Goal: Task Accomplishment & Management: Complete application form

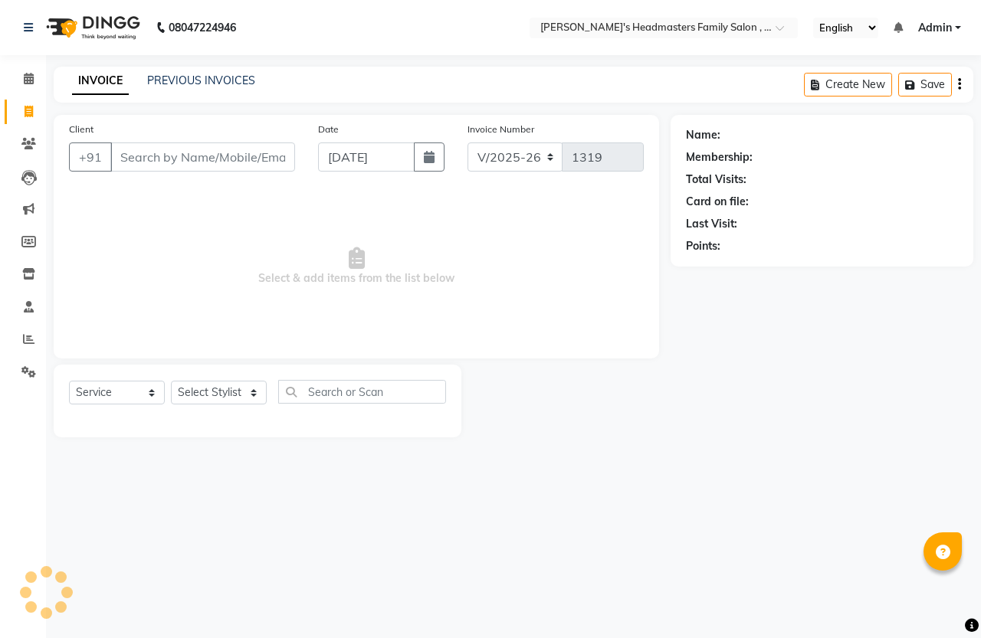
select select "7213"
select select "service"
click at [231, 392] on select "Select Stylist [PERSON_NAME] [PERSON_NAME]" at bounding box center [219, 393] width 96 height 24
select select "61185"
click at [171, 381] on select "Select Stylist [PERSON_NAME] [PERSON_NAME]" at bounding box center [219, 393] width 96 height 24
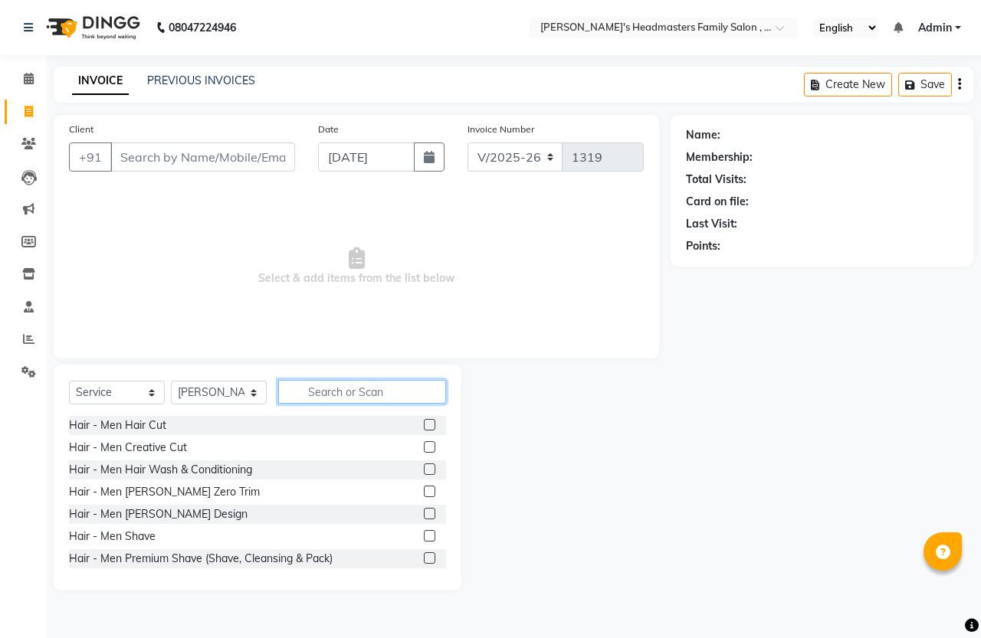
click at [330, 395] on input "text" at bounding box center [362, 392] width 168 height 24
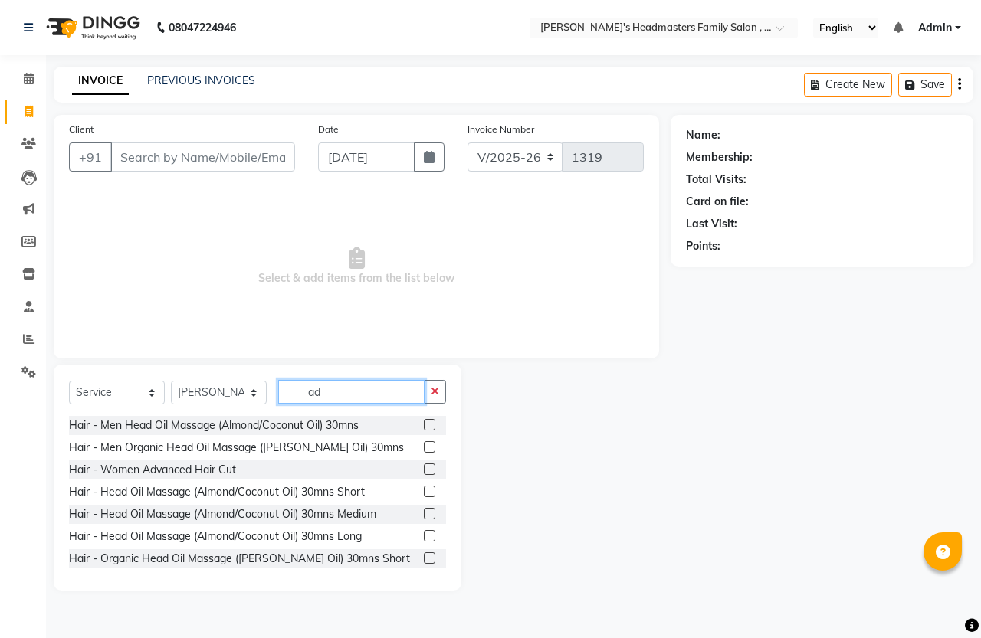
type input "ad"
click at [424, 474] on label at bounding box center [429, 469] width 11 height 11
click at [424, 474] on input "checkbox" at bounding box center [429, 470] width 10 height 10
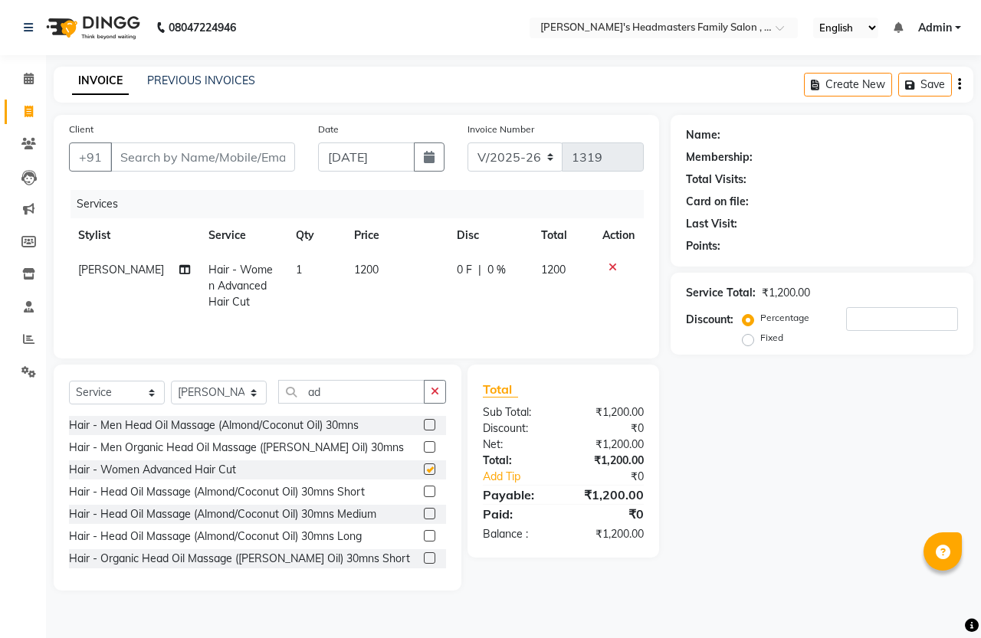
checkbox input "false"
click at [359, 274] on span "1200" at bounding box center [366, 270] width 25 height 14
click at [359, 274] on td "1200" at bounding box center [396, 286] width 102 height 67
select select "61185"
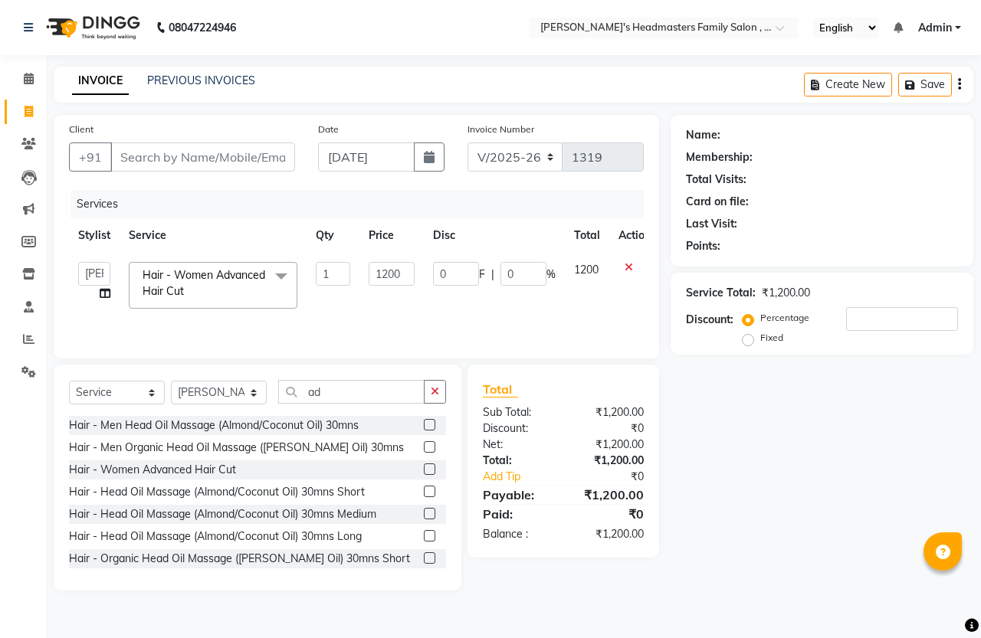
click at [359, 274] on td "1200" at bounding box center [391, 285] width 64 height 65
click at [387, 274] on input "1200" at bounding box center [392, 274] width 46 height 24
type input "1000"
click at [411, 323] on div "Services Stylist Service Qty Price Disc Total Action [PERSON_NAME] [PERSON_NAME…" at bounding box center [356, 266] width 575 height 153
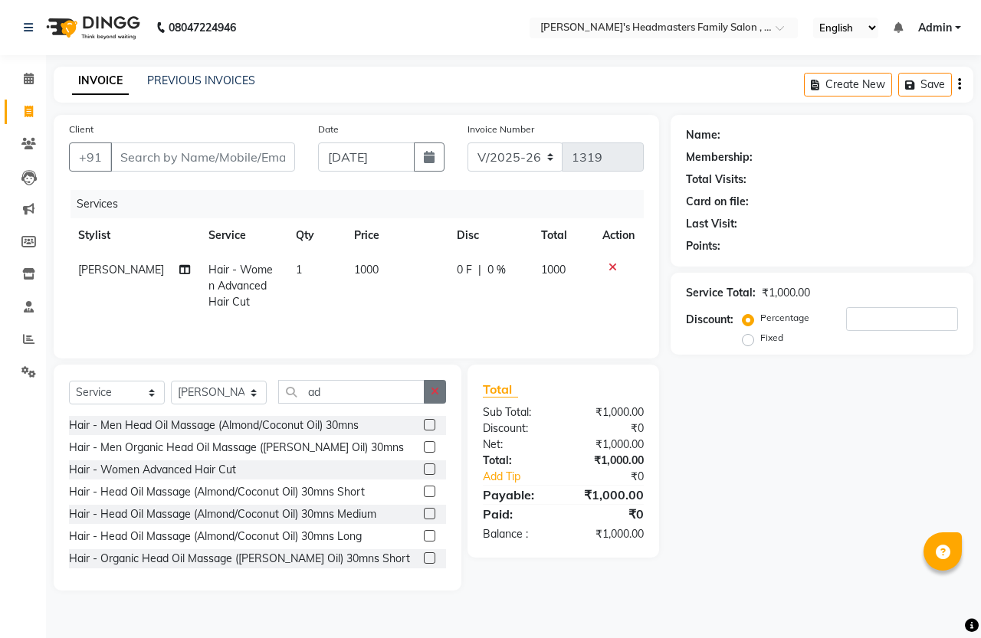
click at [432, 393] on icon "button" at bounding box center [435, 391] width 8 height 11
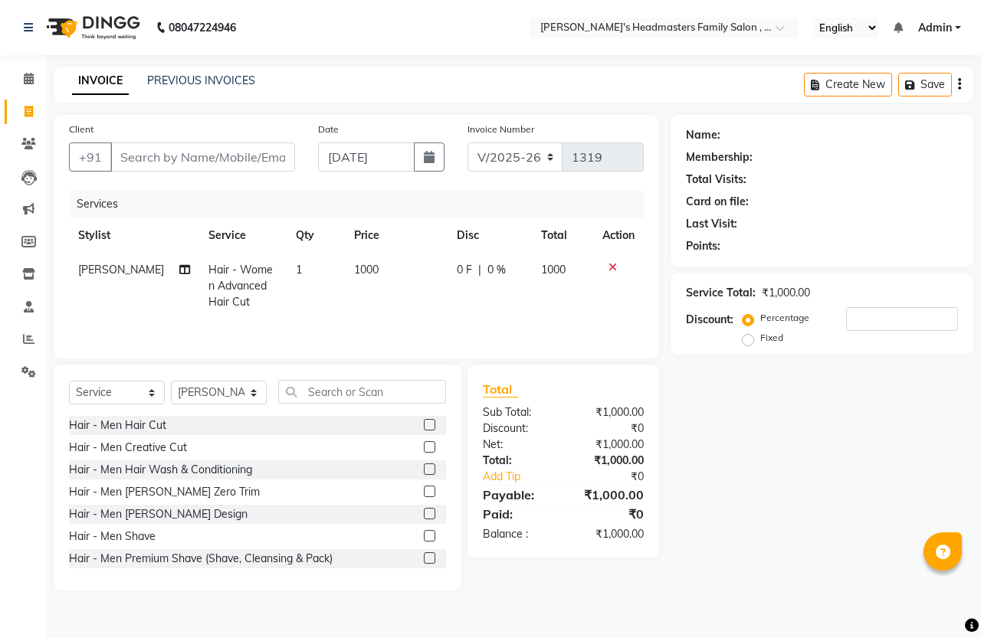
click at [424, 431] on label at bounding box center [429, 424] width 11 height 11
click at [424, 431] on input "checkbox" at bounding box center [429, 426] width 10 height 10
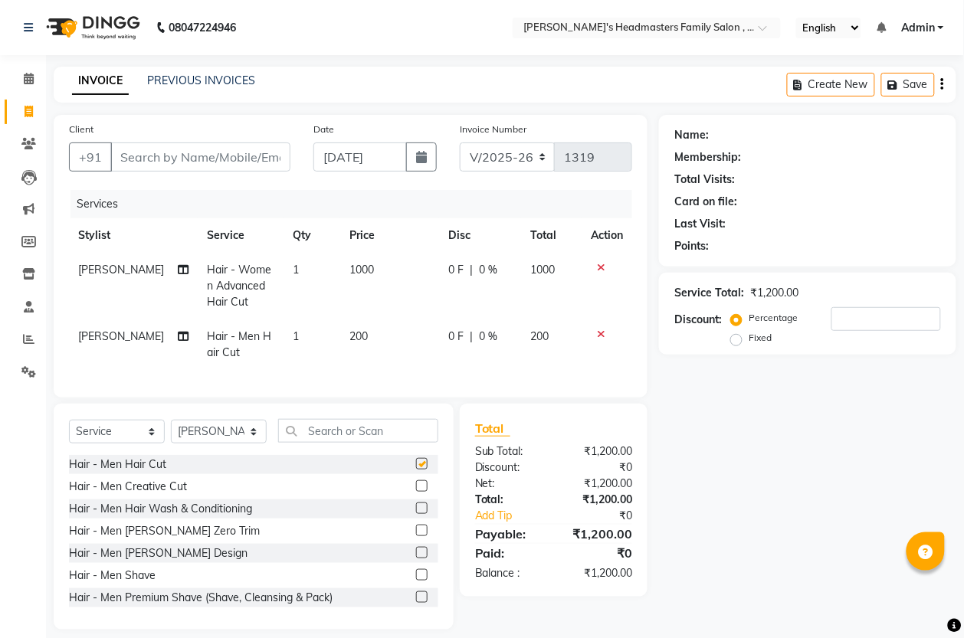
checkbox input "false"
click at [416, 581] on label at bounding box center [421, 574] width 11 height 11
click at [416, 581] on input "checkbox" at bounding box center [421, 576] width 10 height 10
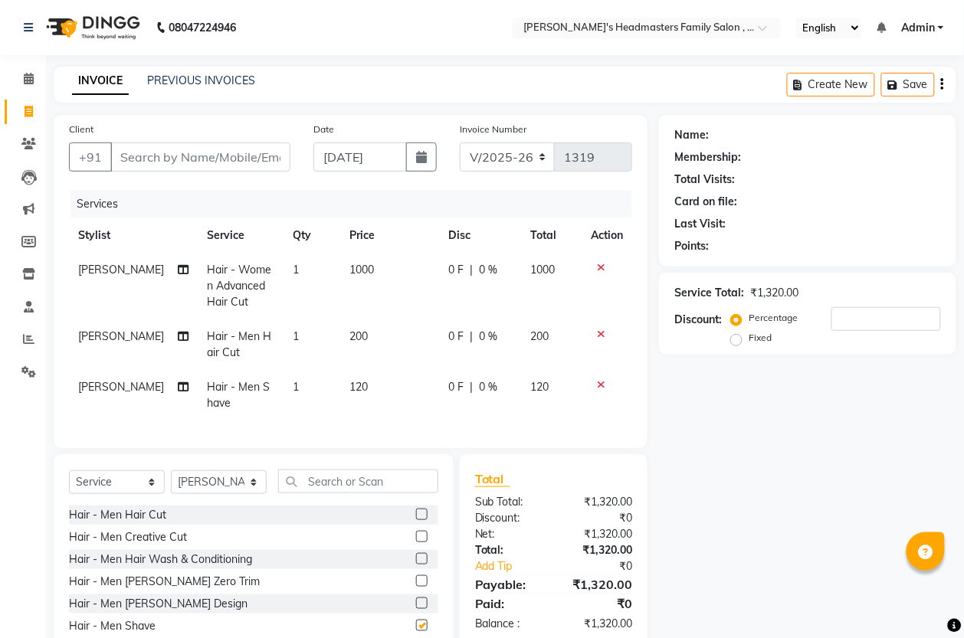
checkbox input "false"
click at [391, 342] on td "200" at bounding box center [389, 345] width 99 height 51
select select "61185"
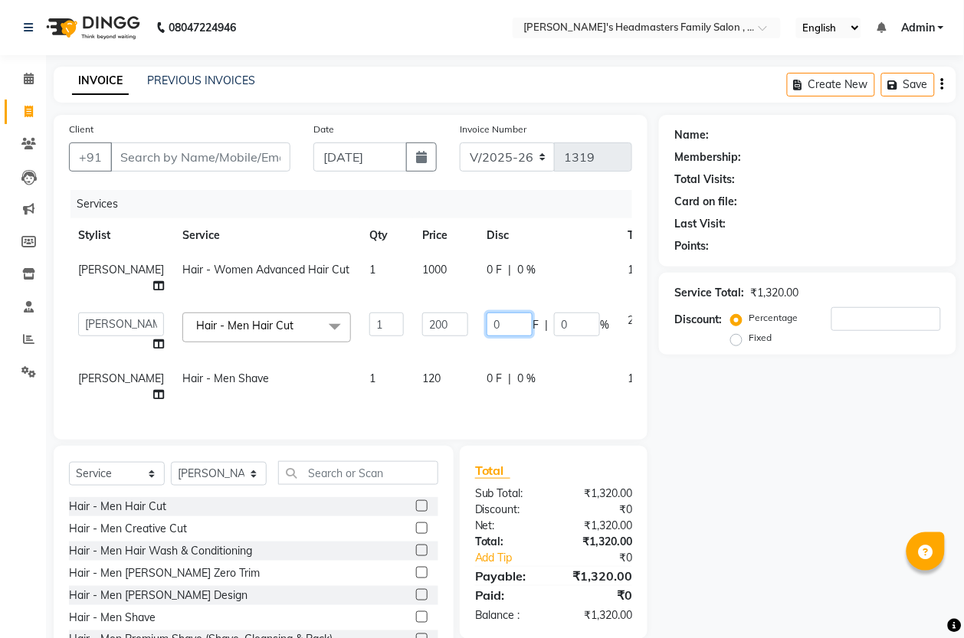
click at [487, 326] on input "0" at bounding box center [510, 325] width 46 height 24
type input "50"
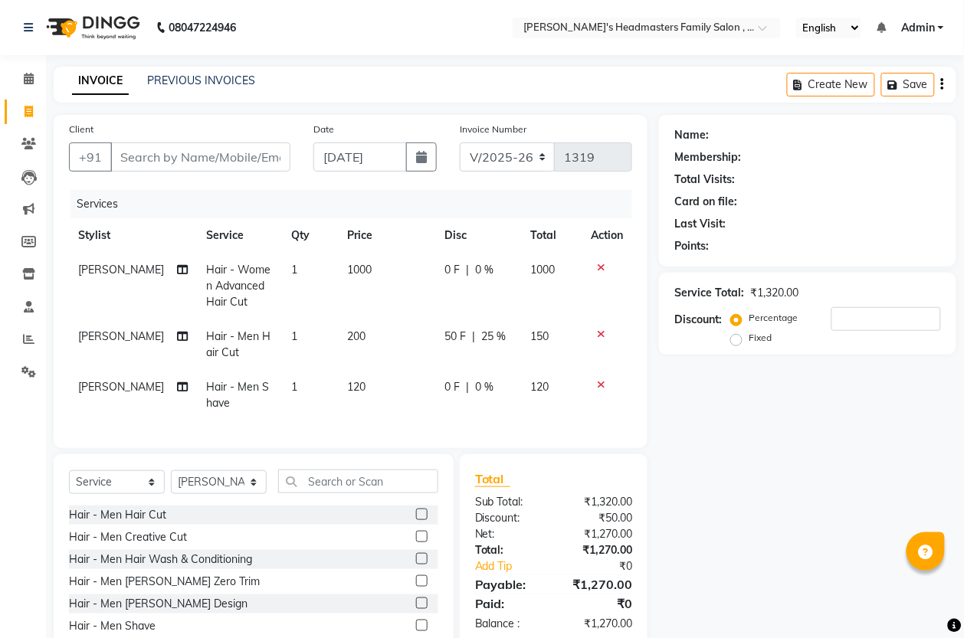
click at [491, 400] on td "0 F | 0 %" at bounding box center [479, 395] width 86 height 51
select select "61185"
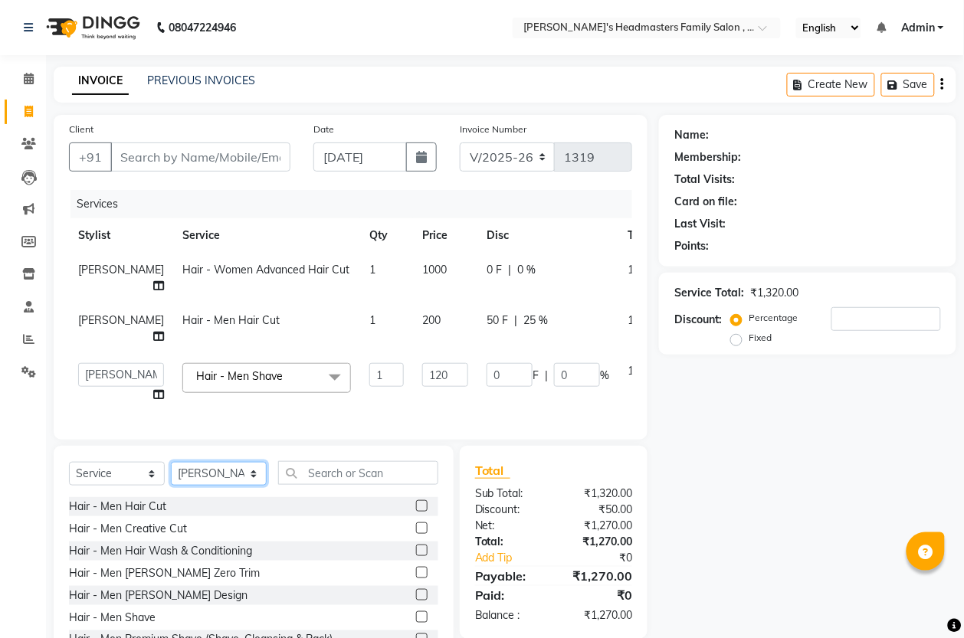
click at [220, 486] on select "Select Stylist [PERSON_NAME] [PERSON_NAME]" at bounding box center [219, 474] width 96 height 24
select select "61242"
click at [171, 478] on select "Select Stylist [PERSON_NAME] [PERSON_NAME]" at bounding box center [219, 474] width 96 height 24
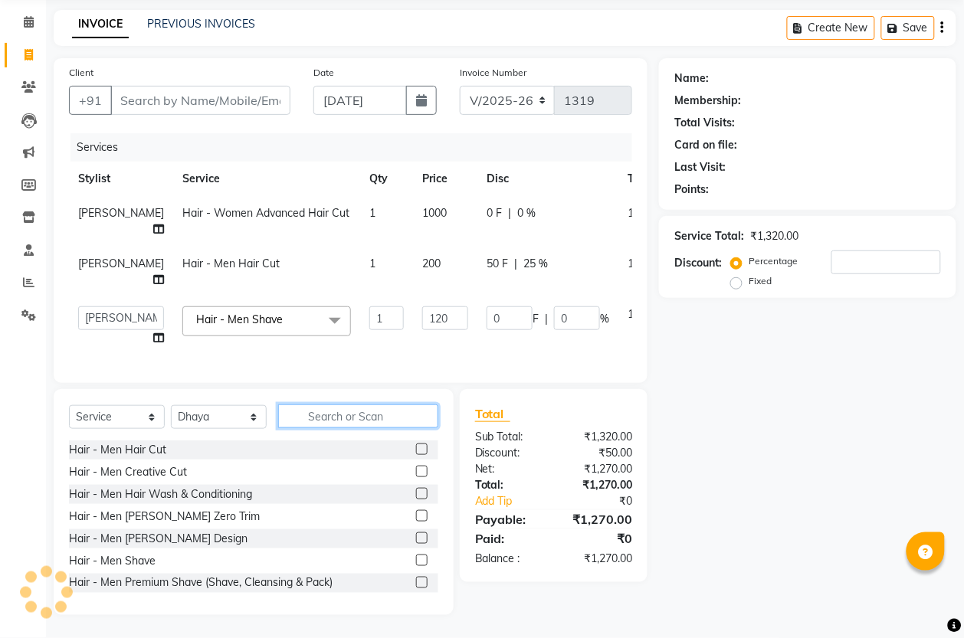
click at [370, 419] on input "text" at bounding box center [358, 417] width 160 height 24
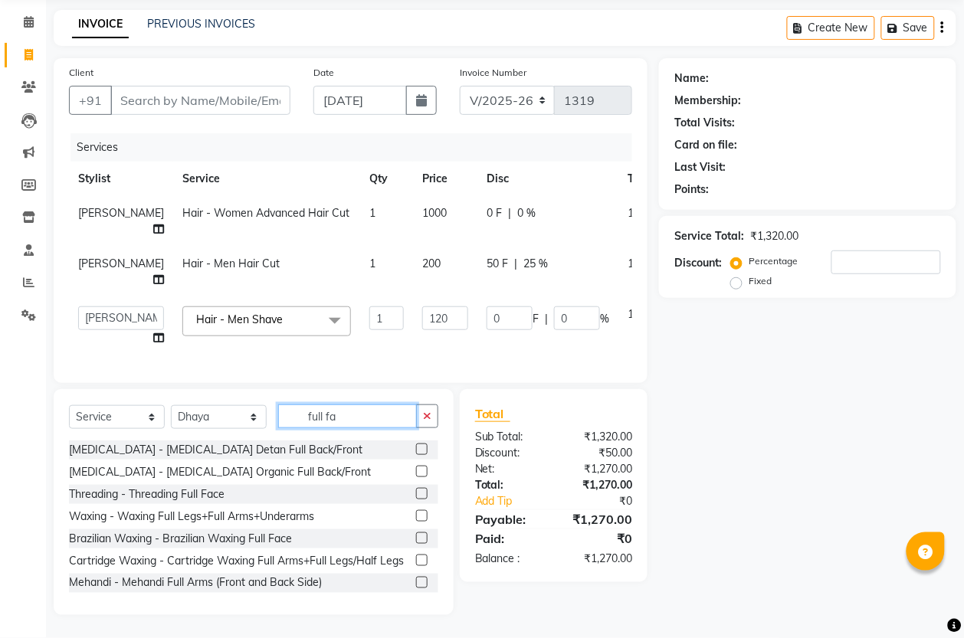
scroll to position [39, 0]
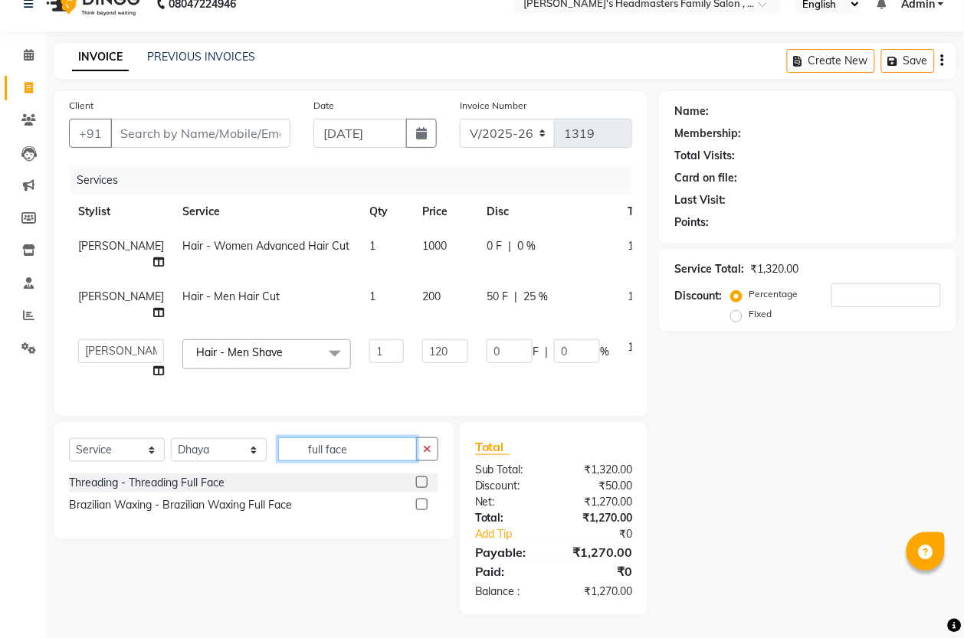
type input "full face"
click at [420, 481] on label at bounding box center [421, 482] width 11 height 11
click at [420, 481] on input "checkbox" at bounding box center [421, 483] width 10 height 10
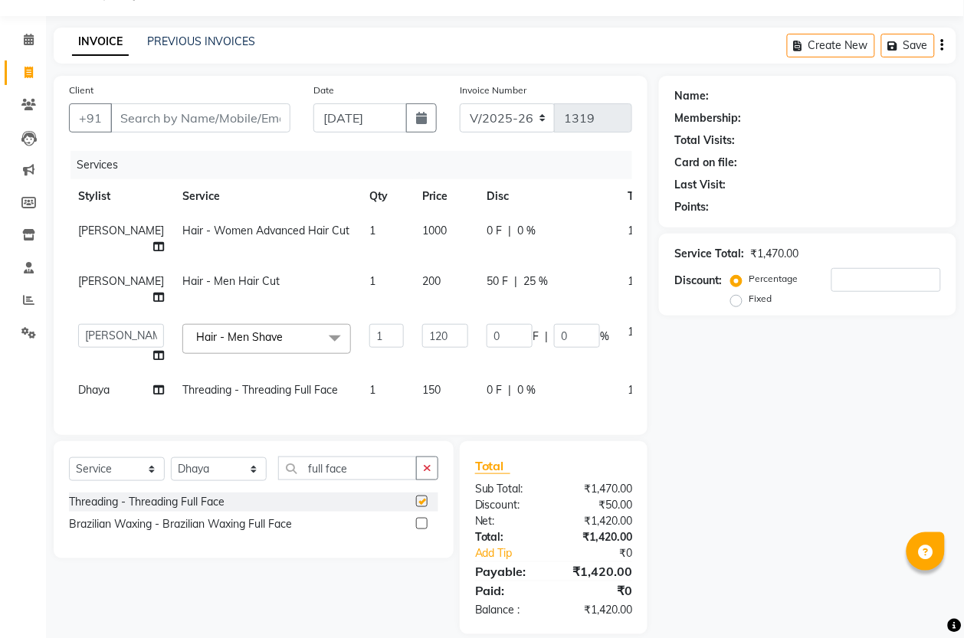
checkbox input "false"
click at [413, 401] on td "150" at bounding box center [445, 390] width 64 height 34
select select "61242"
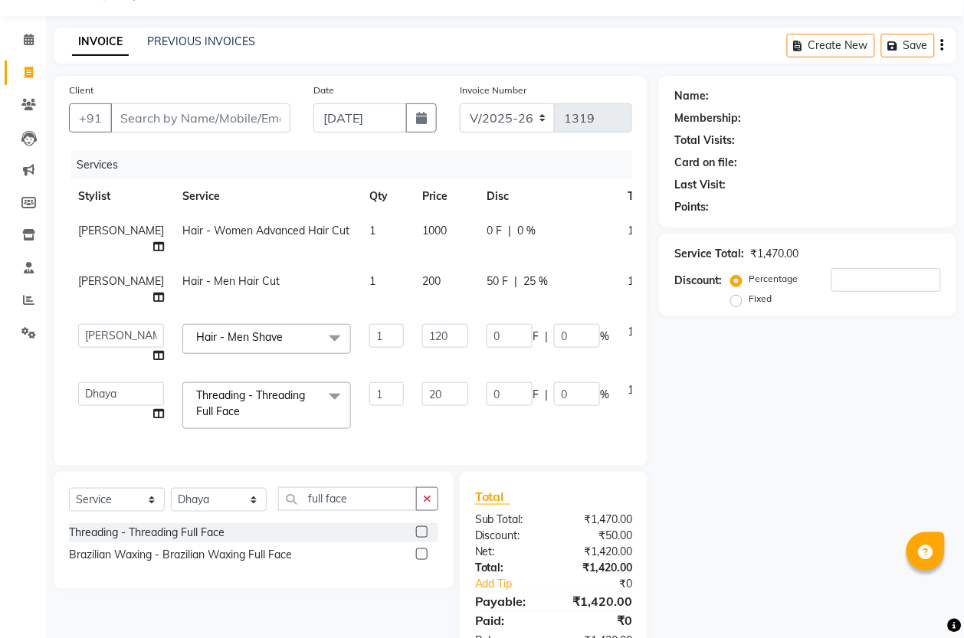
type input "200"
click at [422, 418] on div "Services Stylist Service Qty Price Disc Total Action [PERSON_NAME] Hair - Women…" at bounding box center [350, 301] width 563 height 300
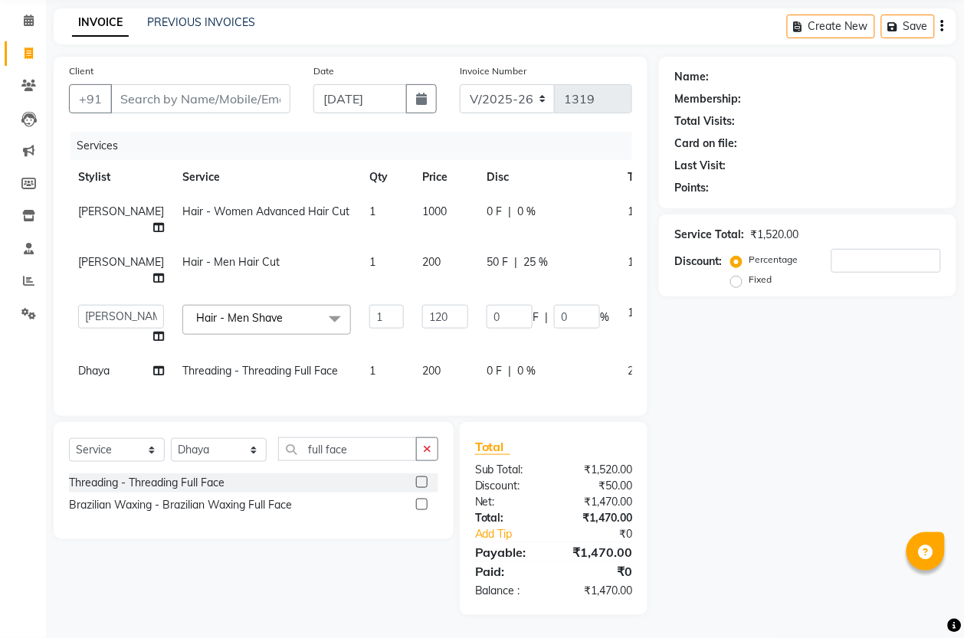
scroll to position [74, 0]
click at [425, 451] on icon "button" at bounding box center [427, 449] width 8 height 11
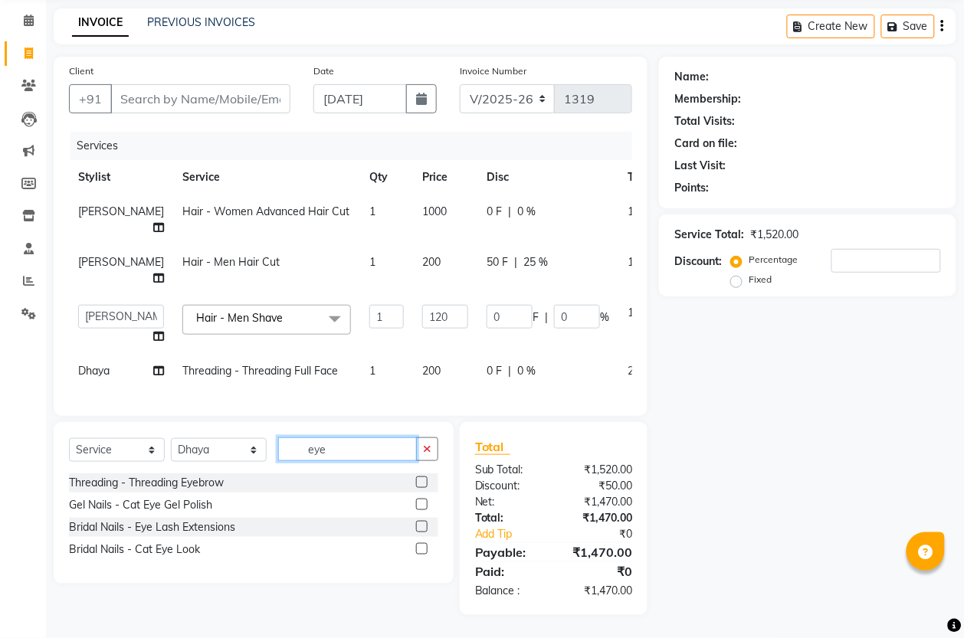
type input "eye"
click at [422, 485] on label at bounding box center [421, 482] width 11 height 11
click at [422, 485] on input "checkbox" at bounding box center [421, 483] width 10 height 10
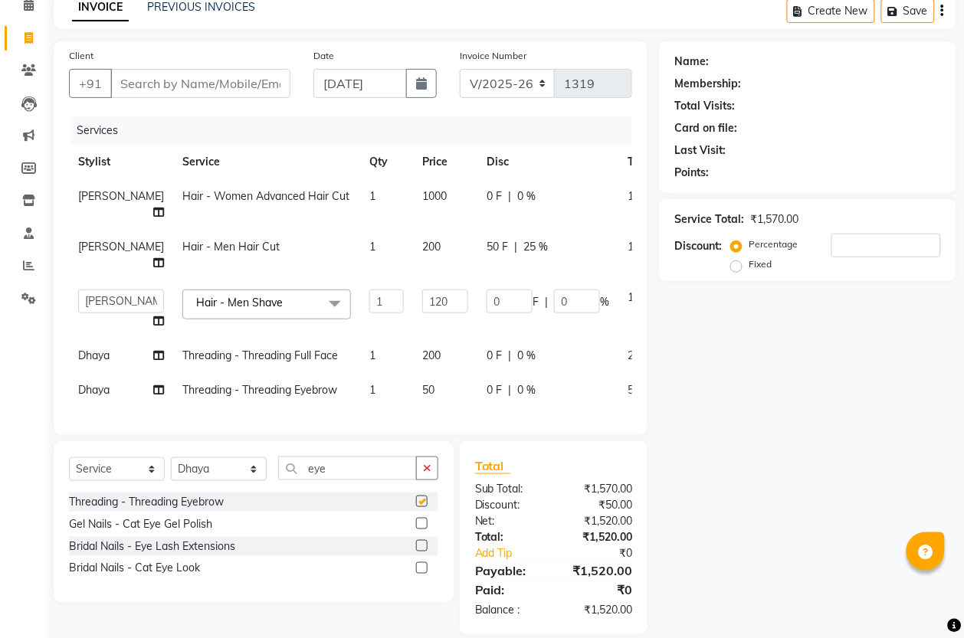
checkbox input "false"
click at [413, 395] on td "50" at bounding box center [445, 390] width 64 height 34
select select "61242"
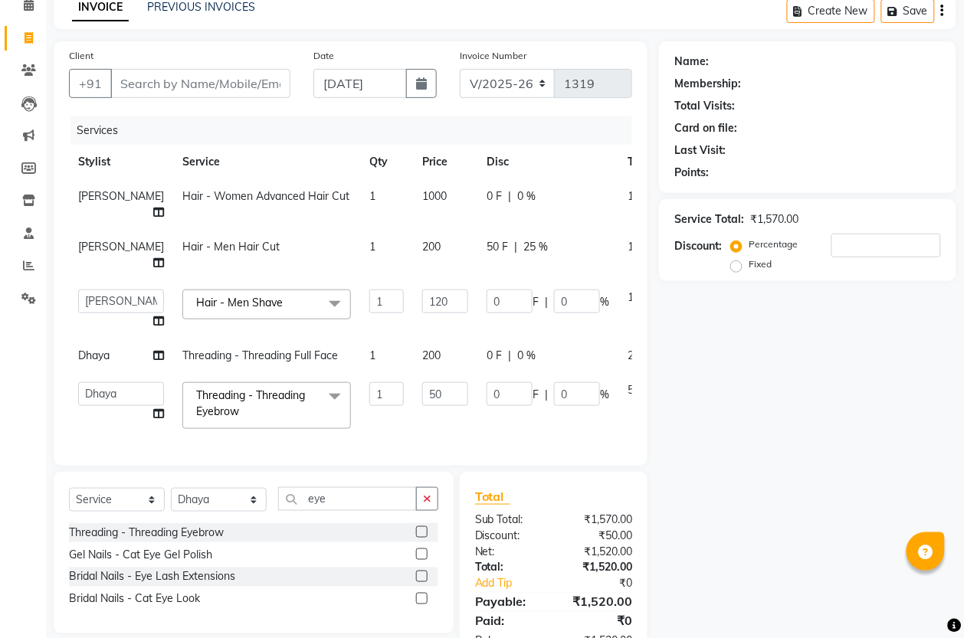
type input "5"
type input "100"
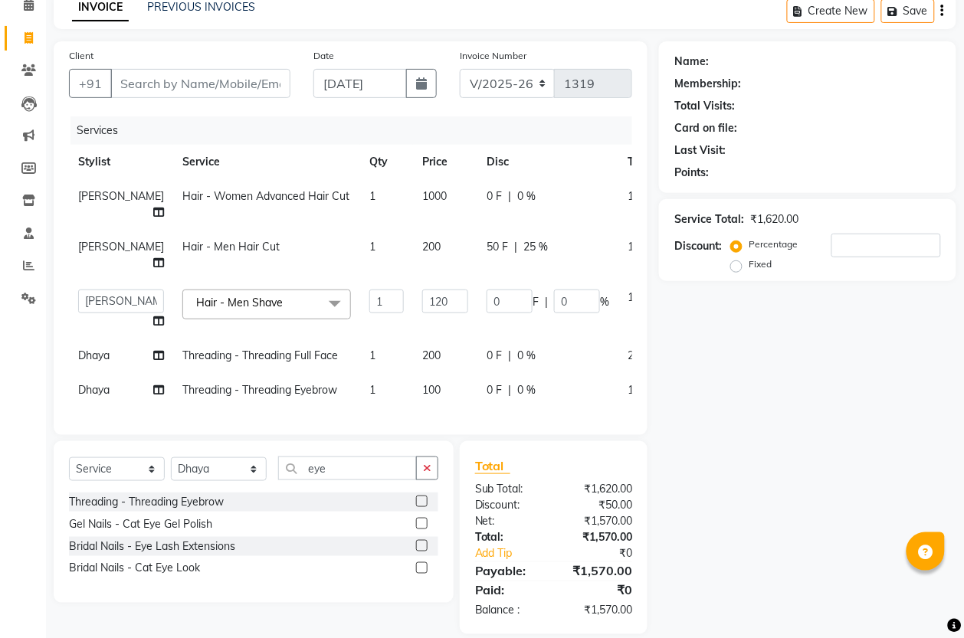
click at [699, 447] on div "Name: Membership: Total Visits: Card on file: Last Visit: Points: Service Total…" at bounding box center [813, 337] width 309 height 593
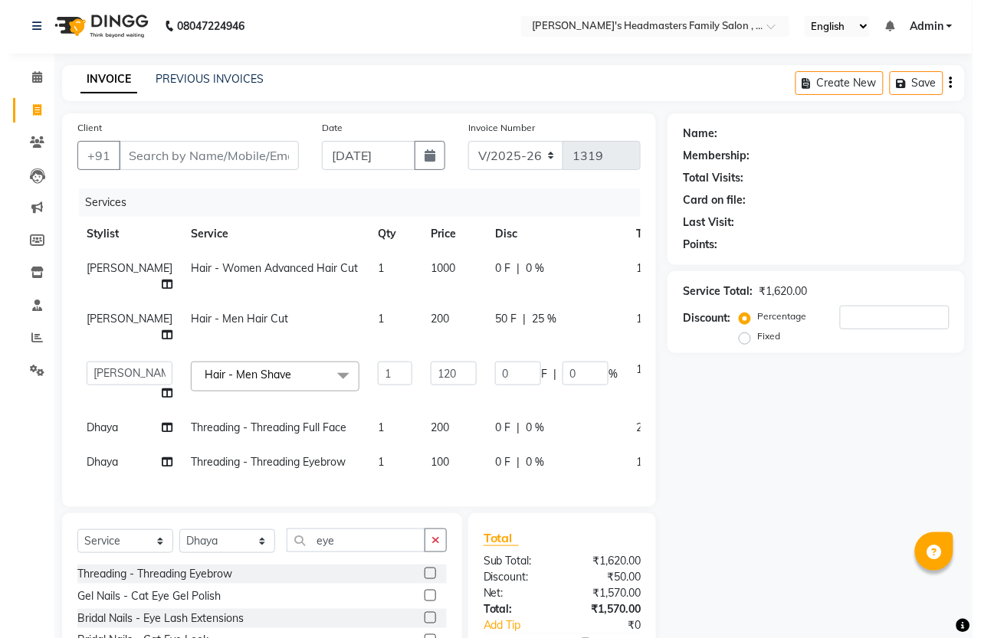
scroll to position [0, 0]
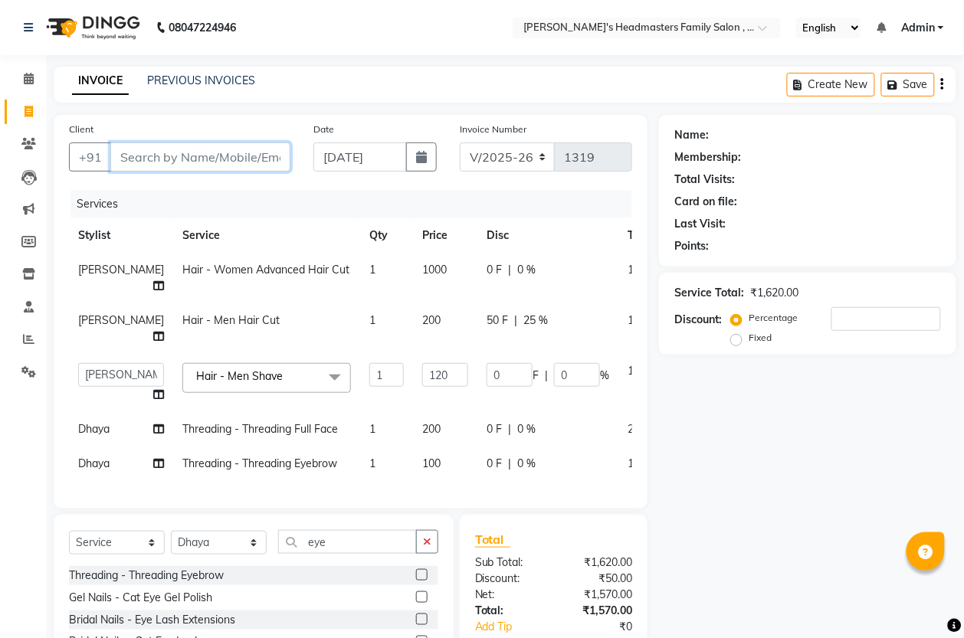
click at [205, 157] on input "Client" at bounding box center [200, 157] width 180 height 29
type input "99"
type input "0"
type input "9952037016"
click at [235, 159] on span "Add Client" at bounding box center [251, 156] width 61 height 15
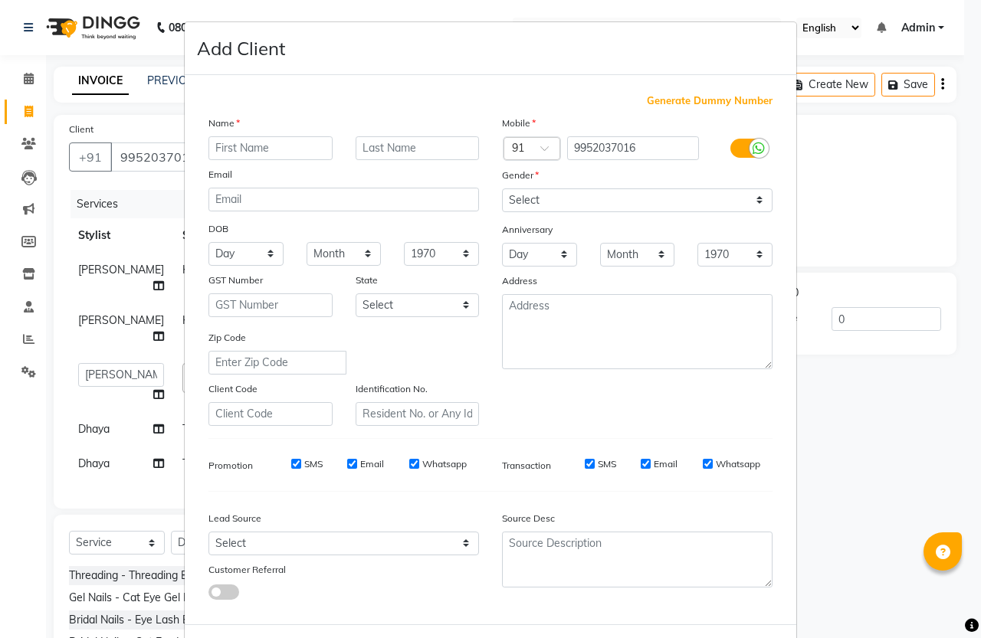
click at [238, 154] on input "text" at bounding box center [270, 148] width 124 height 24
type input "Sham"
click at [544, 189] on select "Select [DEMOGRAPHIC_DATA] [DEMOGRAPHIC_DATA] Other Prefer Not To Say" at bounding box center [637, 201] width 271 height 24
select select "[DEMOGRAPHIC_DATA]"
click at [502, 189] on select "Select [DEMOGRAPHIC_DATA] [DEMOGRAPHIC_DATA] Other Prefer Not To Say" at bounding box center [637, 201] width 271 height 24
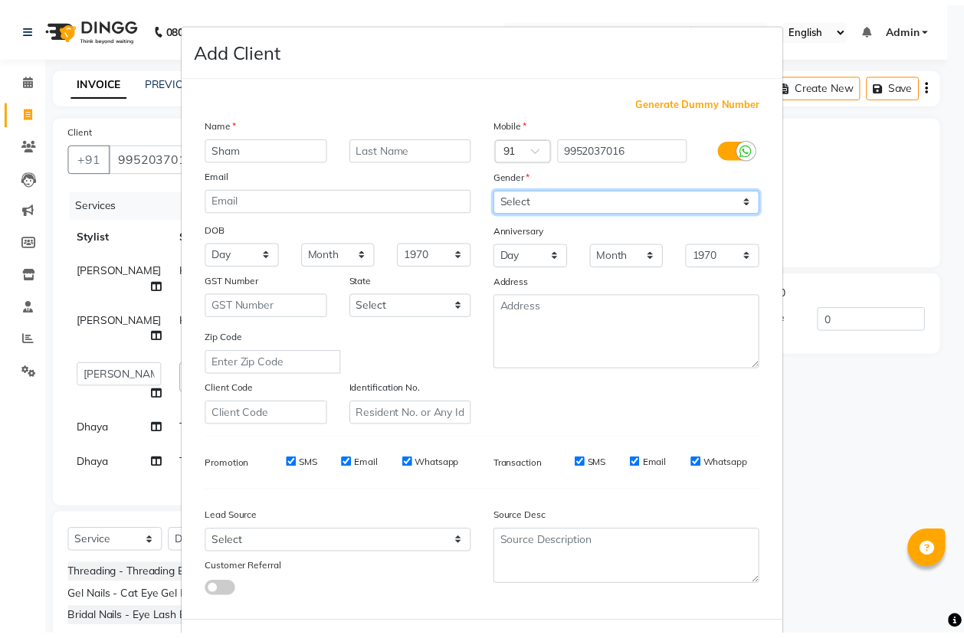
scroll to position [63, 0]
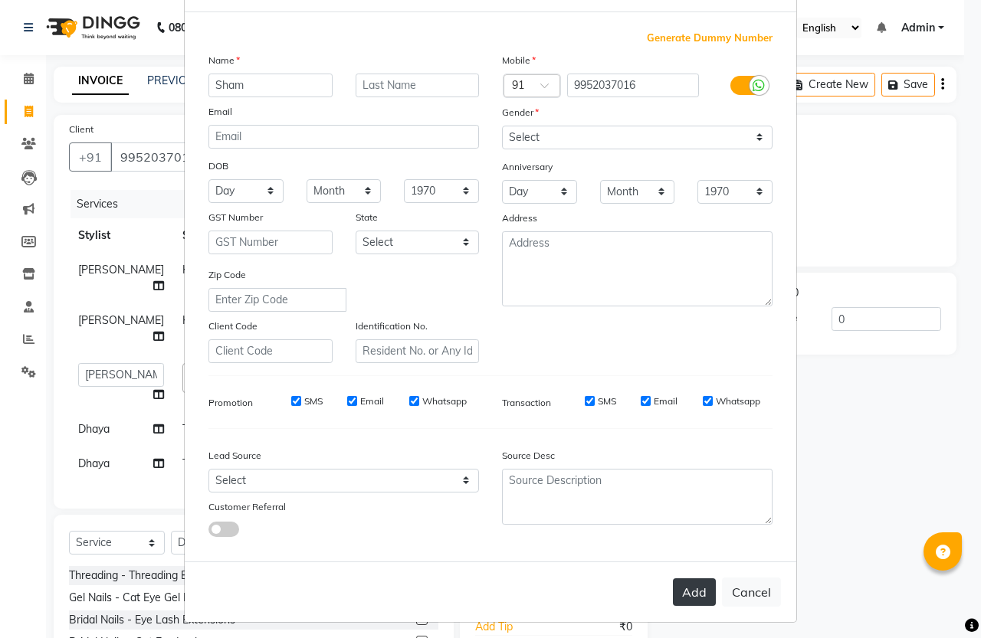
click at [684, 579] on button "Add" at bounding box center [694, 593] width 43 height 28
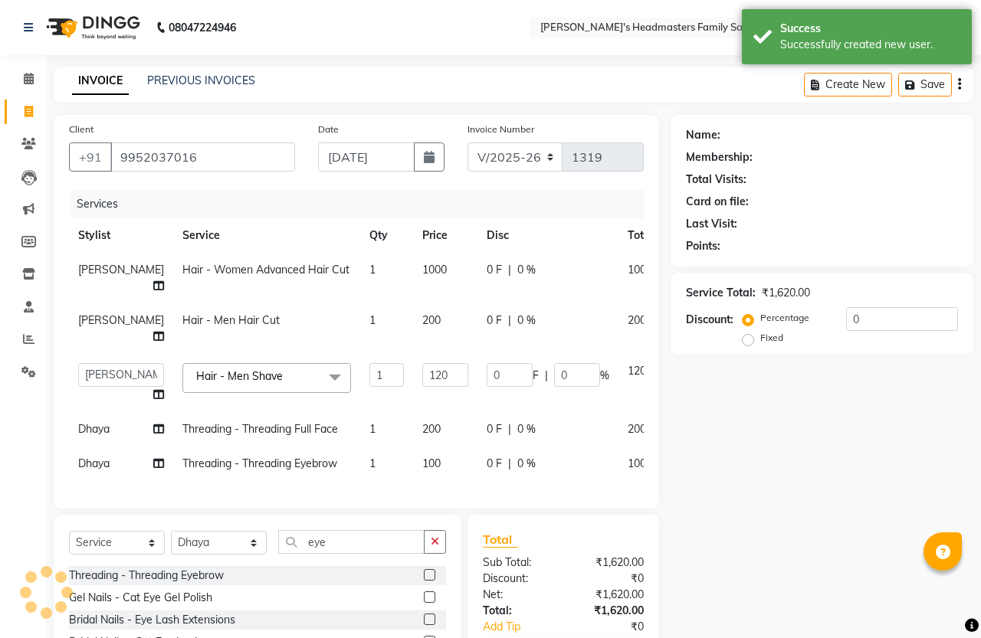
click at [822, 497] on div "Name: Membership: Total Visits: Card on file: Last Visit: Points: Service Total…" at bounding box center [828, 411] width 314 height 593
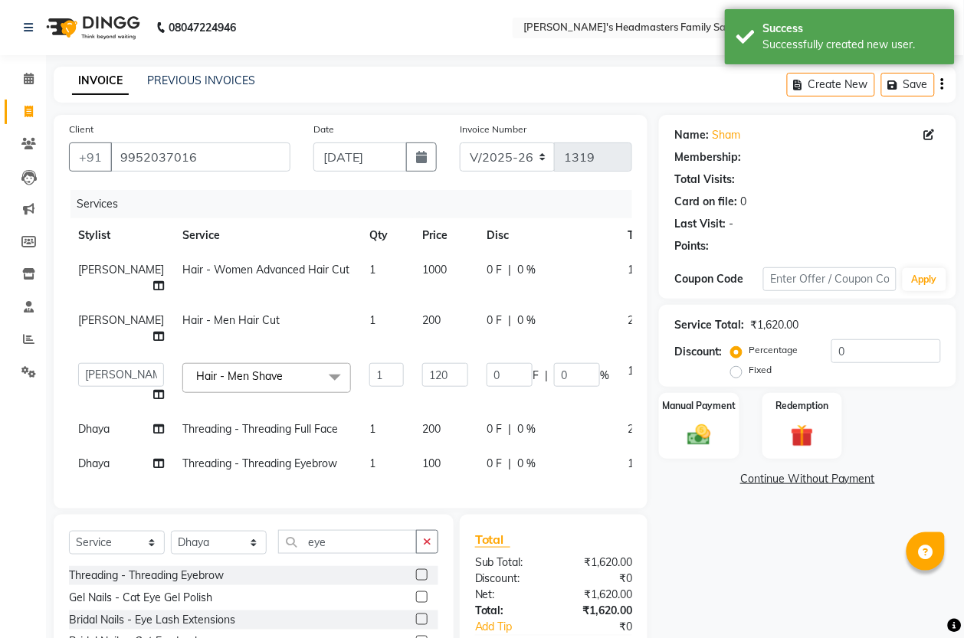
select select "1: Object"
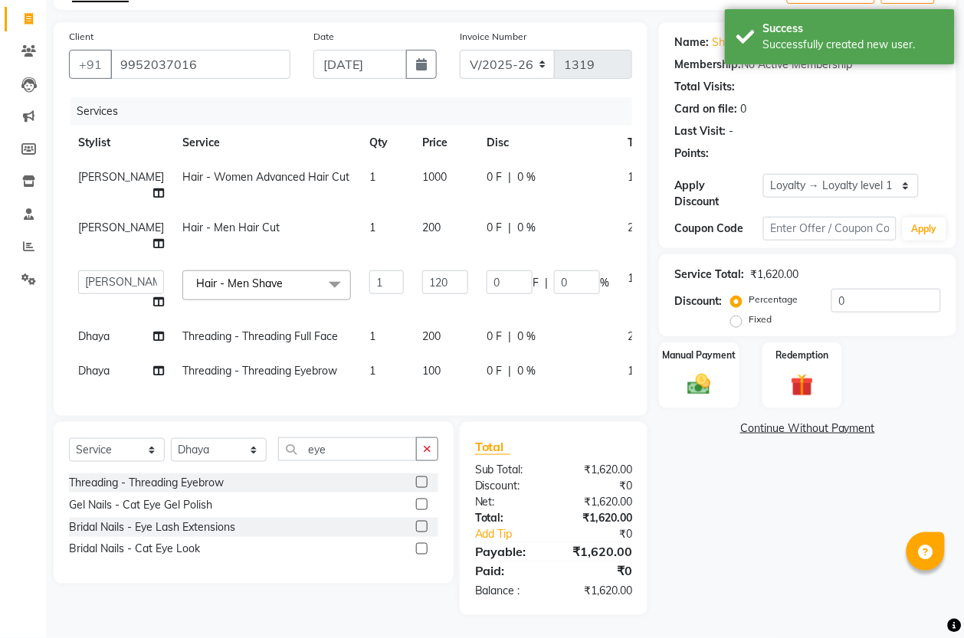
scroll to position [108, 0]
click at [487, 271] on input "0" at bounding box center [510, 283] width 46 height 24
type input "50"
click at [769, 510] on div "Name: Sham Membership: No Active Membership Total Visits: Card on file: 0 Last …" at bounding box center [813, 318] width 309 height 593
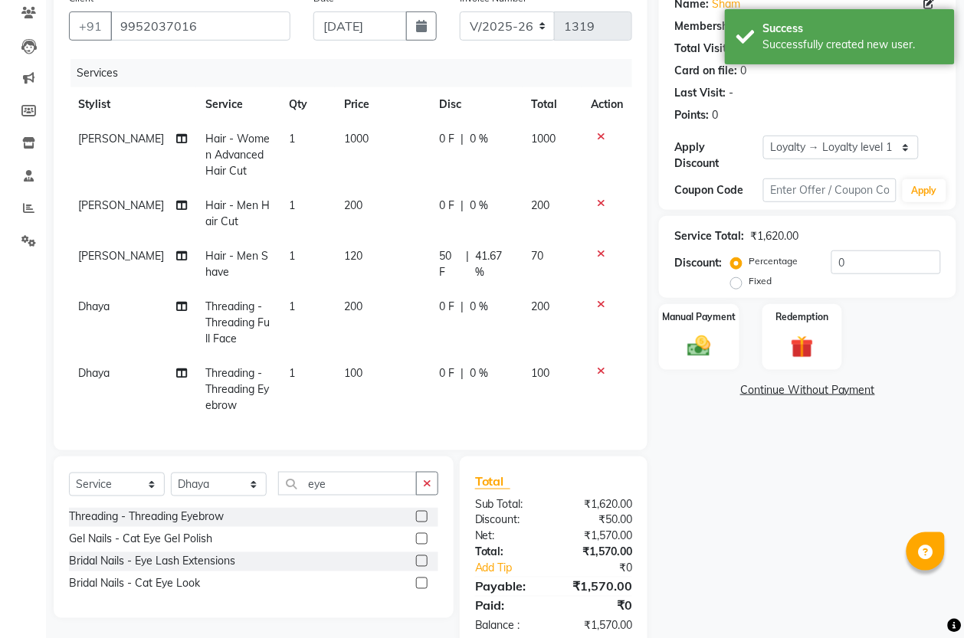
scroll to position [171, 0]
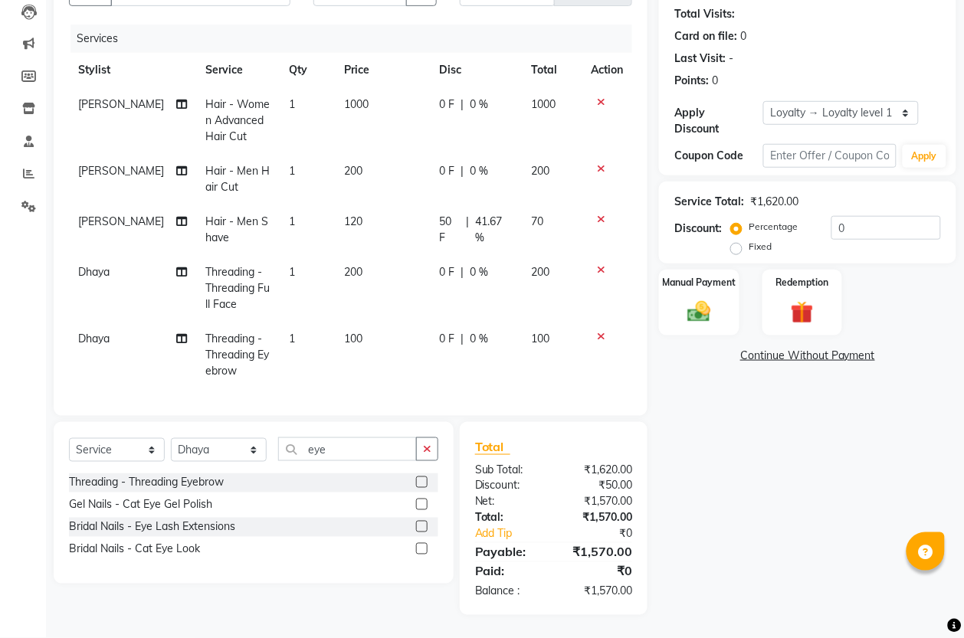
click at [439, 214] on span "50 F" at bounding box center [449, 230] width 21 height 32
select select "61185"
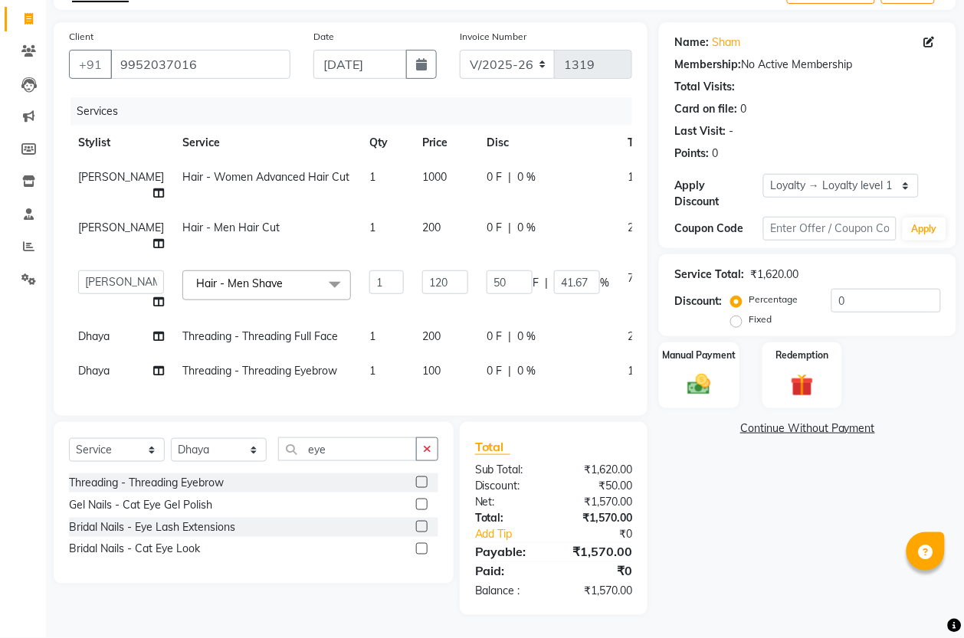
click at [437, 212] on td "200" at bounding box center [445, 236] width 64 height 51
select select "61185"
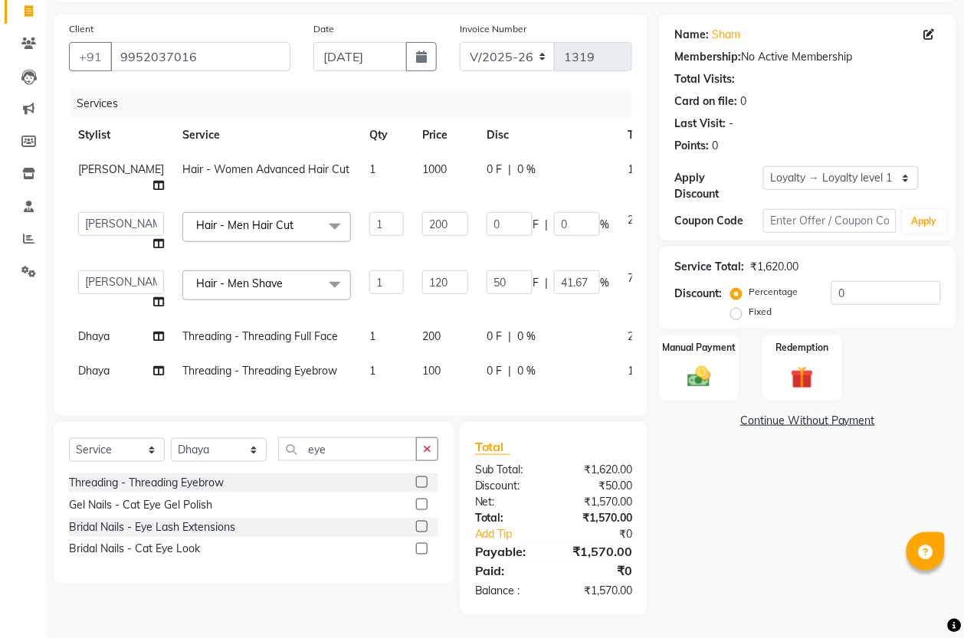
scroll to position [116, 0]
click at [487, 271] on input "50" at bounding box center [510, 283] width 46 height 24
type input "5"
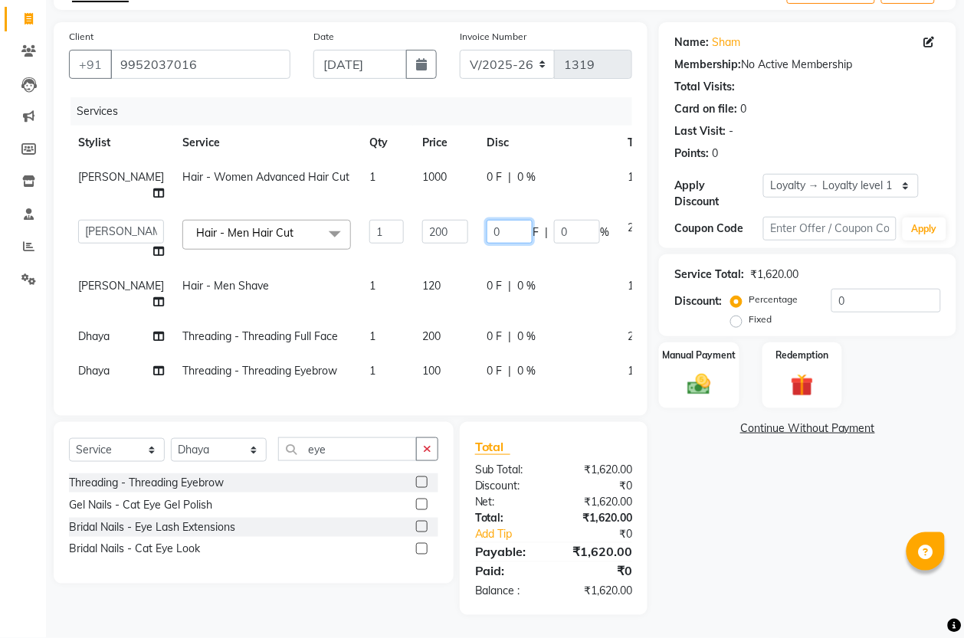
click at [487, 220] on input "0" at bounding box center [510, 232] width 46 height 24
type input "50"
click at [787, 552] on div "Name: Sham Membership: No Active Membership Total Visits: Card on file: 0 Last …" at bounding box center [813, 318] width 309 height 593
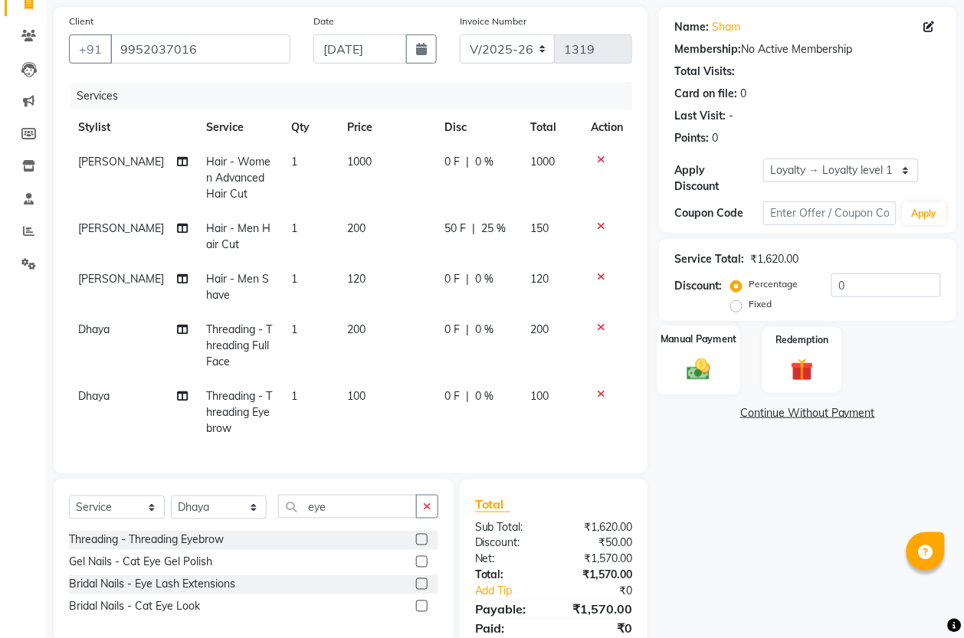
click at [697, 388] on div "Manual Payment" at bounding box center [700, 360] width 84 height 69
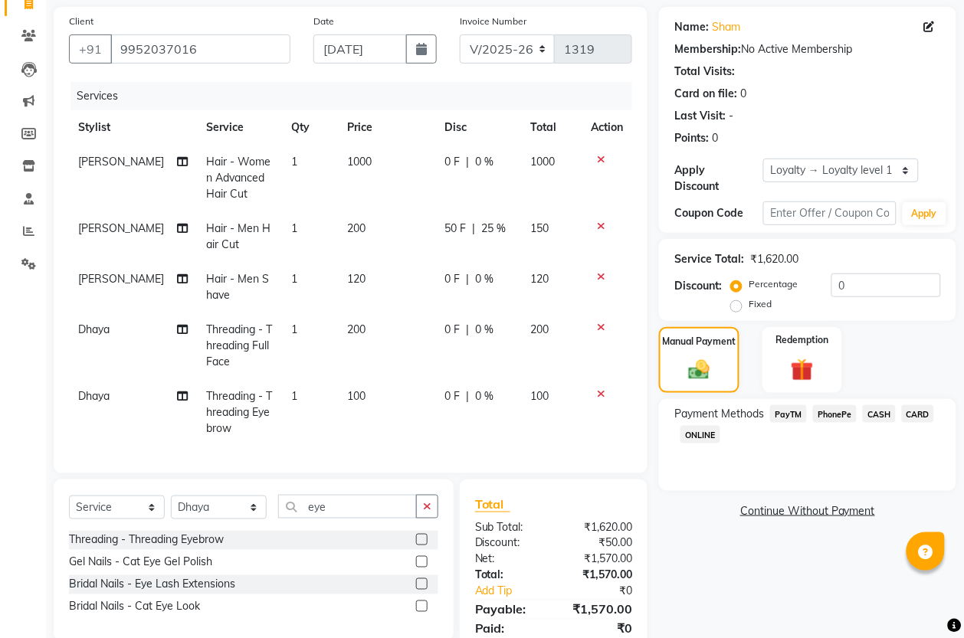
click at [799, 418] on span "PayTM" at bounding box center [788, 414] width 37 height 18
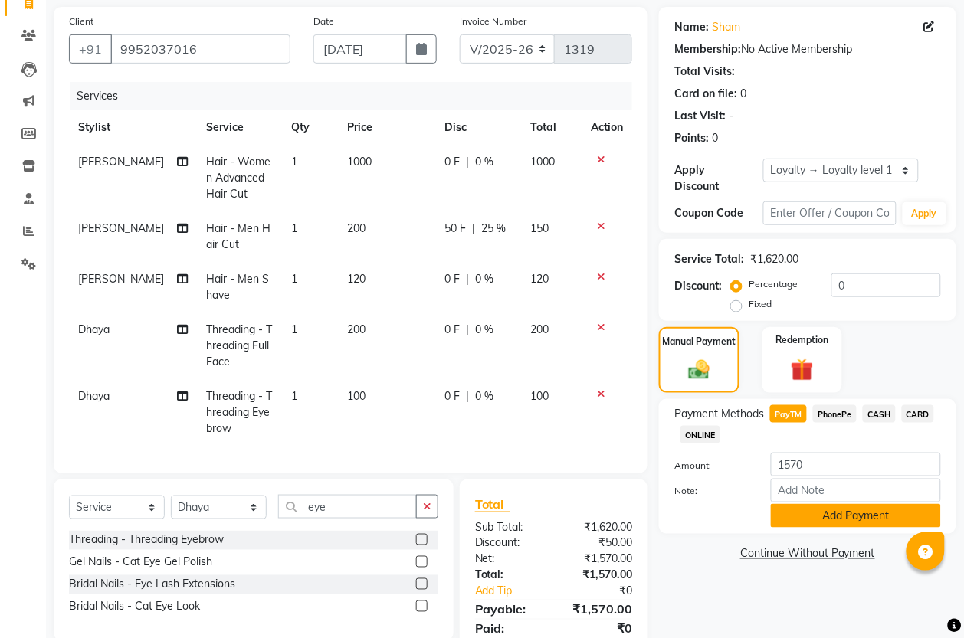
click at [875, 521] on button "Add Payment" at bounding box center [856, 516] width 170 height 24
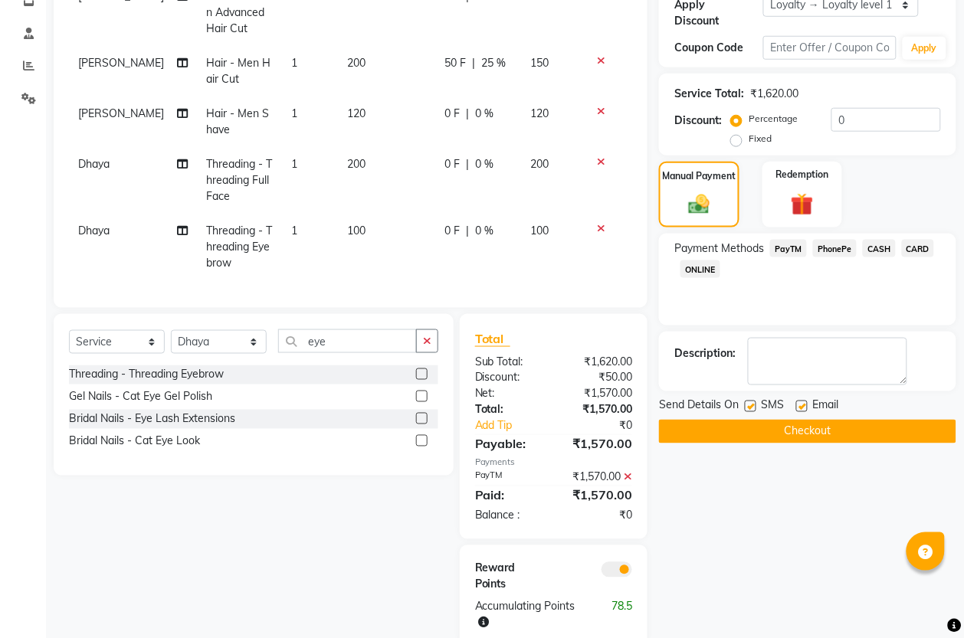
scroll to position [300, 0]
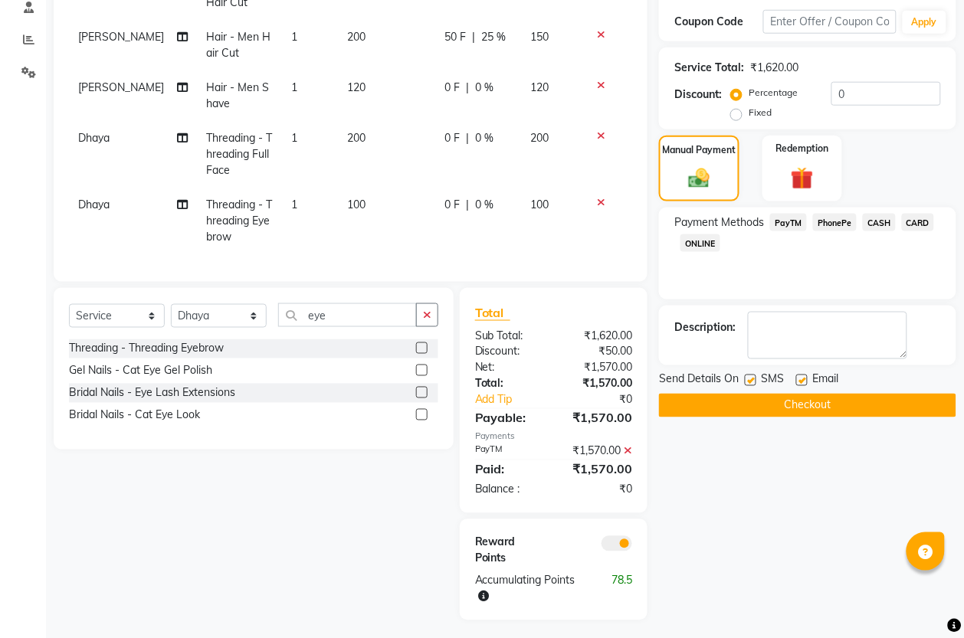
click at [798, 412] on button "Checkout" at bounding box center [807, 406] width 297 height 24
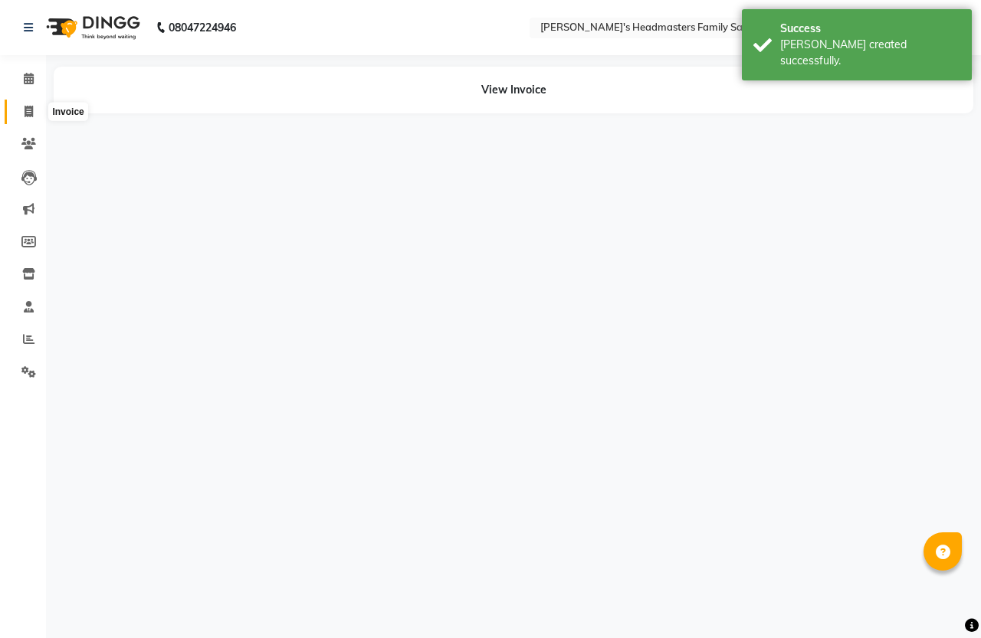
click at [33, 113] on span at bounding box center [28, 112] width 27 height 18
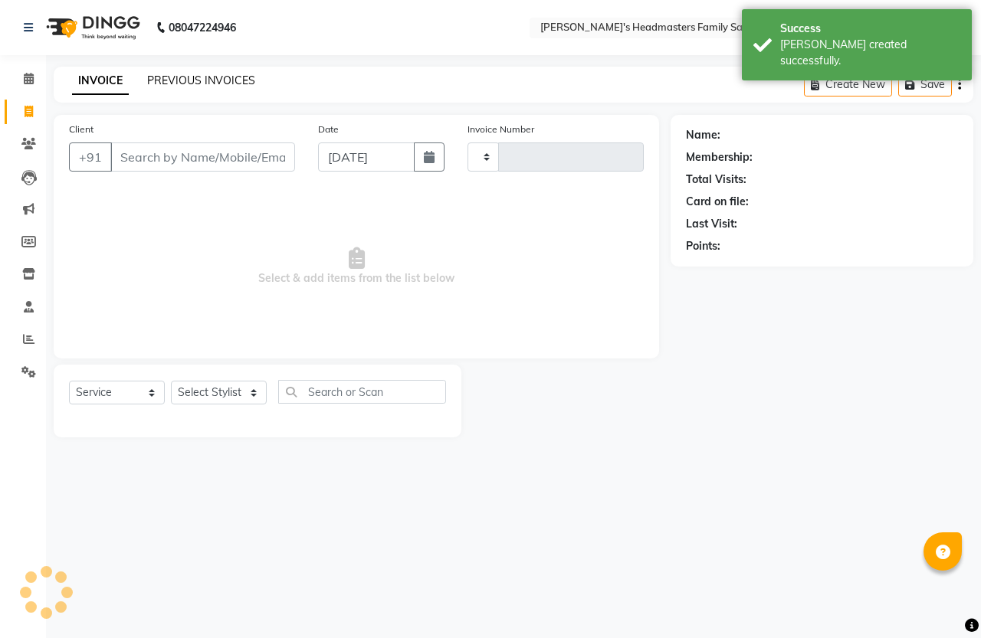
click at [207, 75] on link "PREVIOUS INVOICES" at bounding box center [201, 81] width 108 height 14
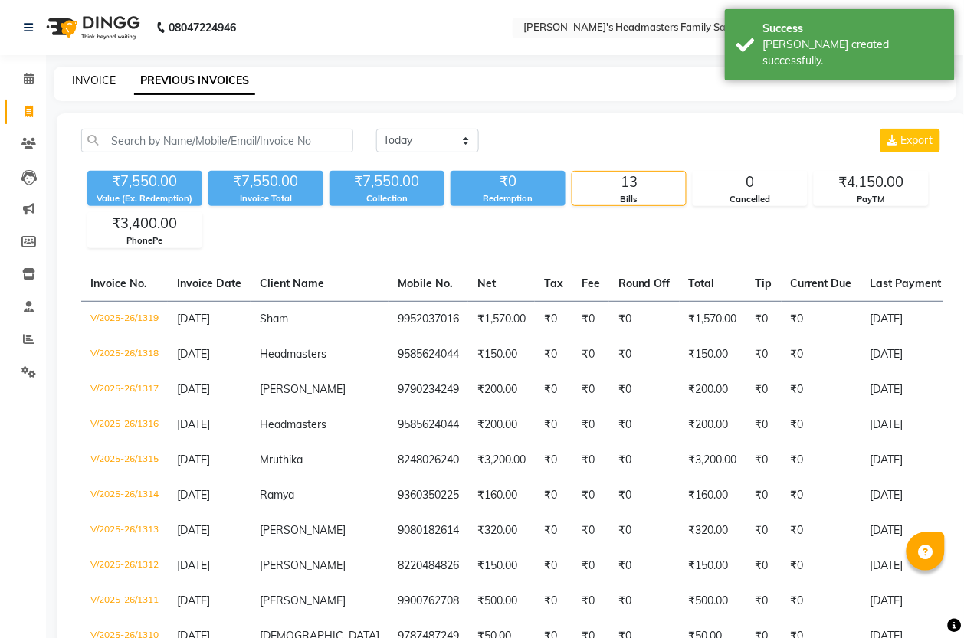
click at [100, 80] on link "INVOICE" at bounding box center [94, 81] width 44 height 14
select select "service"
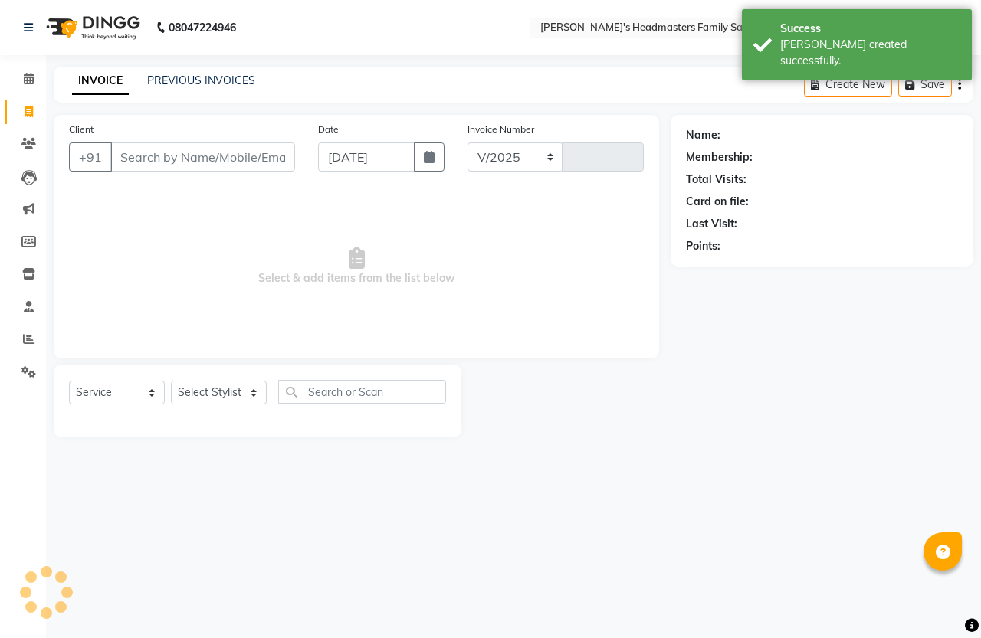
select select "7213"
type input "1320"
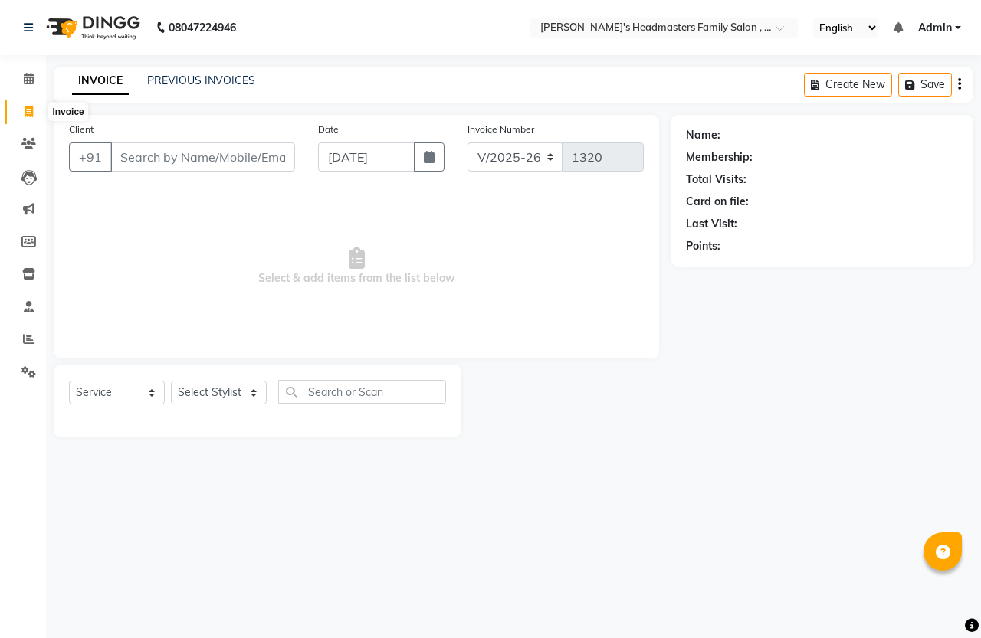
click at [27, 111] on icon at bounding box center [29, 111] width 8 height 11
select select "service"
click at [212, 158] on input "Client" at bounding box center [202, 157] width 185 height 29
select select "7213"
type input "1320"
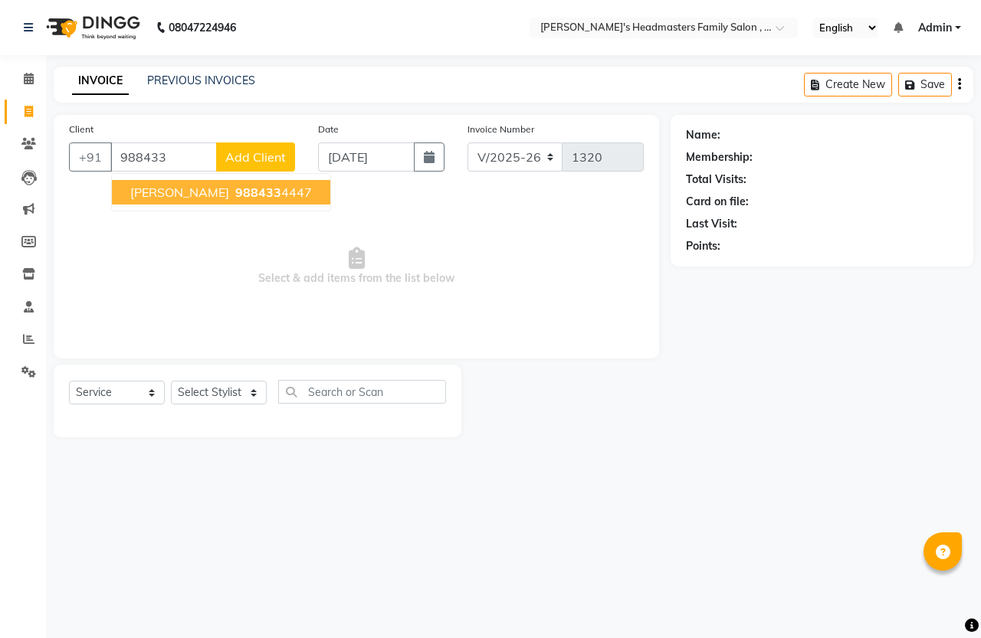
click at [249, 189] on span "988433" at bounding box center [258, 192] width 46 height 15
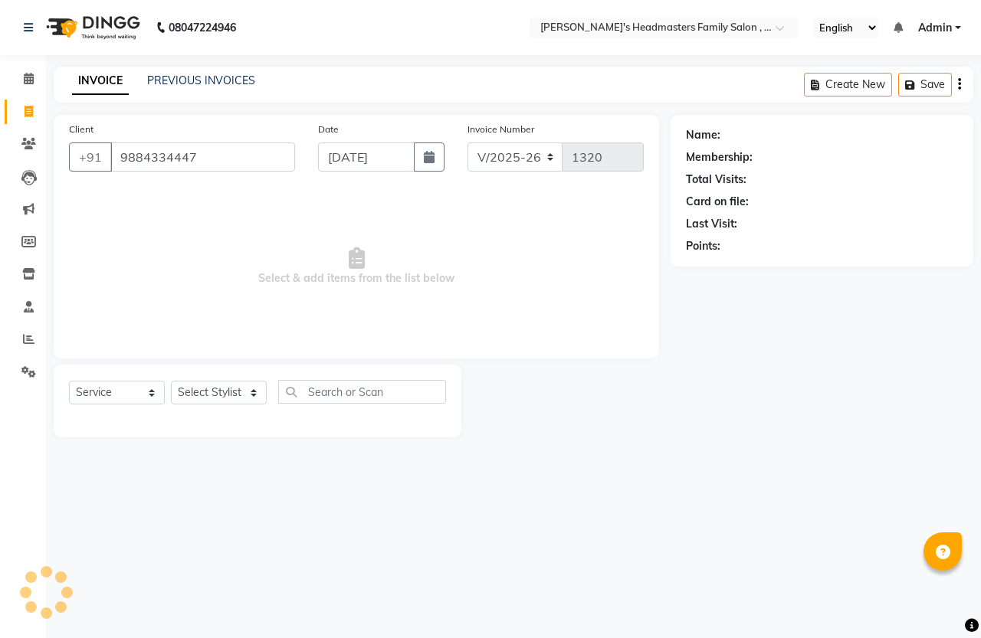
type input "9884334447"
select select "1: Object"
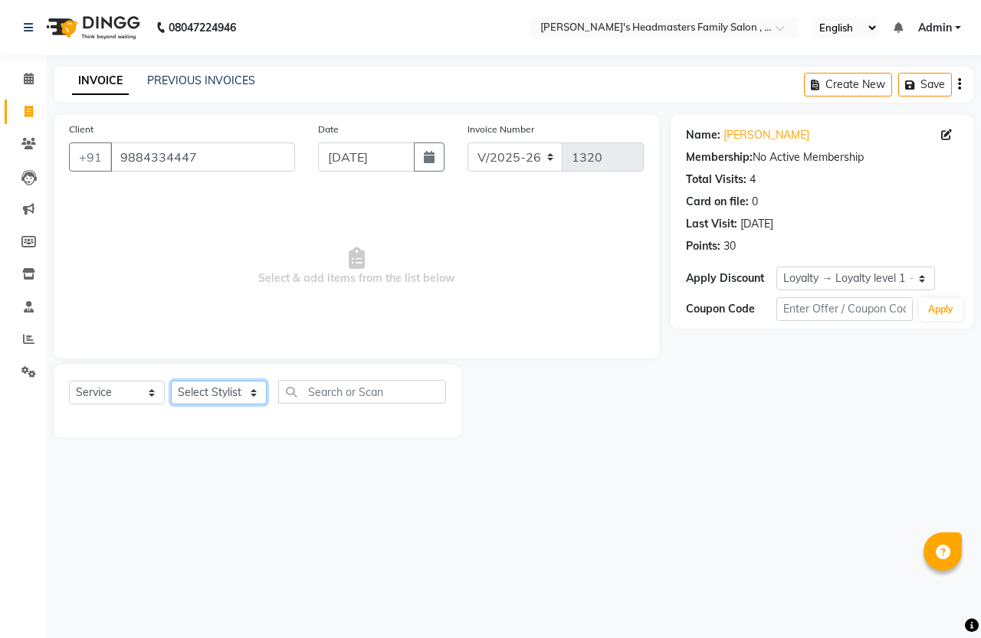
click at [220, 399] on select "Select Stylist [PERSON_NAME] [PERSON_NAME]" at bounding box center [219, 393] width 96 height 24
select select "61185"
click at [171, 381] on select "Select Stylist [PERSON_NAME] [PERSON_NAME]" at bounding box center [219, 393] width 96 height 24
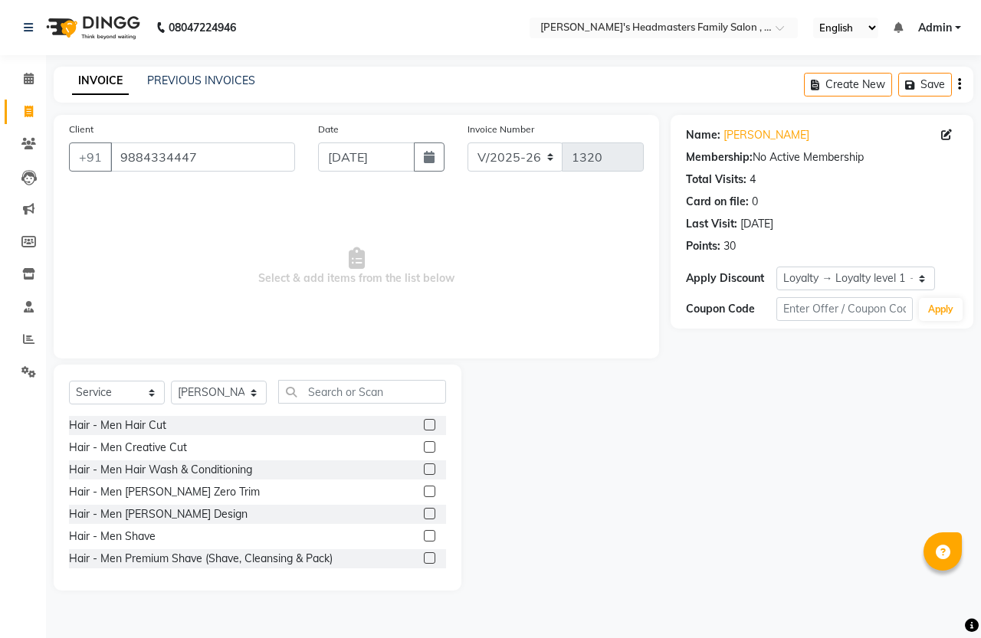
click at [424, 422] on label at bounding box center [429, 424] width 11 height 11
click at [424, 422] on input "checkbox" at bounding box center [429, 426] width 10 height 10
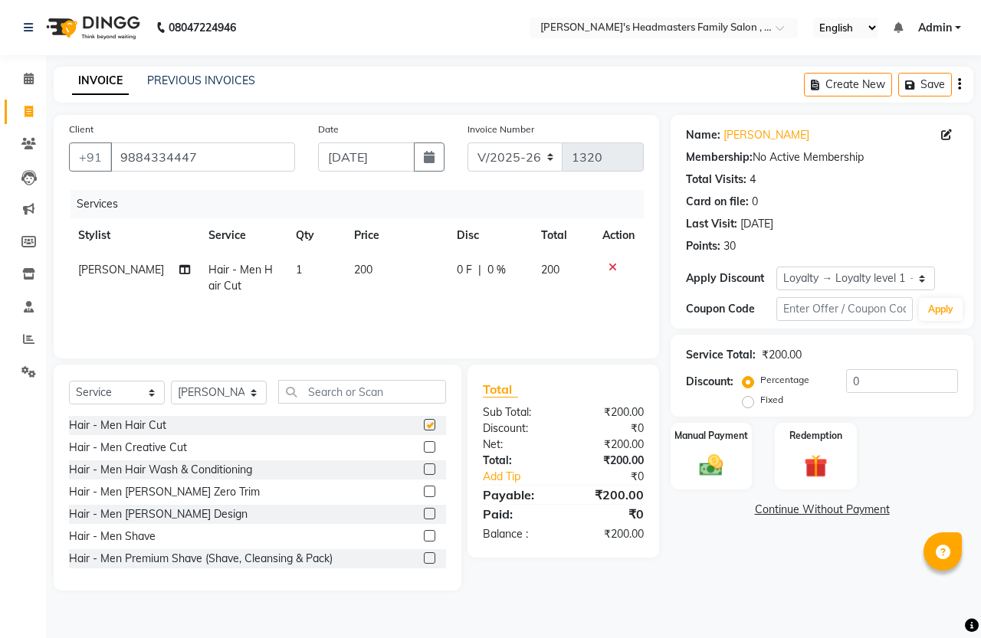
checkbox input "false"
click at [424, 488] on label at bounding box center [429, 491] width 11 height 11
click at [424, 488] on input "checkbox" at bounding box center [429, 492] width 10 height 10
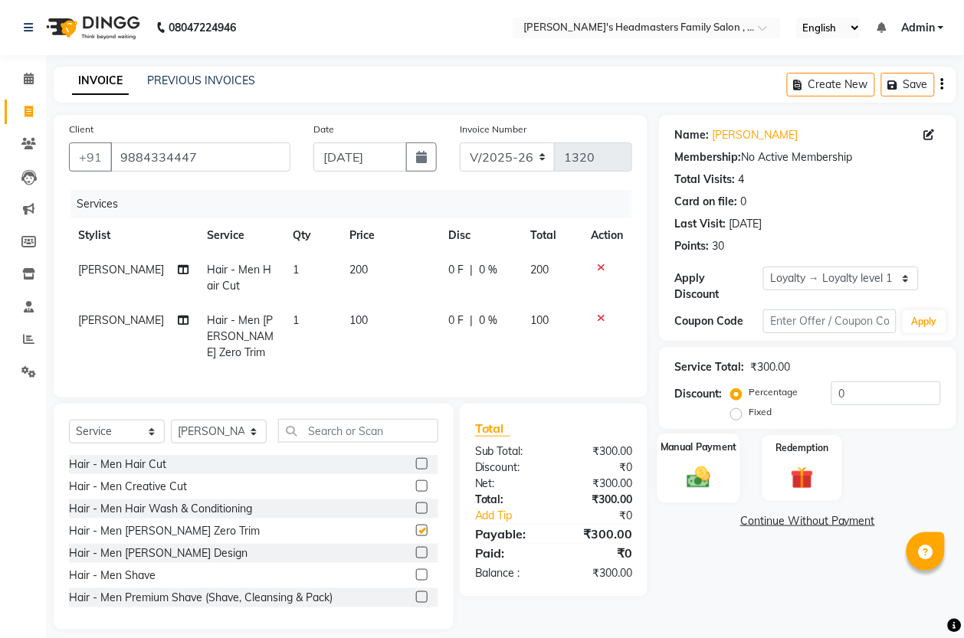
checkbox input "false"
click at [703, 495] on div "Manual Payment" at bounding box center [700, 468] width 84 height 69
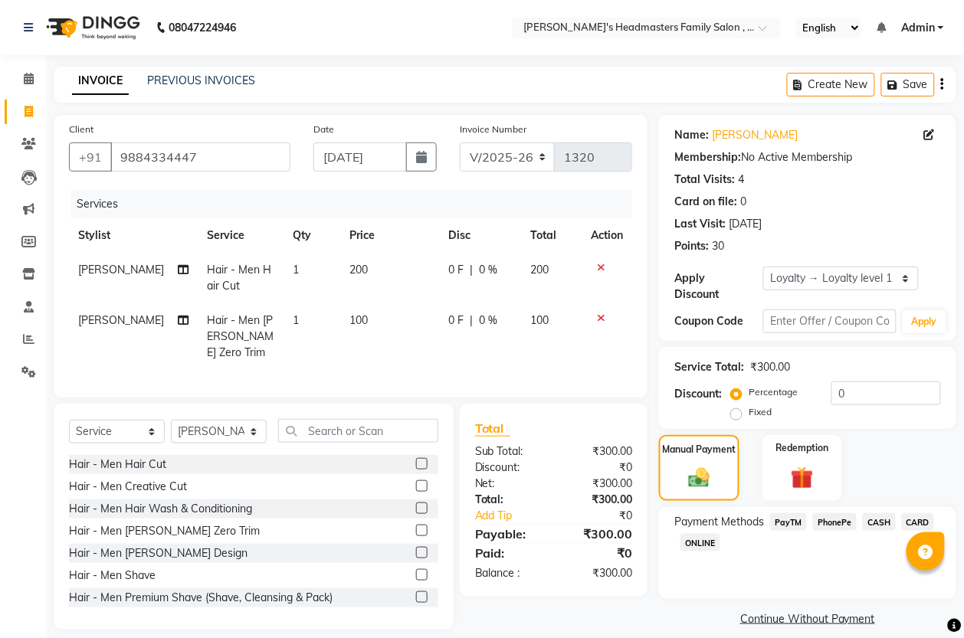
click at [799, 526] on span "PayTM" at bounding box center [788, 523] width 37 height 18
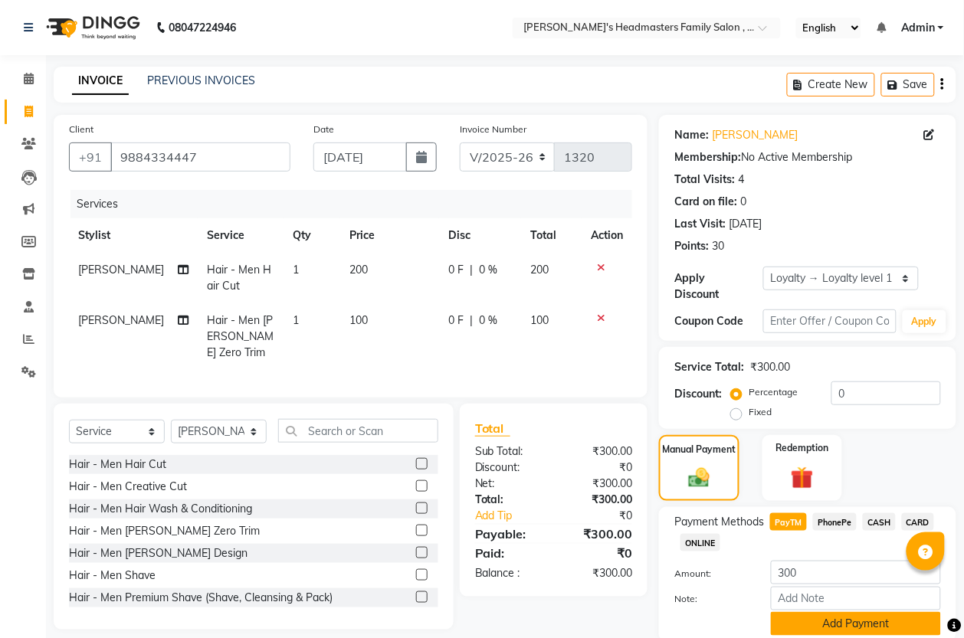
click at [825, 621] on button "Add Payment" at bounding box center [856, 624] width 170 height 24
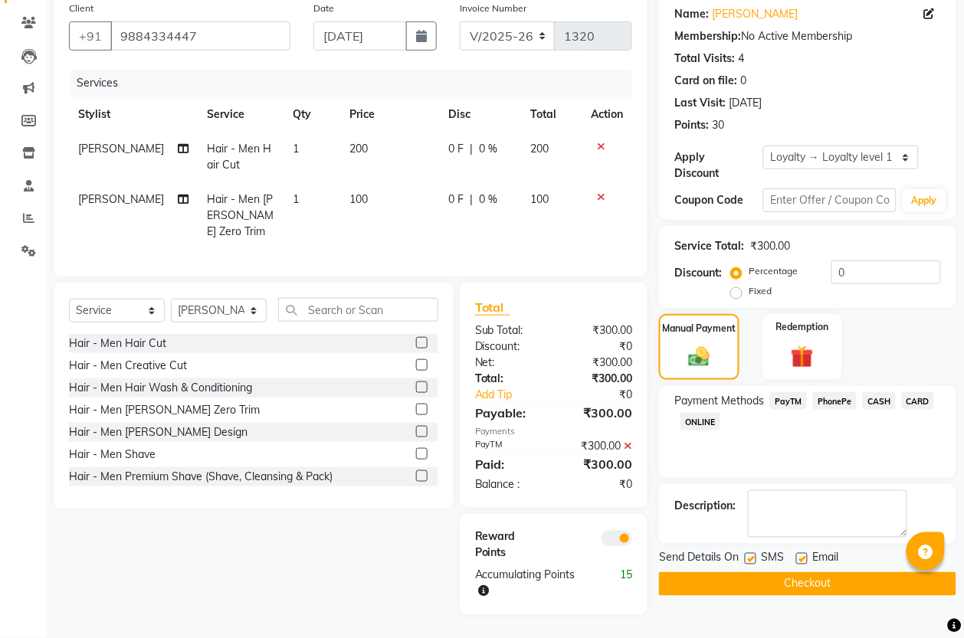
scroll to position [136, 0]
click at [811, 576] on button "Checkout" at bounding box center [807, 585] width 297 height 24
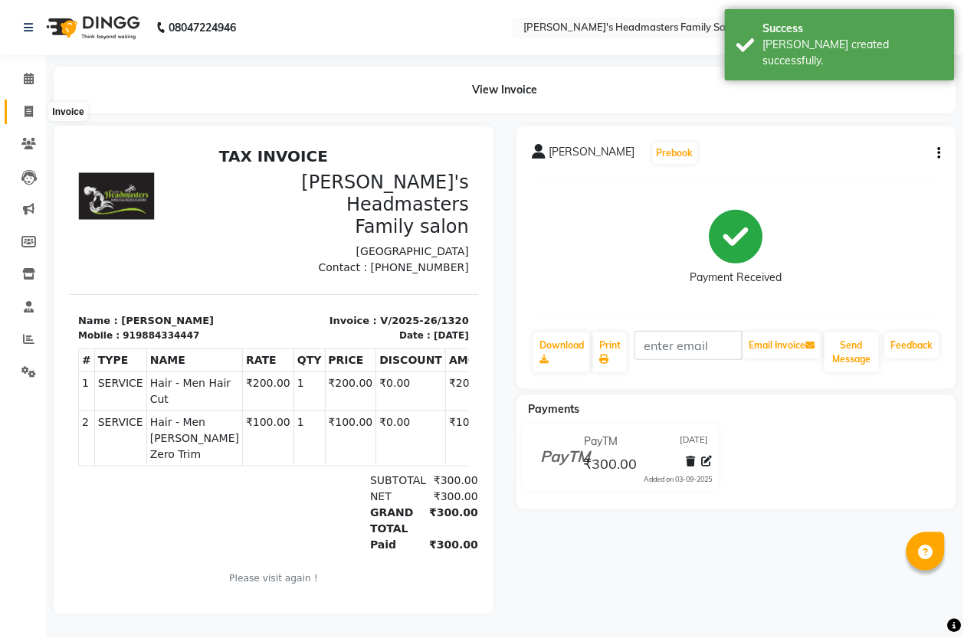
click at [27, 113] on icon at bounding box center [29, 111] width 8 height 11
select select "service"
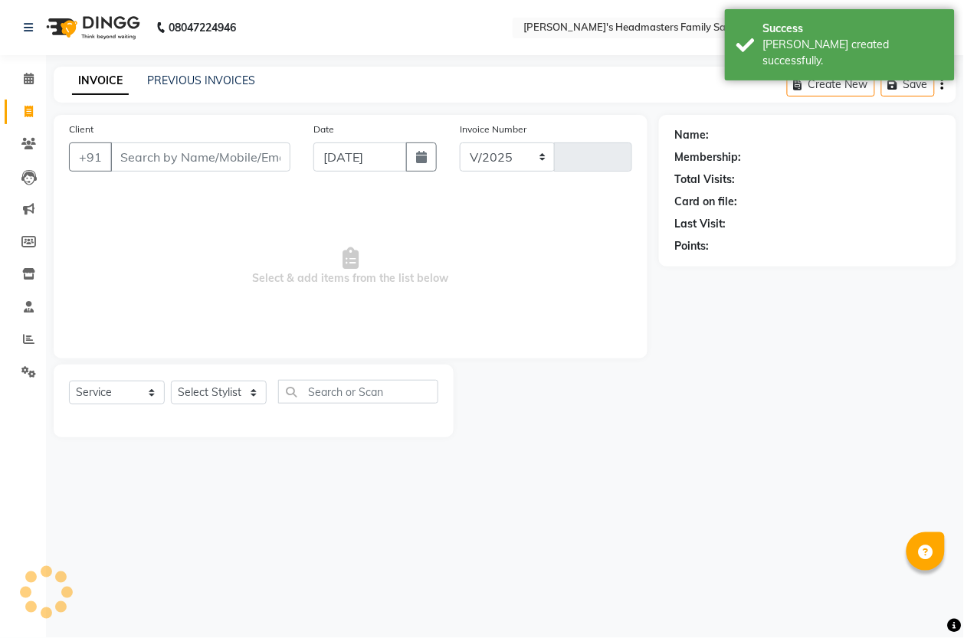
select select "7213"
type input "1321"
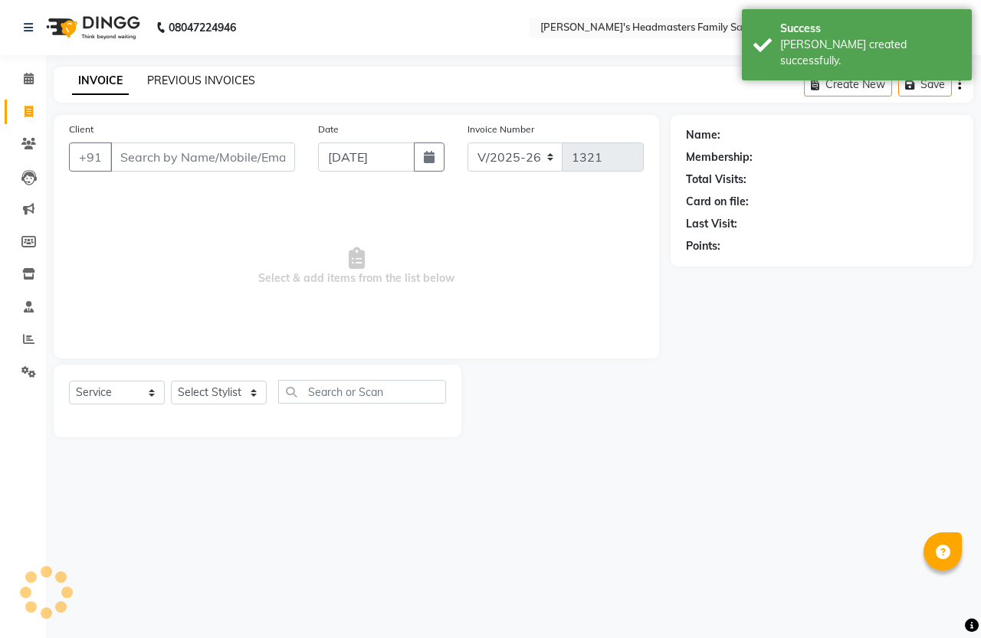
click at [211, 83] on link "PREVIOUS INVOICES" at bounding box center [201, 81] width 108 height 14
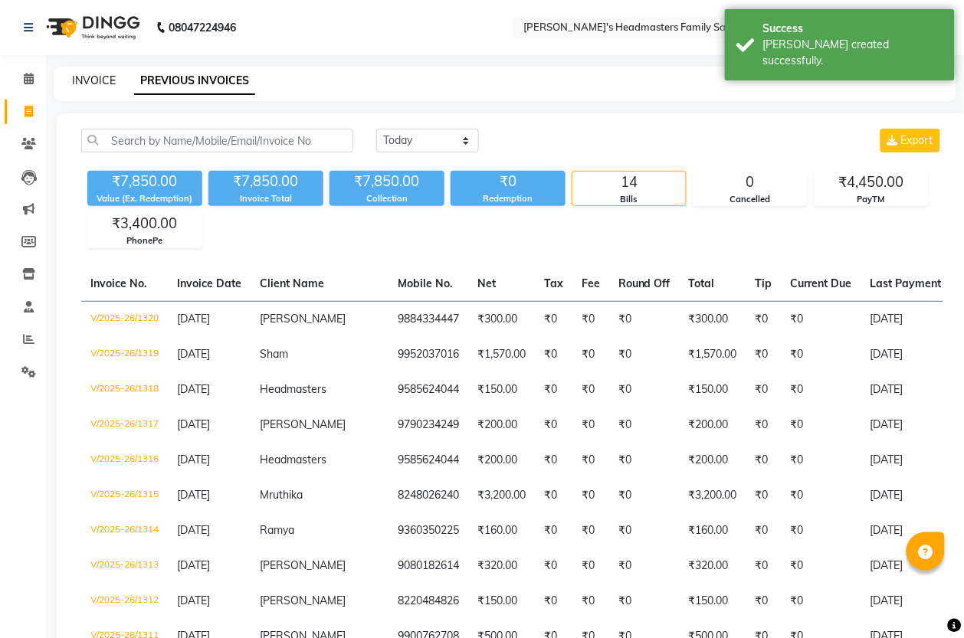
click at [94, 77] on link "INVOICE" at bounding box center [94, 81] width 44 height 14
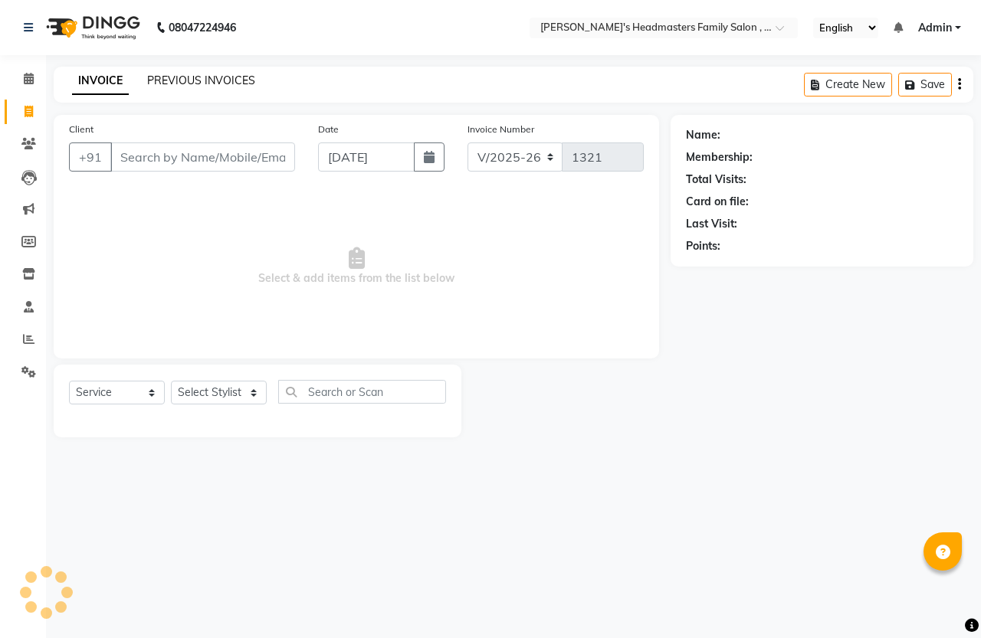
click at [207, 77] on link "PREVIOUS INVOICES" at bounding box center [201, 81] width 108 height 14
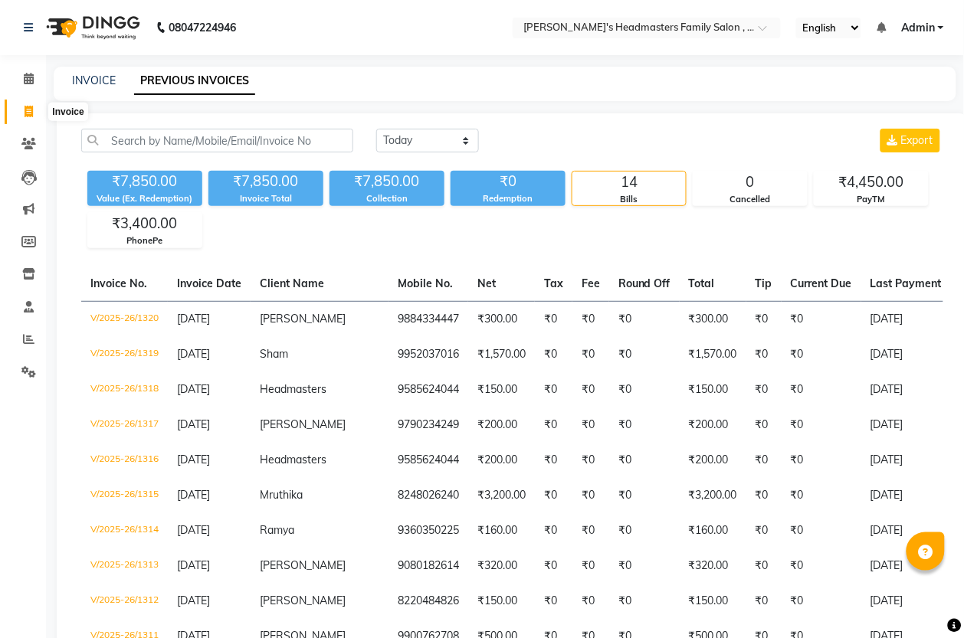
click at [25, 107] on icon at bounding box center [29, 111] width 8 height 11
select select "service"
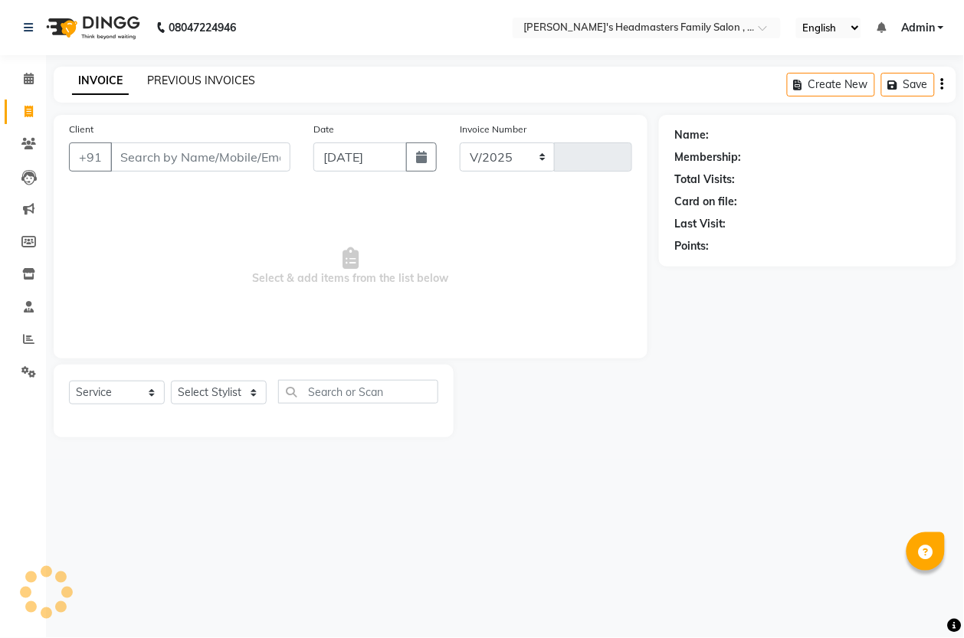
select select "7213"
type input "1321"
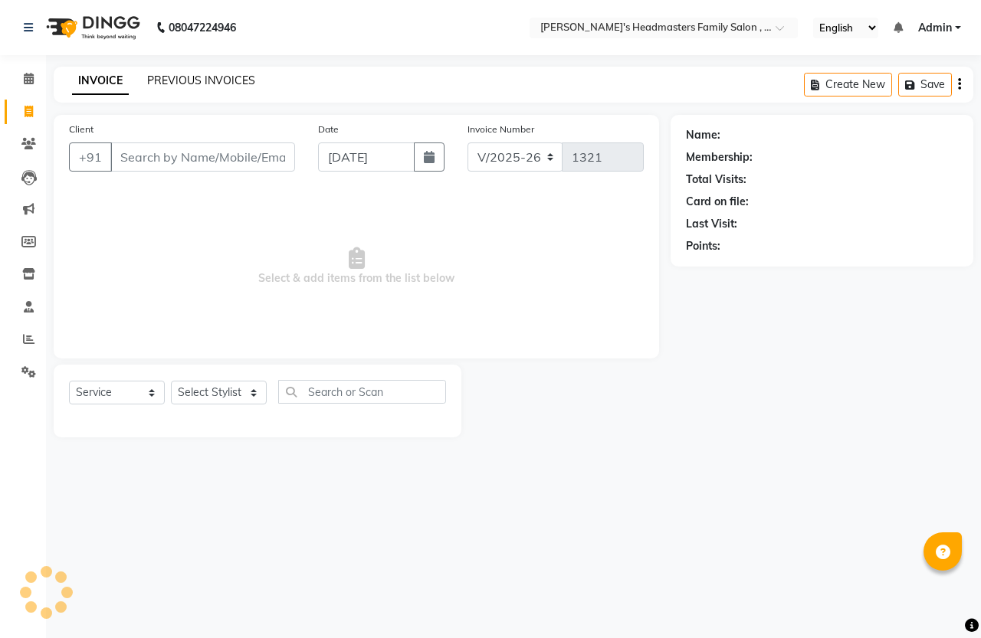
click at [185, 86] on link "PREVIOUS INVOICES" at bounding box center [201, 81] width 108 height 14
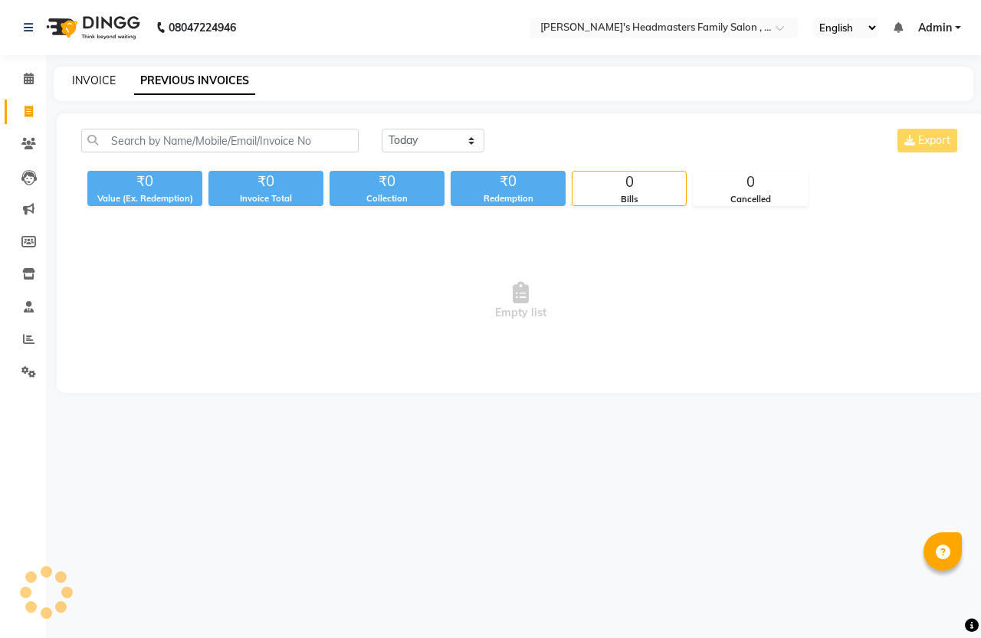
click at [105, 81] on link "INVOICE" at bounding box center [94, 81] width 44 height 14
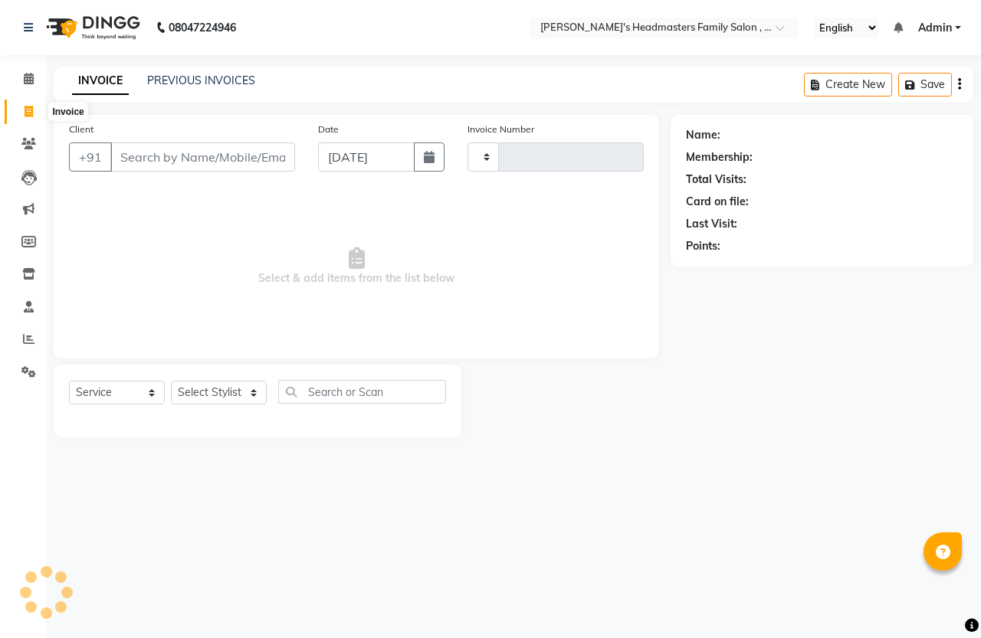
click at [29, 104] on span at bounding box center [28, 112] width 27 height 18
select select "service"
select select "7213"
type input "1321"
click at [194, 77] on link "PREVIOUS INVOICES" at bounding box center [201, 81] width 108 height 14
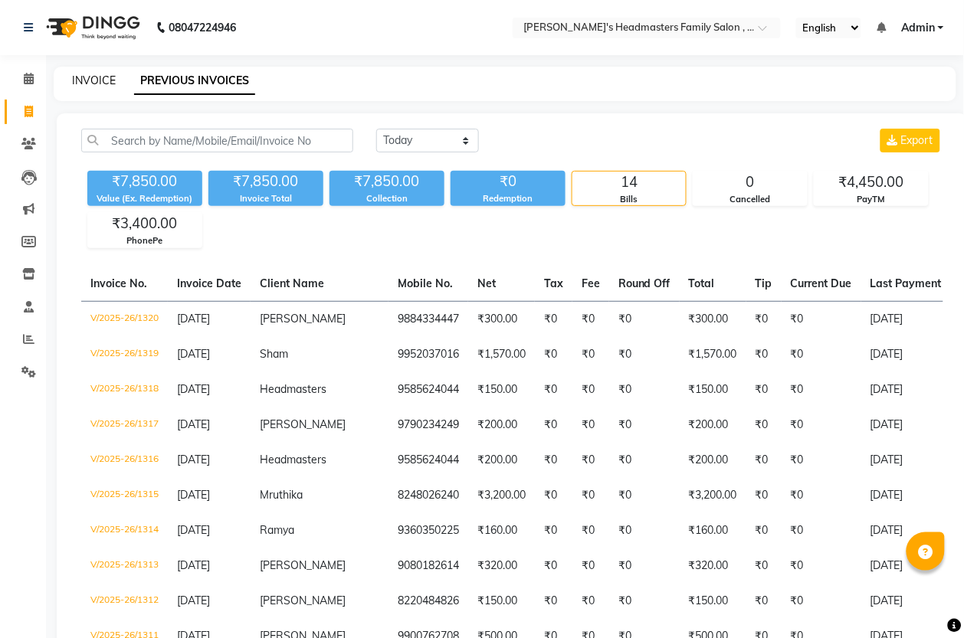
click at [98, 77] on link "INVOICE" at bounding box center [94, 81] width 44 height 14
select select "service"
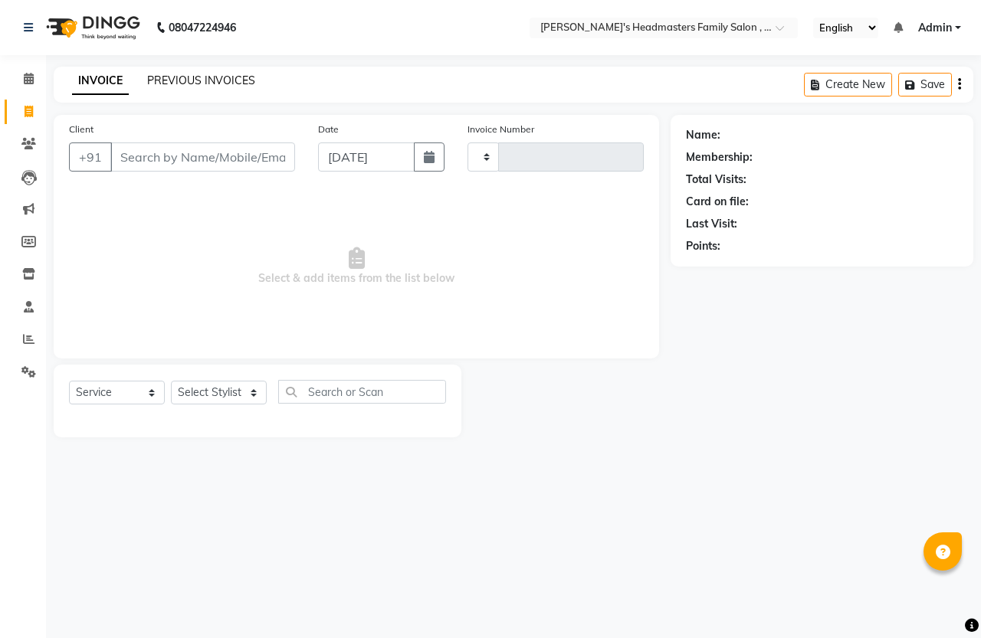
click at [179, 81] on link "PREVIOUS INVOICES" at bounding box center [201, 81] width 108 height 14
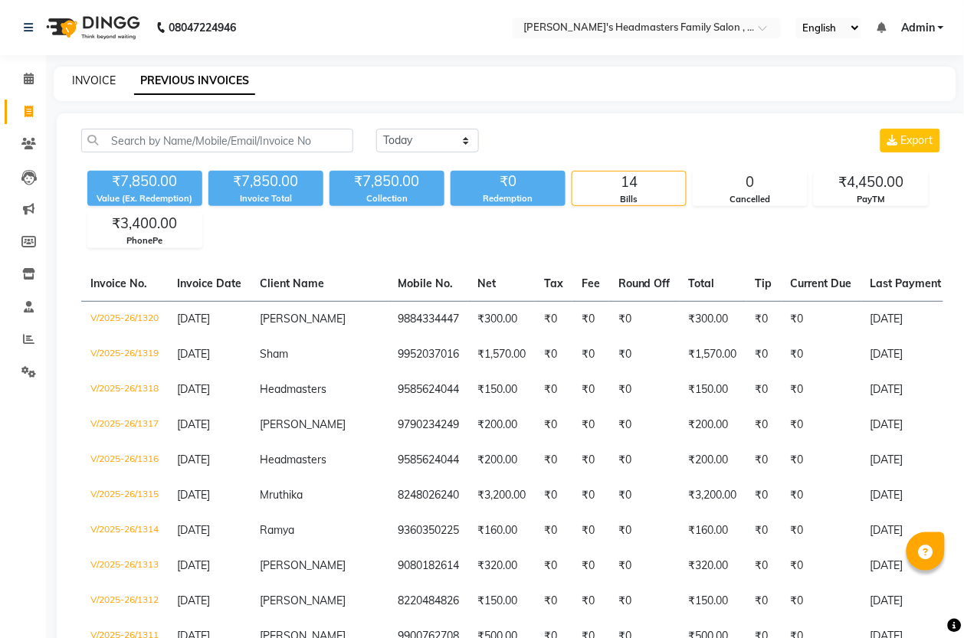
click at [83, 80] on link "INVOICE" at bounding box center [94, 81] width 44 height 14
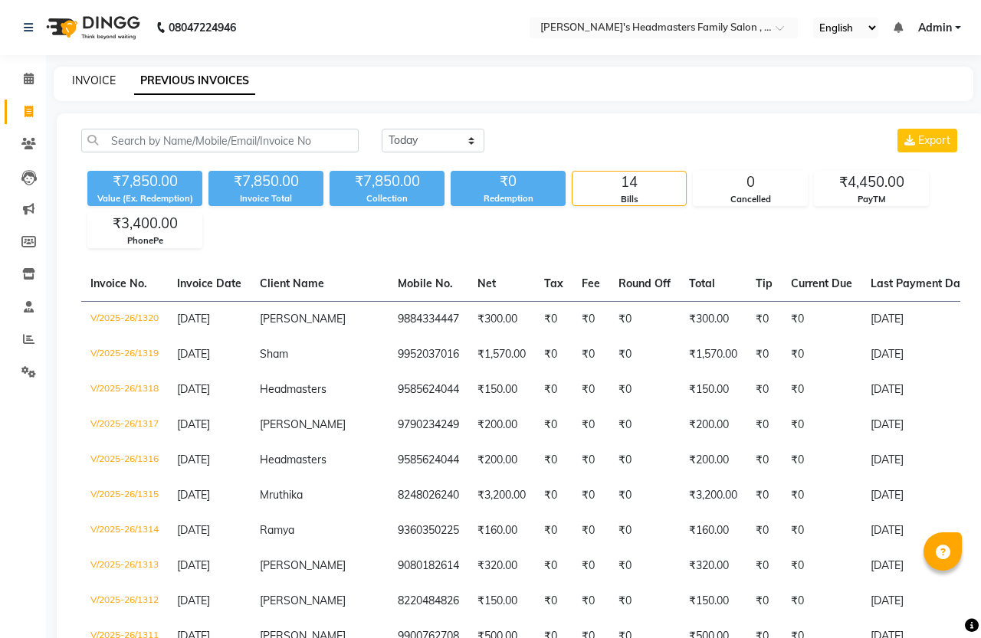
select select "service"
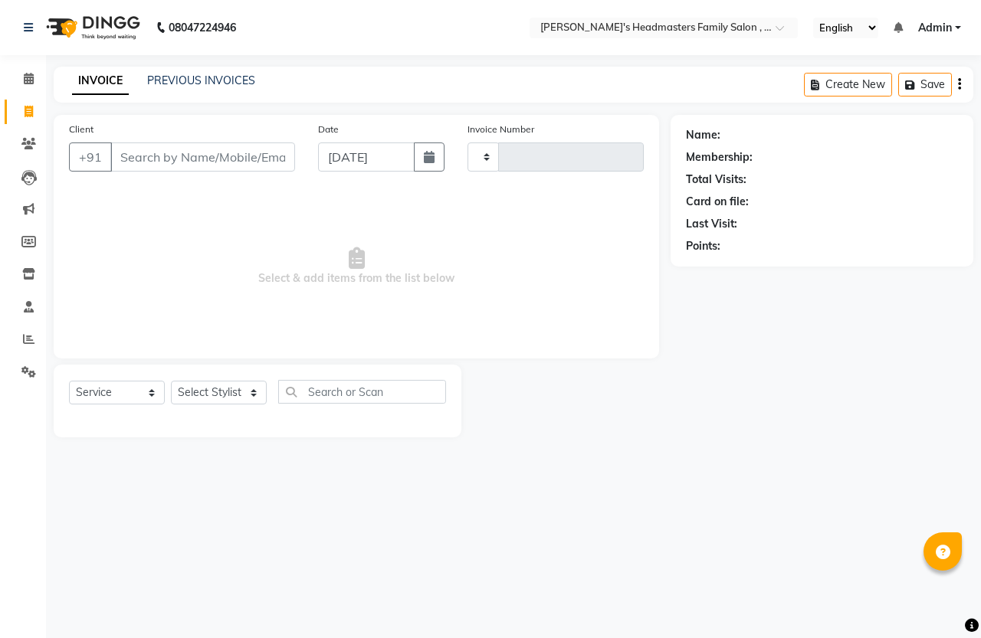
type input "1321"
select select "7213"
click at [21, 109] on span at bounding box center [28, 112] width 27 height 18
select select "service"
select select "7213"
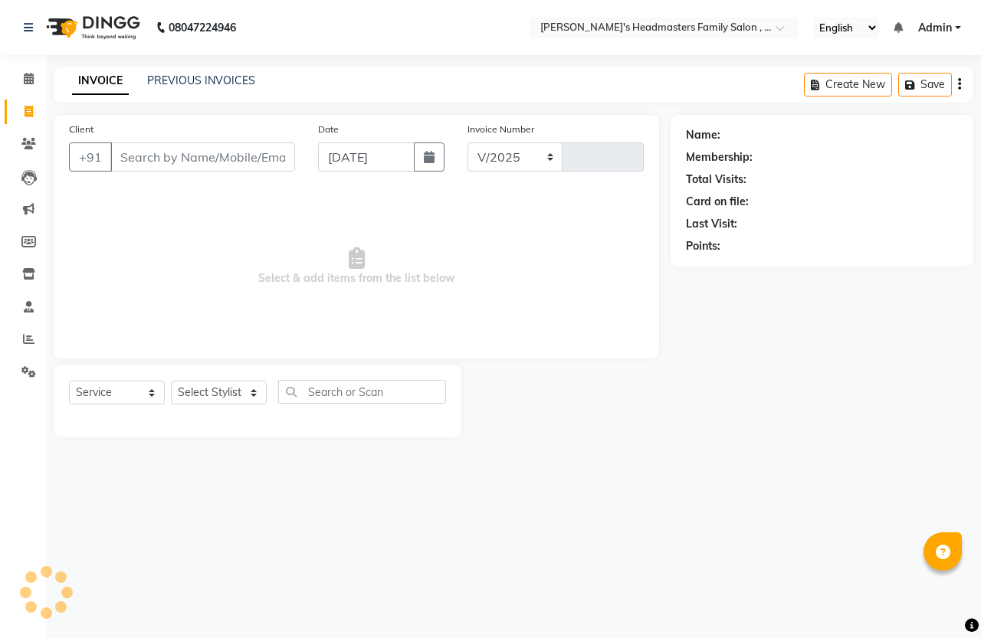
type input "1321"
click at [201, 84] on link "PREVIOUS INVOICES" at bounding box center [201, 81] width 108 height 14
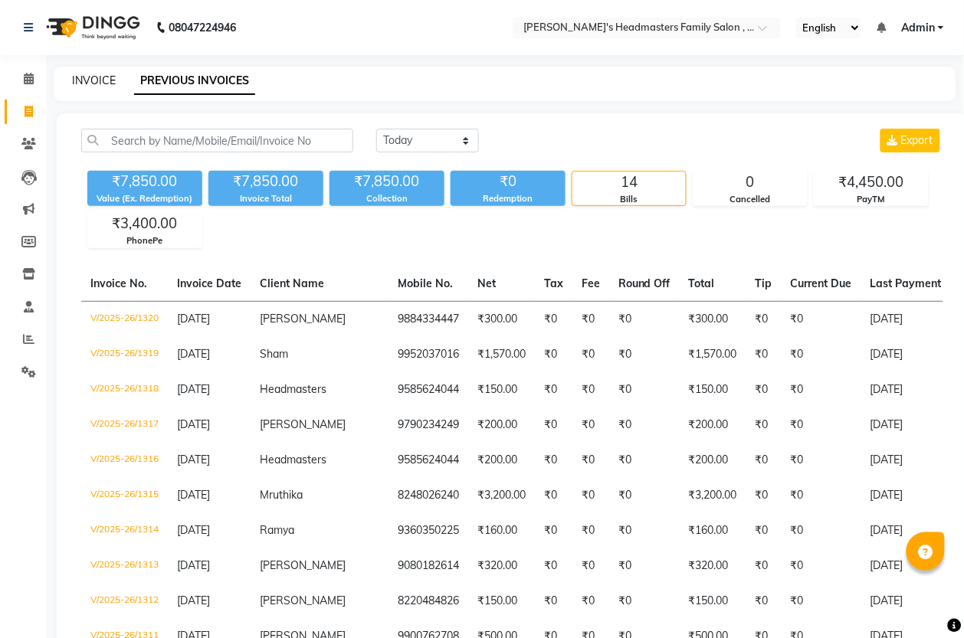
click at [103, 78] on link "INVOICE" at bounding box center [94, 81] width 44 height 14
select select "service"
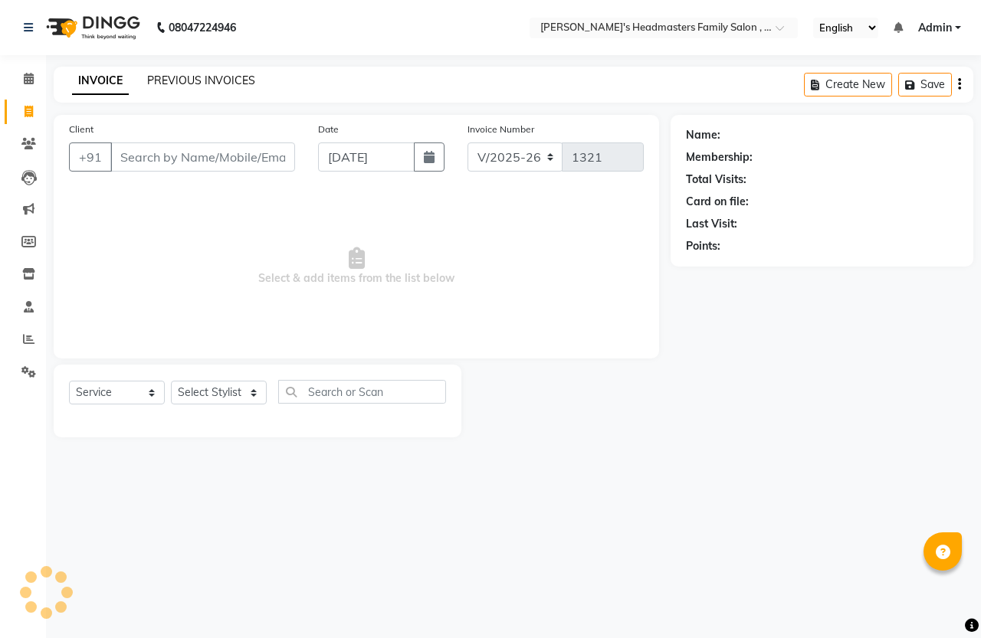
click at [180, 78] on link "PREVIOUS INVOICES" at bounding box center [201, 81] width 108 height 14
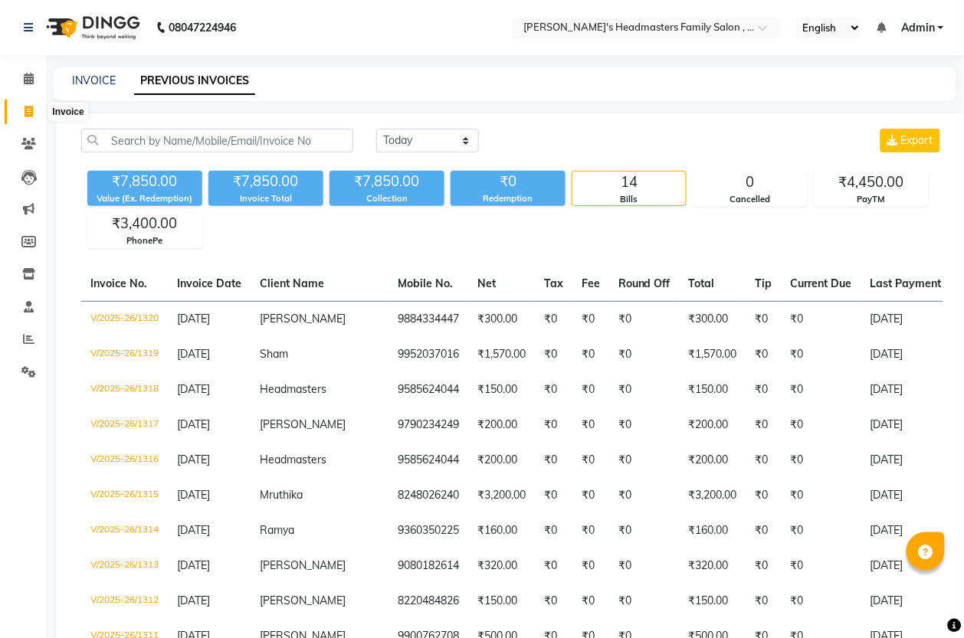
click at [31, 111] on icon at bounding box center [29, 111] width 8 height 11
select select "service"
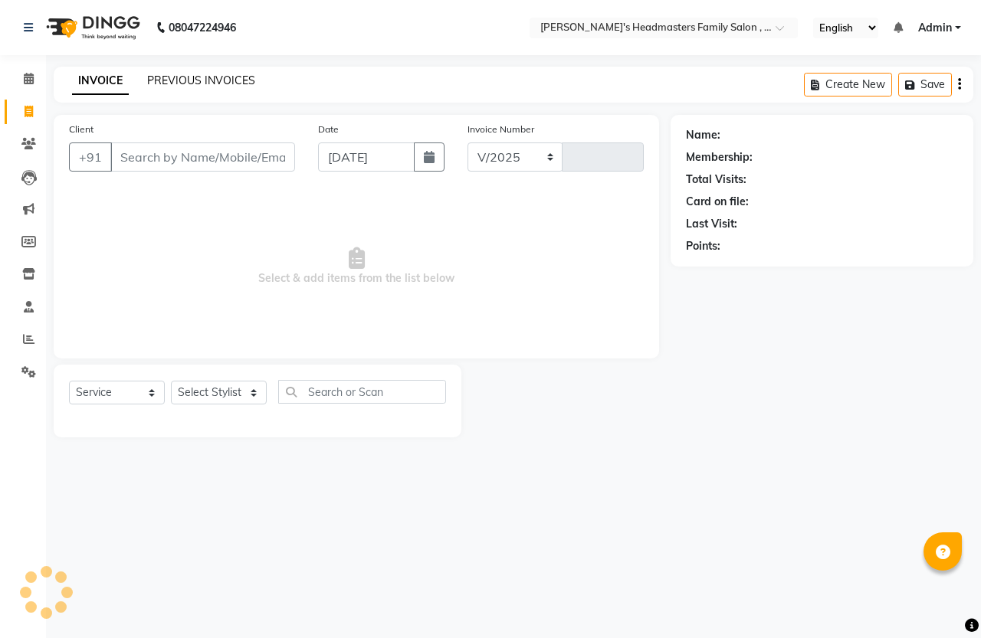
select select "7213"
type input "1321"
click at [105, 85] on link "INVOICE" at bounding box center [100, 81] width 57 height 28
click at [165, 79] on link "PREVIOUS INVOICES" at bounding box center [201, 81] width 108 height 14
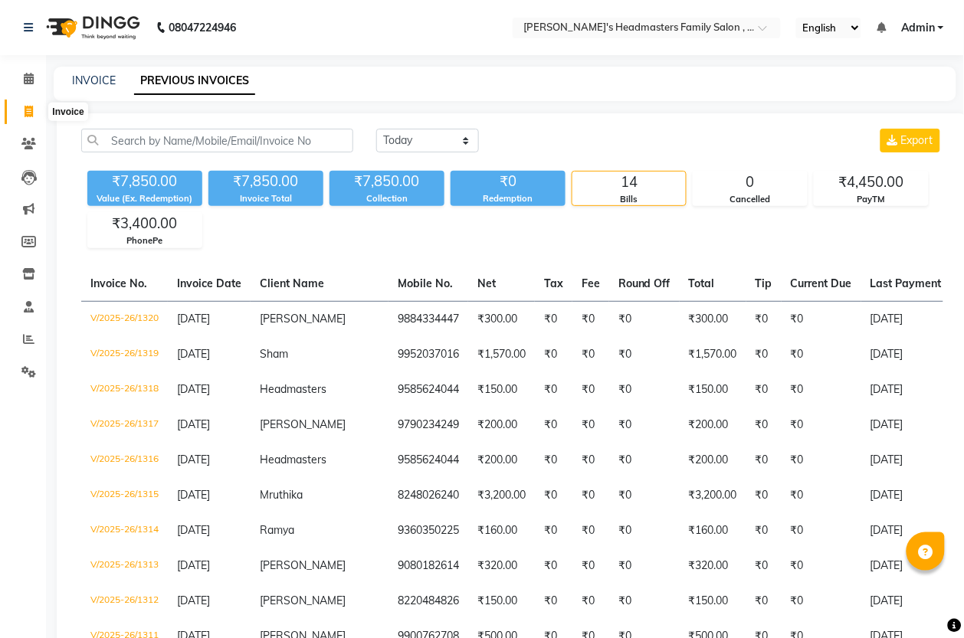
click at [32, 112] on icon at bounding box center [29, 111] width 8 height 11
select select "service"
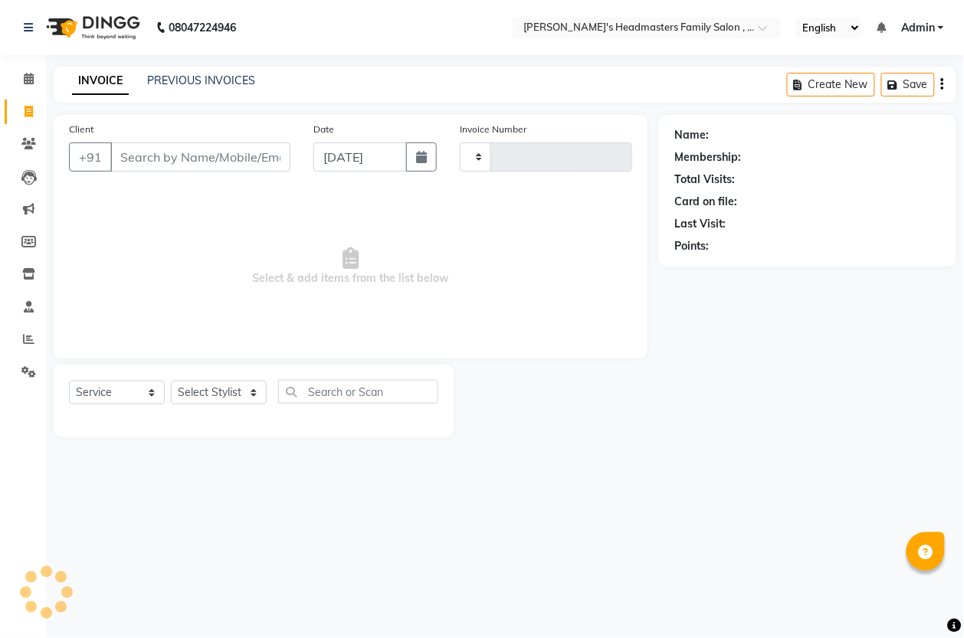
type input "1321"
select select "7213"
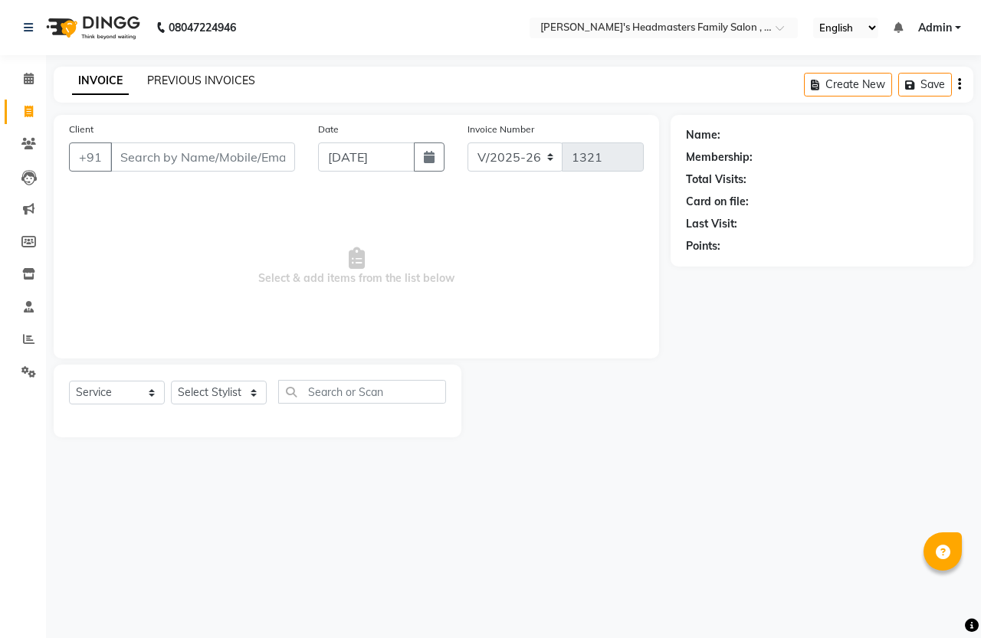
click at [216, 79] on link "PREVIOUS INVOICES" at bounding box center [201, 81] width 108 height 14
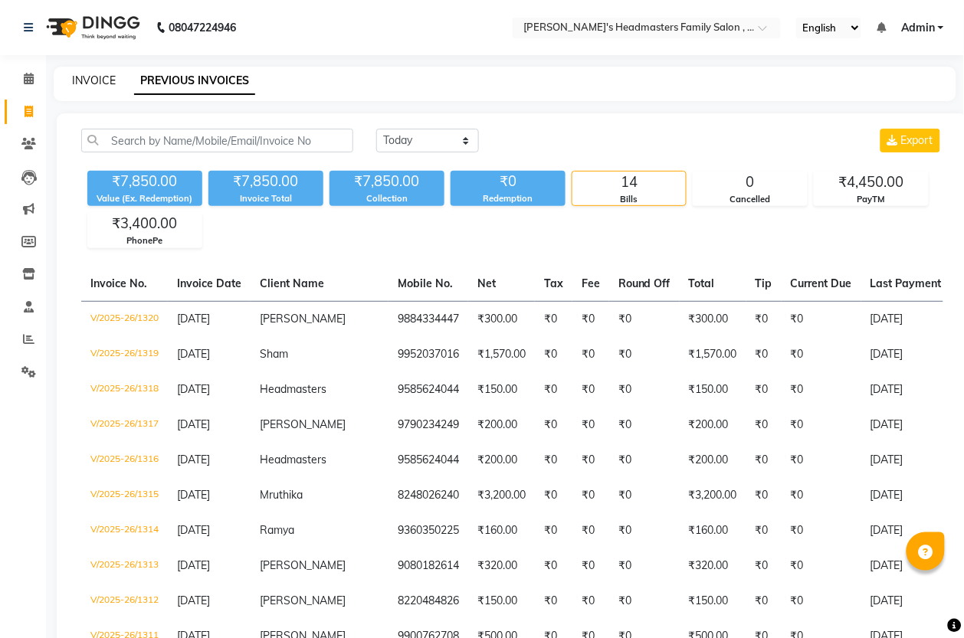
click at [110, 74] on link "INVOICE" at bounding box center [94, 81] width 44 height 14
select select "service"
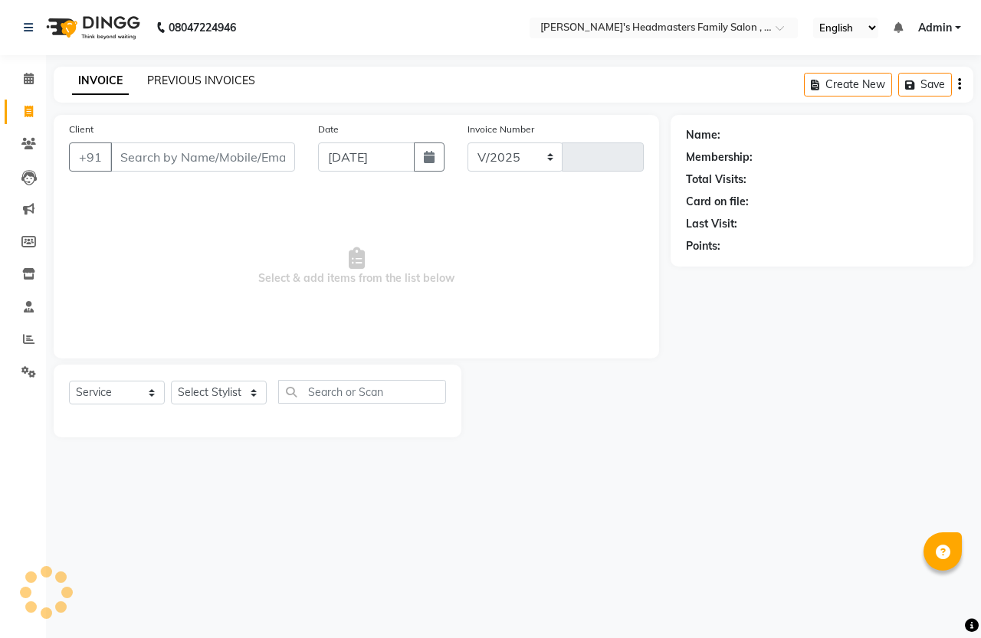
select select "7213"
type input "1321"
click at [193, 77] on link "PREVIOUS INVOICES" at bounding box center [201, 81] width 108 height 14
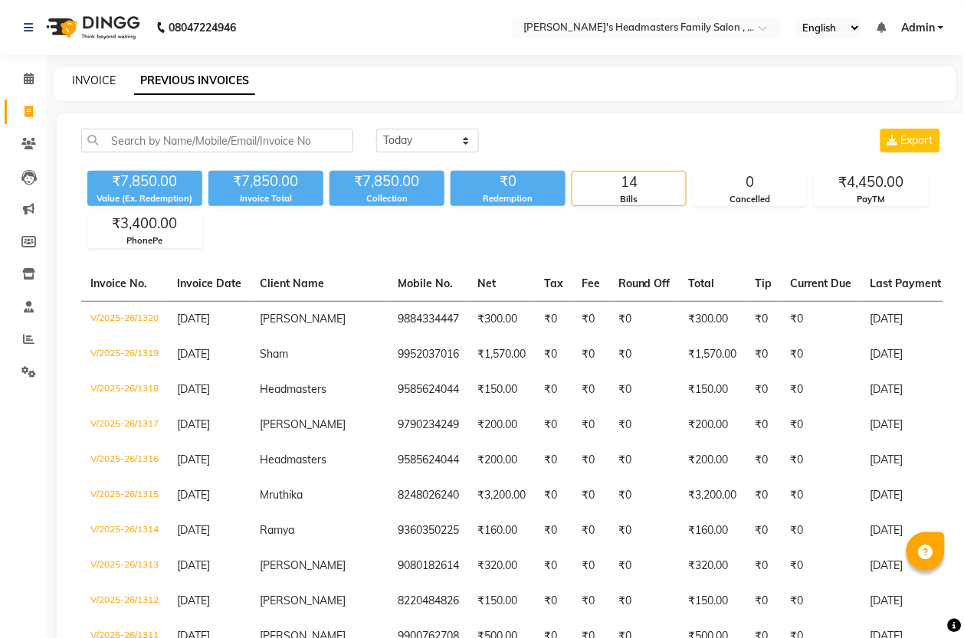
click at [103, 81] on link "INVOICE" at bounding box center [94, 81] width 44 height 14
select select "service"
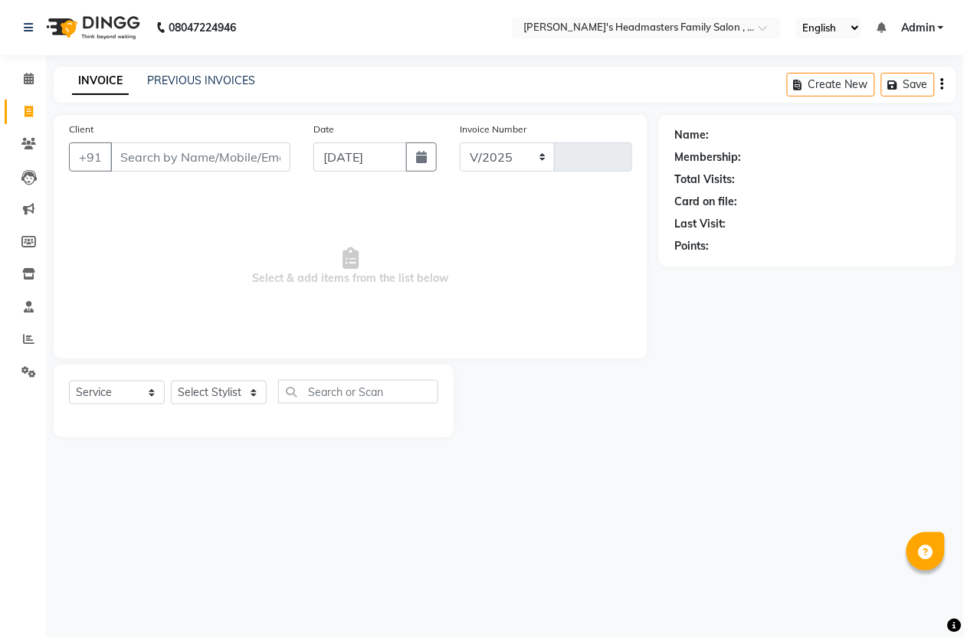
select select "7213"
type input "1321"
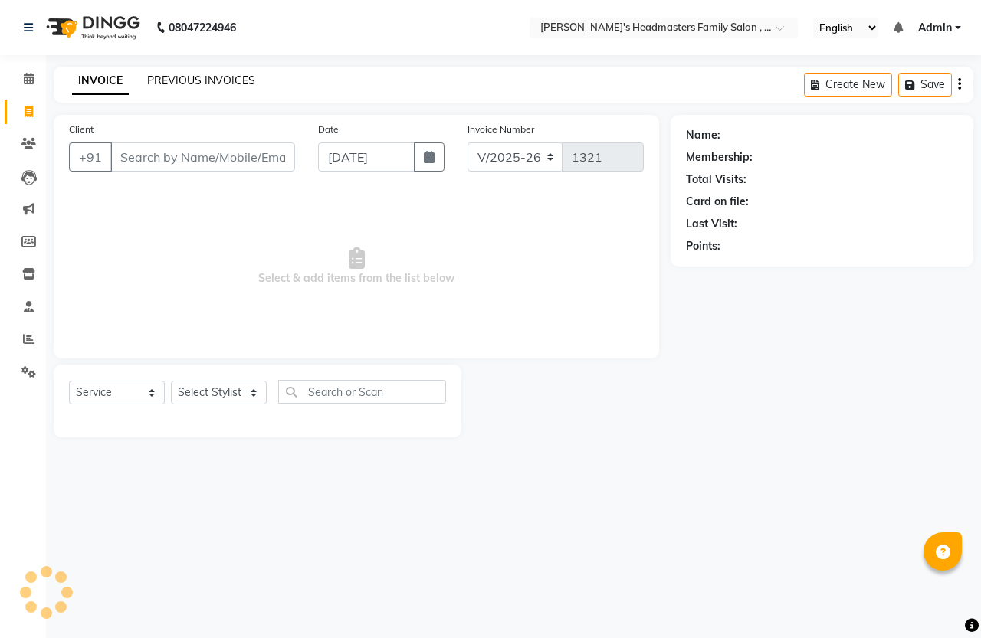
click at [158, 80] on link "PREVIOUS INVOICES" at bounding box center [201, 81] width 108 height 14
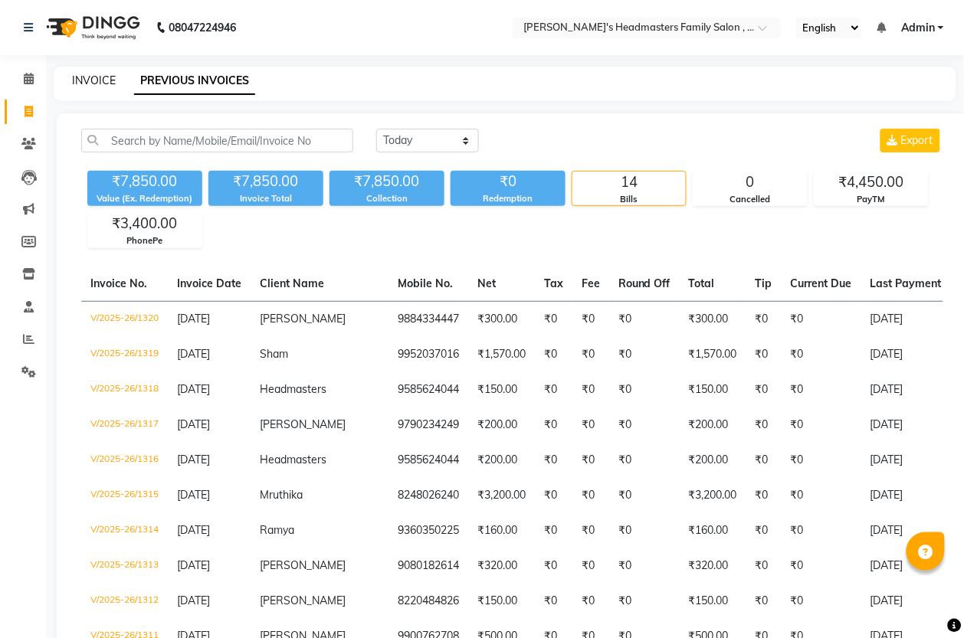
click at [111, 77] on link "INVOICE" at bounding box center [94, 81] width 44 height 14
select select "service"
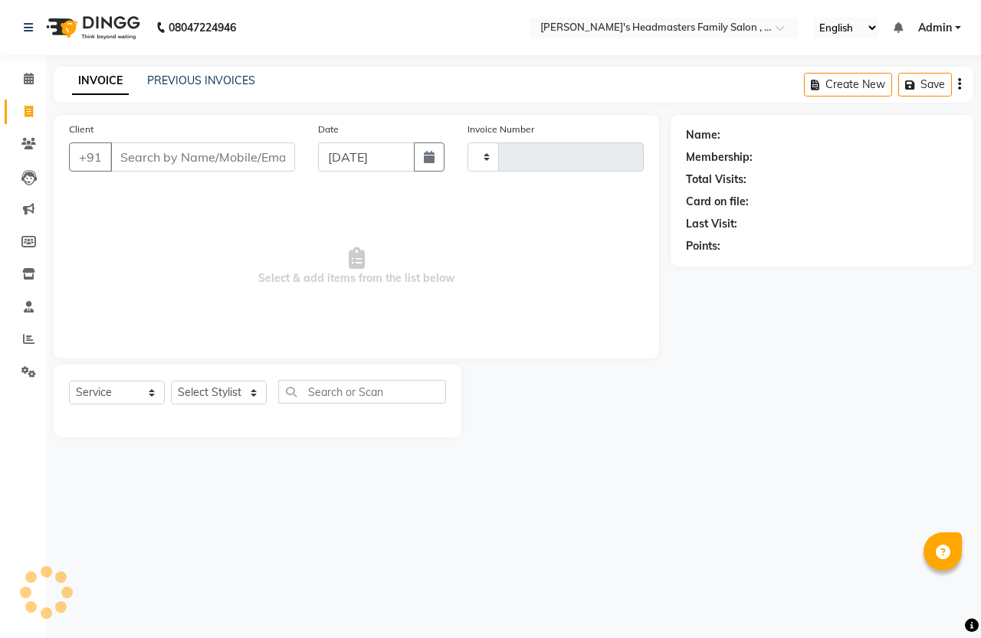
type input "1321"
select select "7213"
click at [173, 85] on link "PREVIOUS INVOICES" at bounding box center [201, 81] width 108 height 14
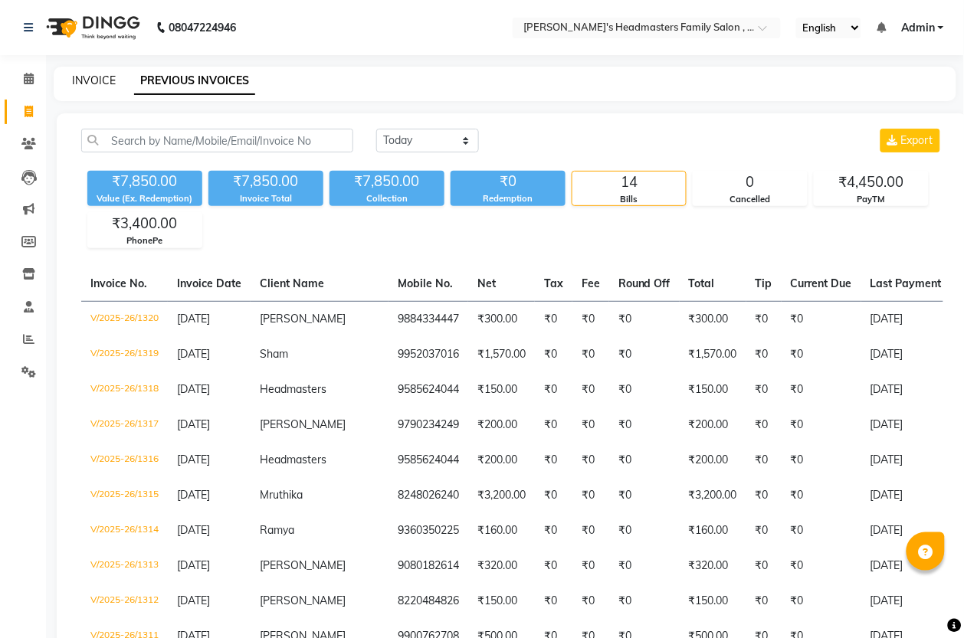
click at [84, 80] on link "INVOICE" at bounding box center [94, 81] width 44 height 14
select select "service"
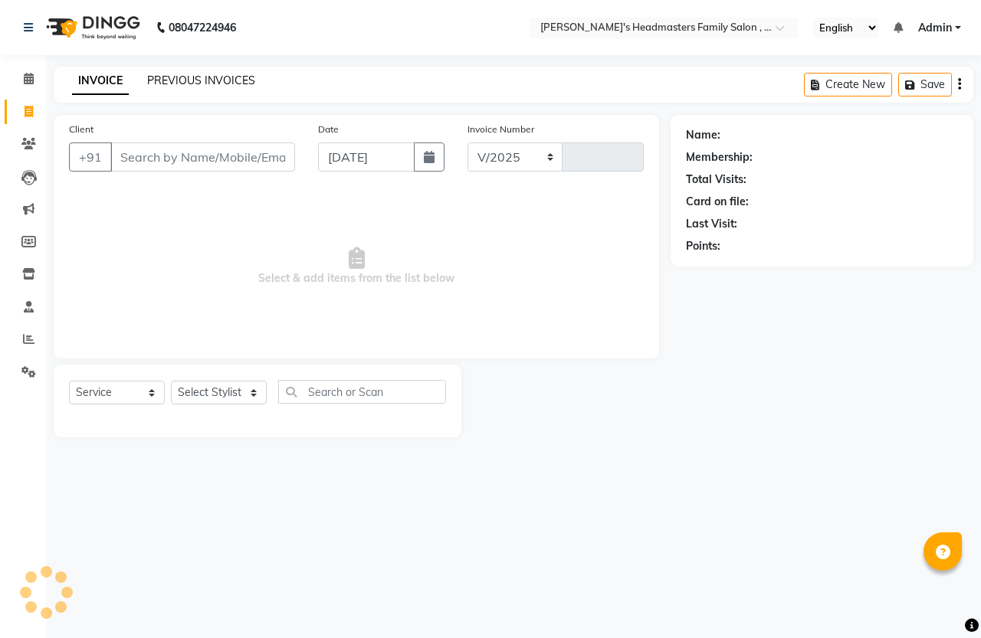
select select "7213"
type input "1321"
click at [199, 77] on link "PREVIOUS INVOICES" at bounding box center [201, 81] width 108 height 14
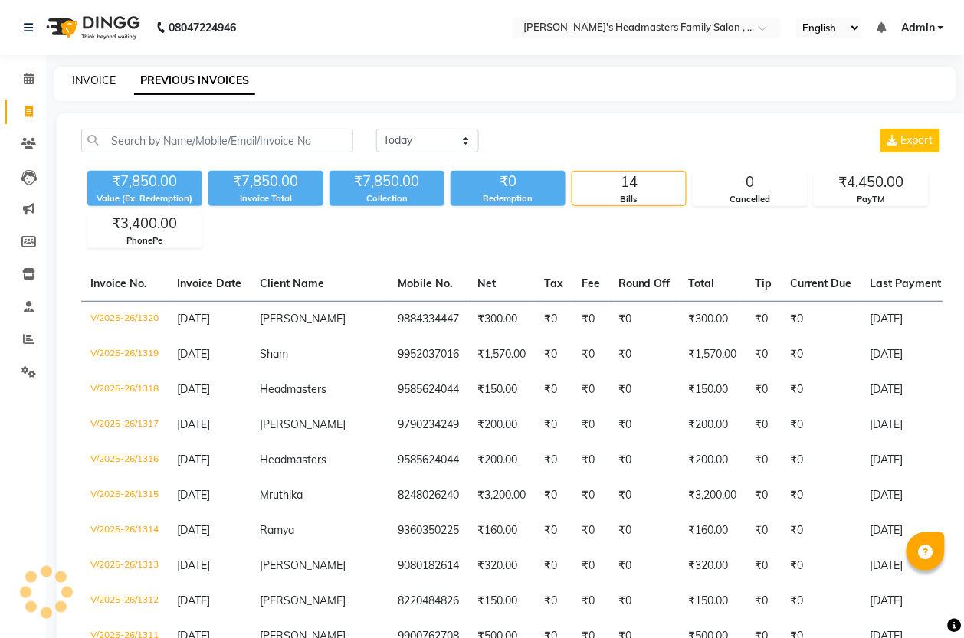
click at [104, 81] on link "INVOICE" at bounding box center [94, 81] width 44 height 14
select select "service"
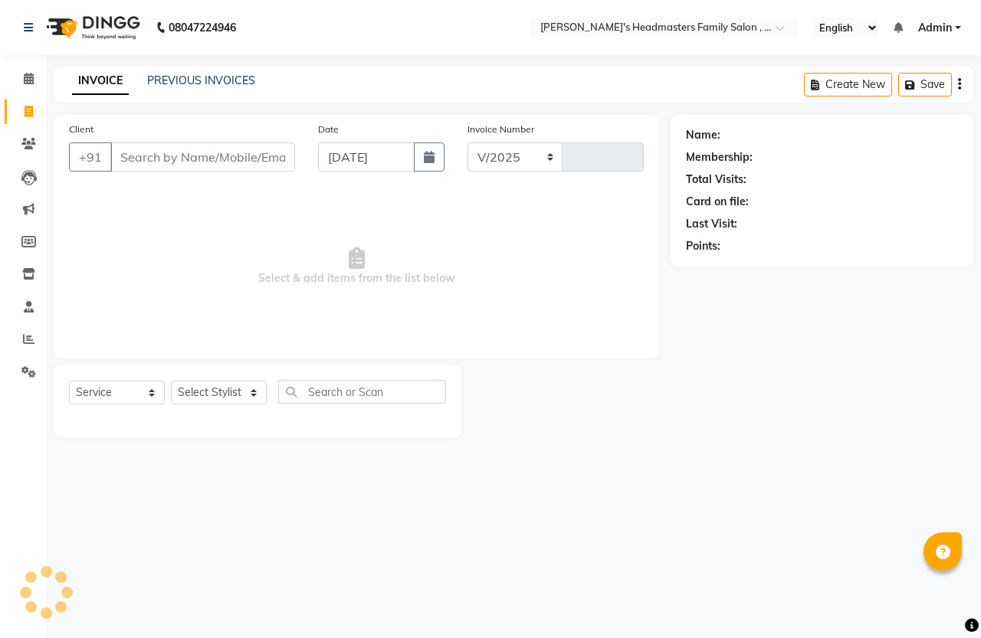
select select "7213"
type input "1321"
click at [228, 83] on link "PREVIOUS INVOICES" at bounding box center [201, 81] width 108 height 14
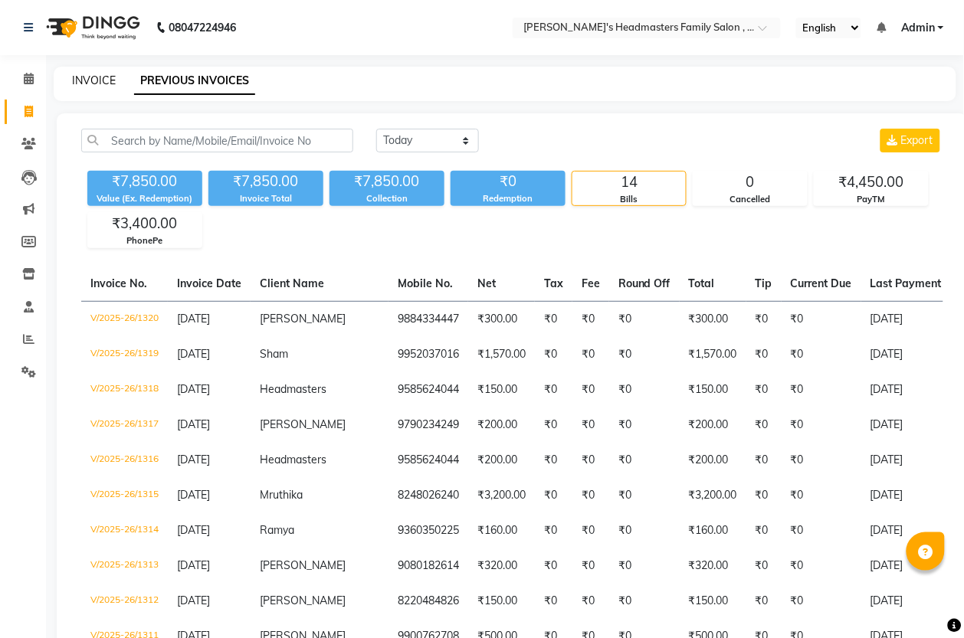
click at [88, 77] on link "INVOICE" at bounding box center [94, 81] width 44 height 14
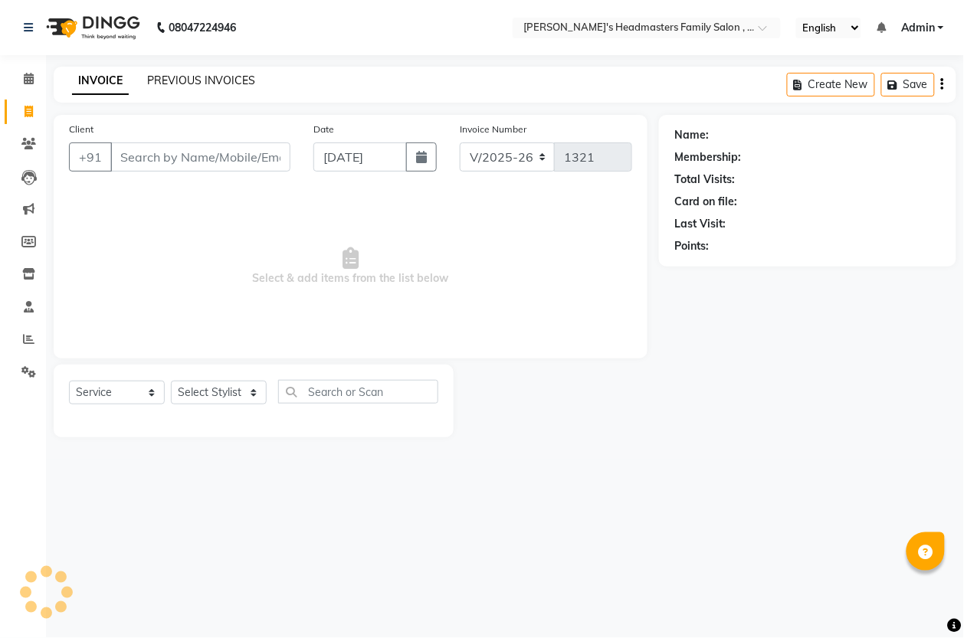
click at [186, 80] on link "PREVIOUS INVOICES" at bounding box center [201, 81] width 108 height 14
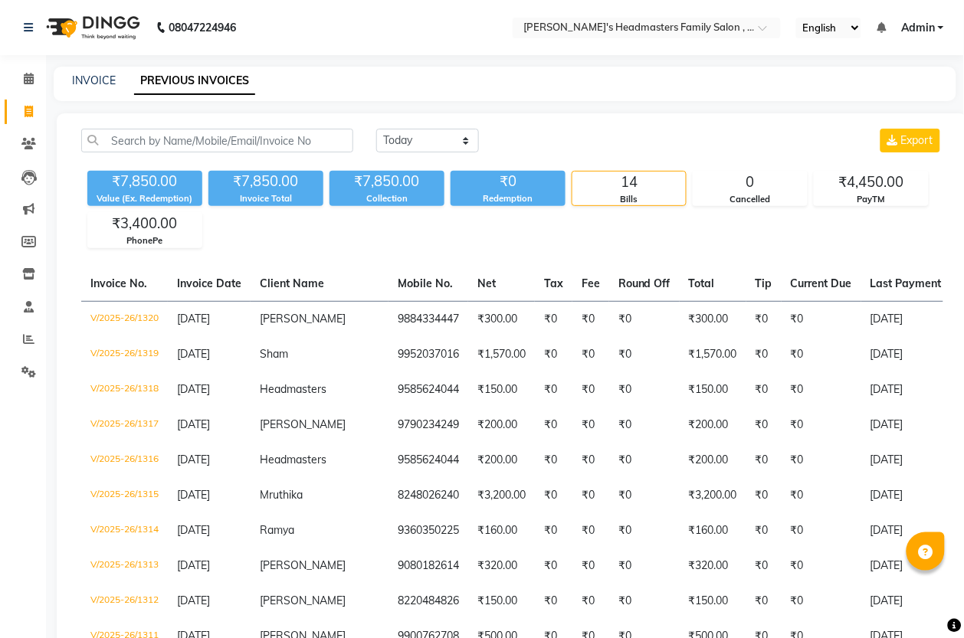
click at [116, 79] on div "INVOICE PREVIOUS INVOICES" at bounding box center [496, 81] width 884 height 16
click at [90, 84] on link "INVOICE" at bounding box center [94, 81] width 44 height 14
select select "service"
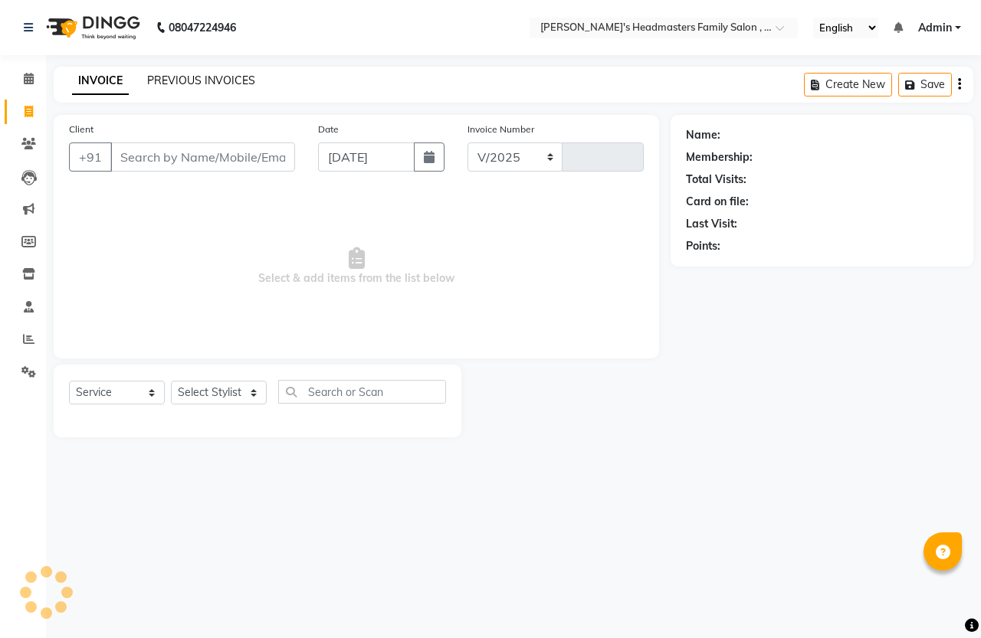
select select "7213"
type input "1321"
click at [202, 83] on link "PREVIOUS INVOICES" at bounding box center [201, 81] width 108 height 14
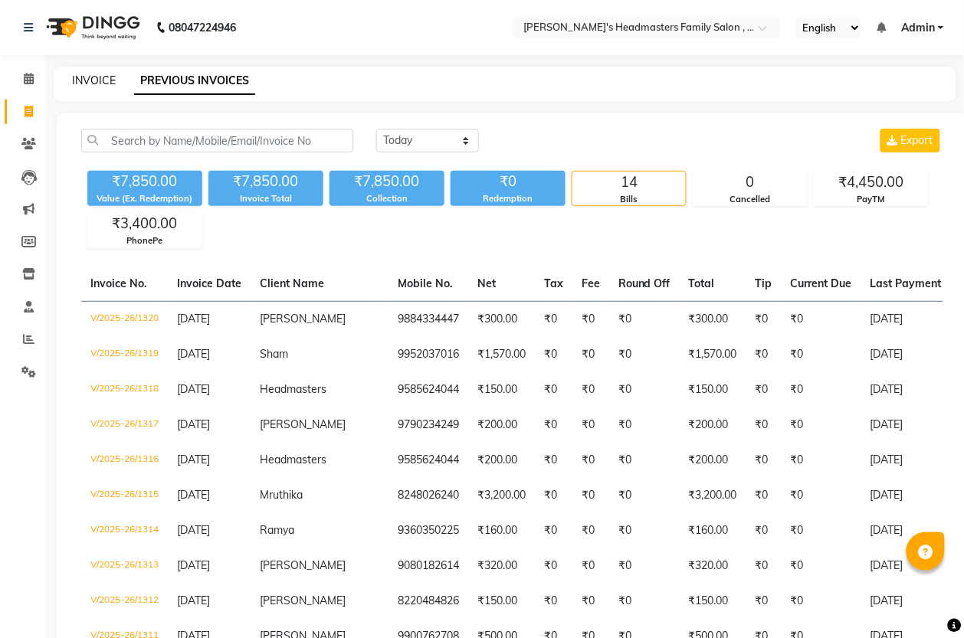
click at [90, 84] on link "INVOICE" at bounding box center [94, 81] width 44 height 14
select select "service"
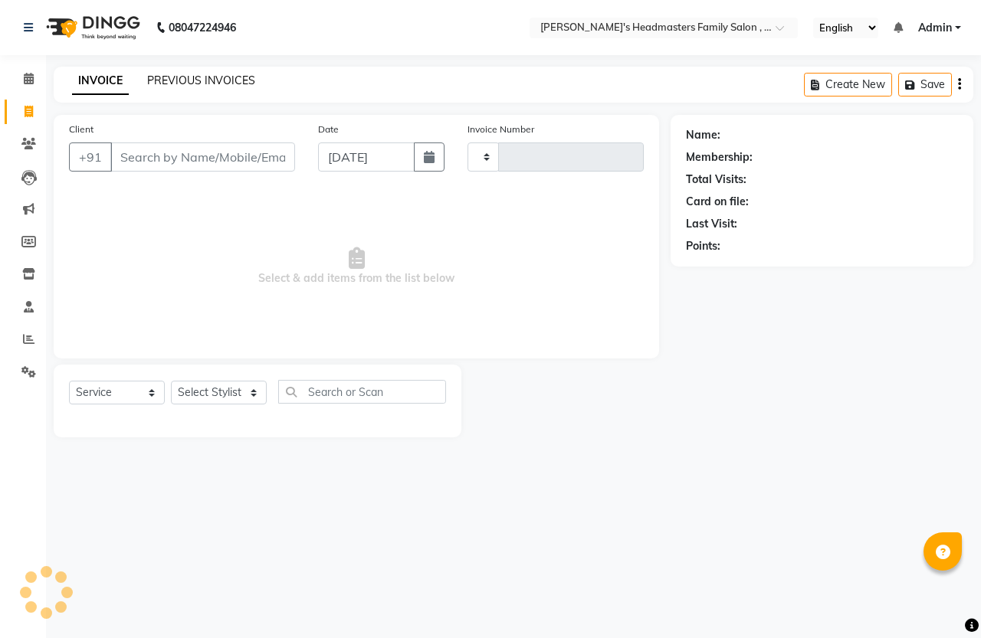
click at [152, 80] on link "PREVIOUS INVOICES" at bounding box center [201, 81] width 108 height 14
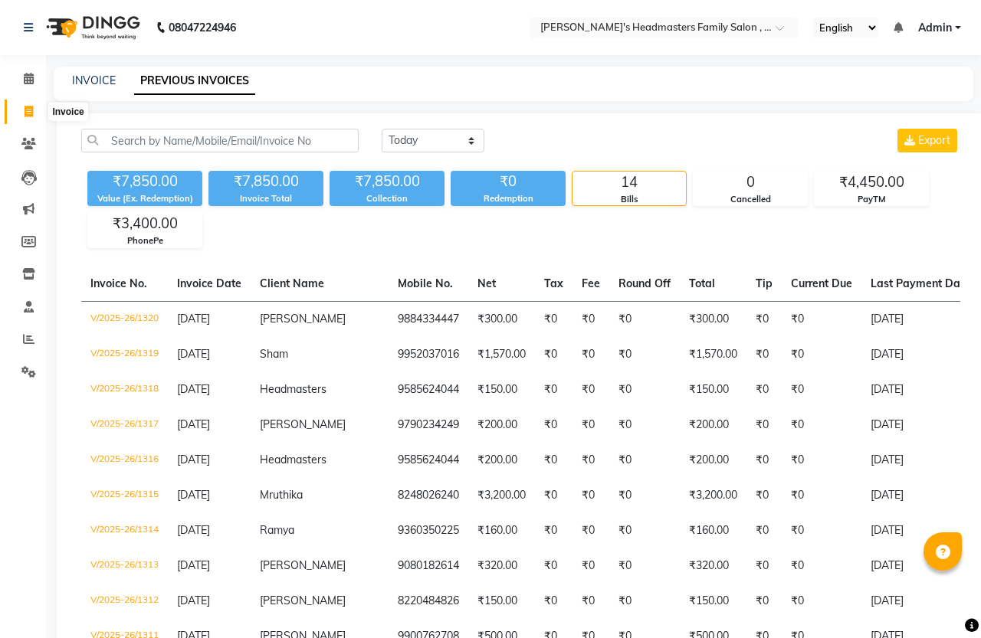
click at [25, 113] on icon at bounding box center [29, 111] width 8 height 11
select select "service"
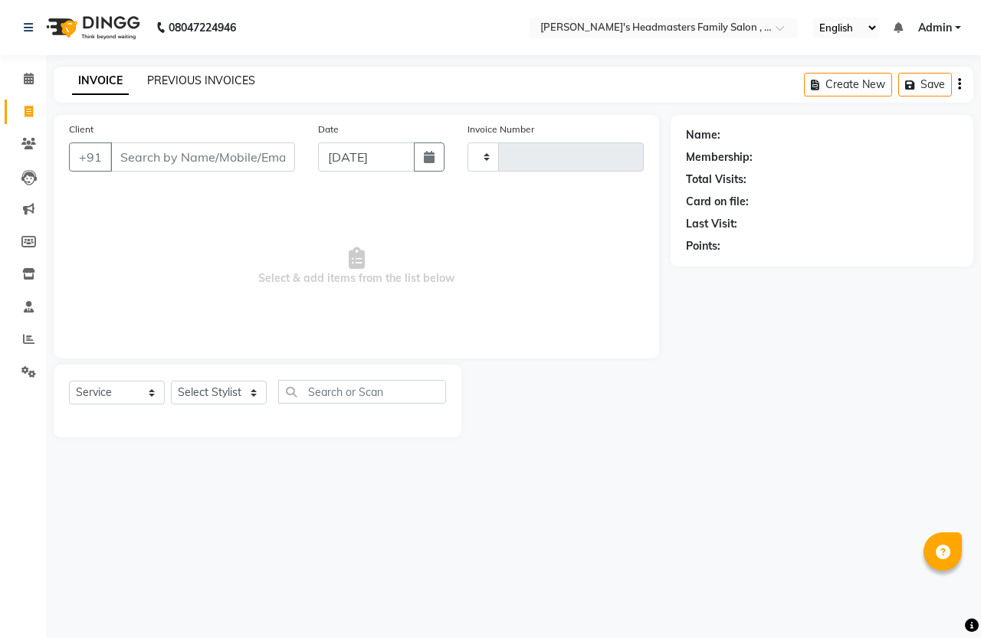
type input "1321"
select select "7213"
click at [162, 74] on link "PREVIOUS INVOICES" at bounding box center [201, 81] width 108 height 14
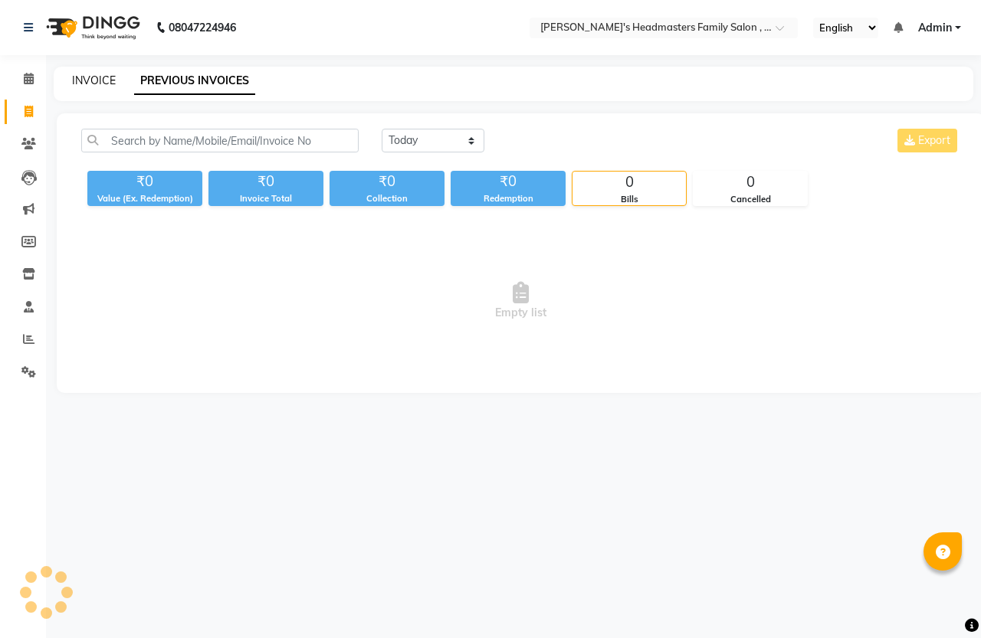
click at [88, 81] on link "INVOICE" at bounding box center [94, 81] width 44 height 14
select select "service"
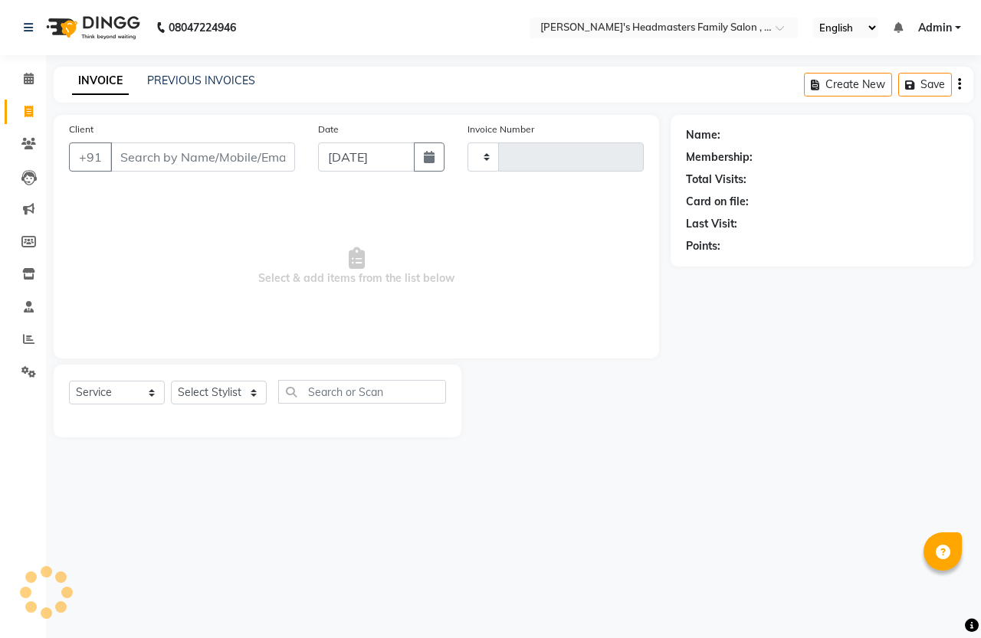
type input "1321"
select select "7213"
click at [169, 81] on link "PREVIOUS INVOICES" at bounding box center [201, 81] width 108 height 14
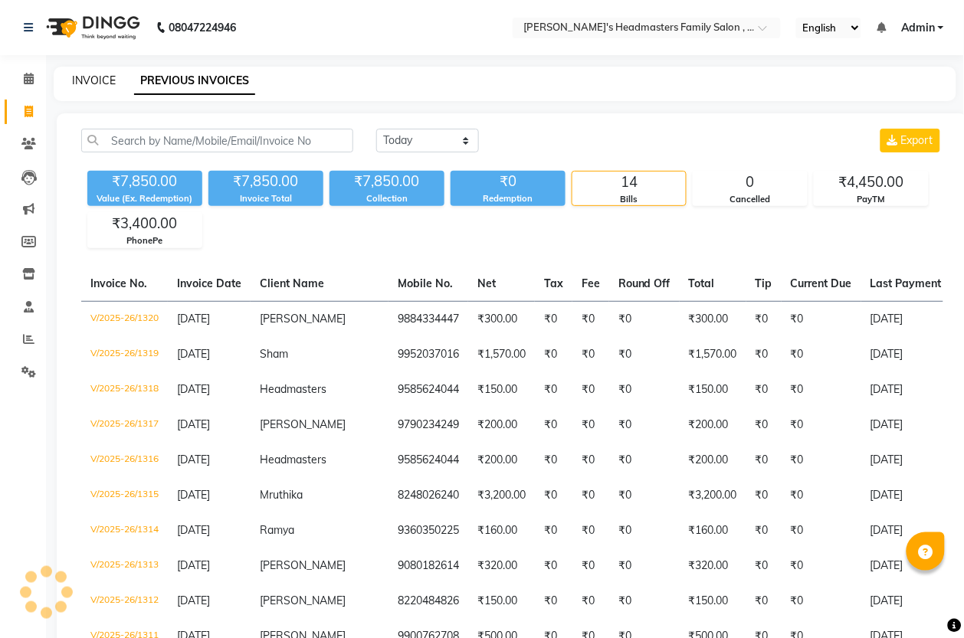
click at [110, 79] on link "INVOICE" at bounding box center [94, 81] width 44 height 14
select select "service"
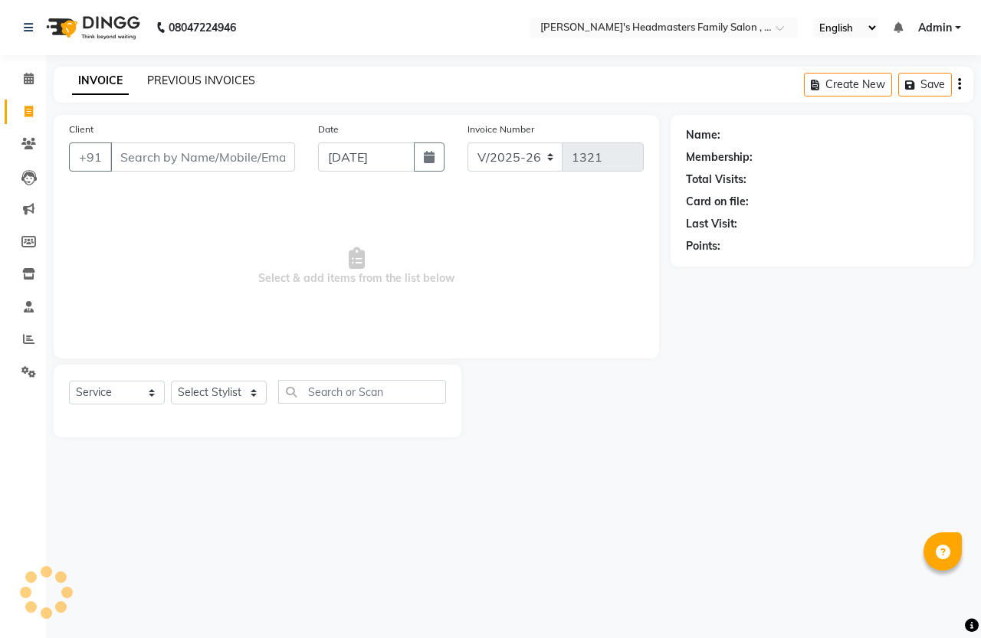
click at [199, 83] on link "PREVIOUS INVOICES" at bounding box center [201, 81] width 108 height 14
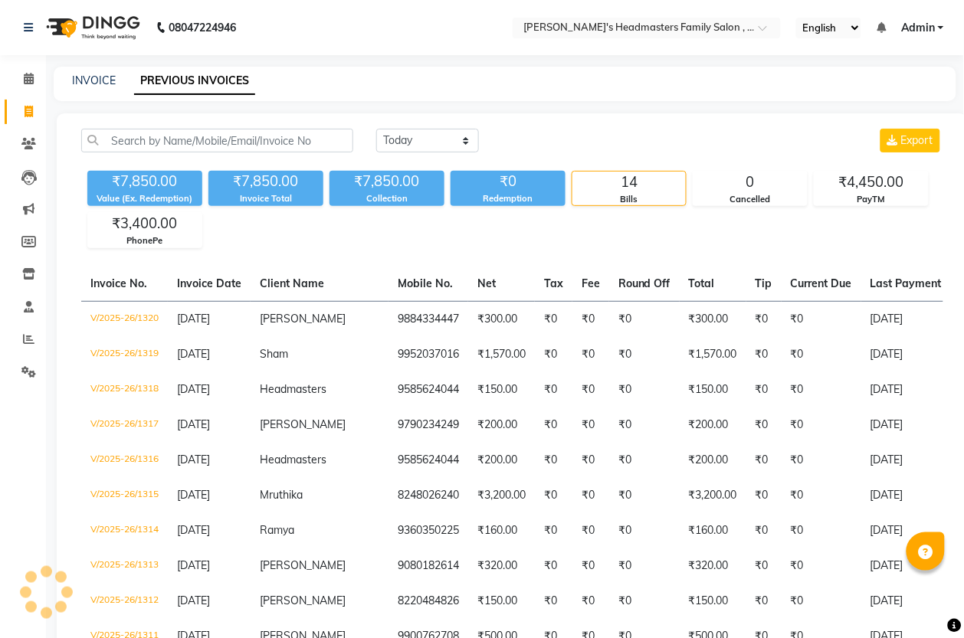
drag, startPoint x: 241, startPoint y: 113, endPoint x: 253, endPoint y: 121, distance: 13.8
click at [253, 121] on div "[DATE] [DATE] Custom Range Export ₹7,850.00 Value (Ex. Redemption) ₹7,850.00 In…" at bounding box center [512, 484] width 911 height 743
click at [251, 109] on main "INVOICE PREVIOUS INVOICES [DATE] [DATE] Custom Range Export ₹7,850.00 Value (Ex…" at bounding box center [505, 473] width 918 height 812
drag, startPoint x: 217, startPoint y: 107, endPoint x: 266, endPoint y: 113, distance: 49.3
click at [266, 113] on main "INVOICE PREVIOUS INVOICES [DATE] [DATE] Custom Range Export ₹7,850.00 Value (Ex…" at bounding box center [505, 473] width 918 height 812
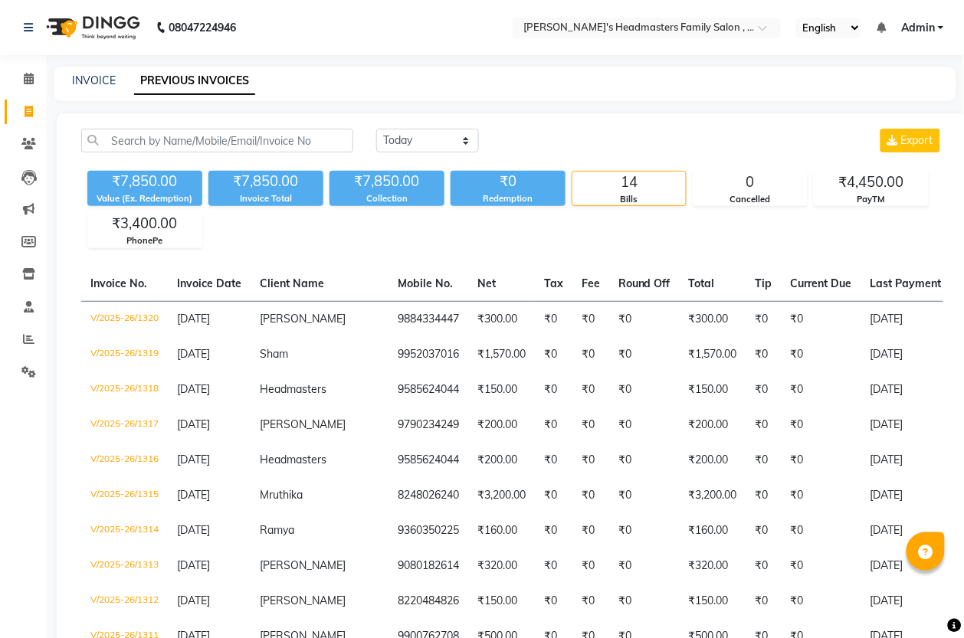
click at [296, 102] on main "INVOICE PREVIOUS INVOICES [DATE] [DATE] Custom Range Export ₹7,850.00 Value (Ex…" at bounding box center [505, 473] width 918 height 812
drag, startPoint x: 108, startPoint y: 138, endPoint x: 313, endPoint y: 146, distance: 204.8
click at [313, 146] on input "text" at bounding box center [217, 141] width 272 height 24
drag, startPoint x: 322, startPoint y: 140, endPoint x: 227, endPoint y: 146, distance: 95.2
click at [244, 157] on div "[DATE] [DATE] Custom Range Export" at bounding box center [512, 147] width 885 height 36
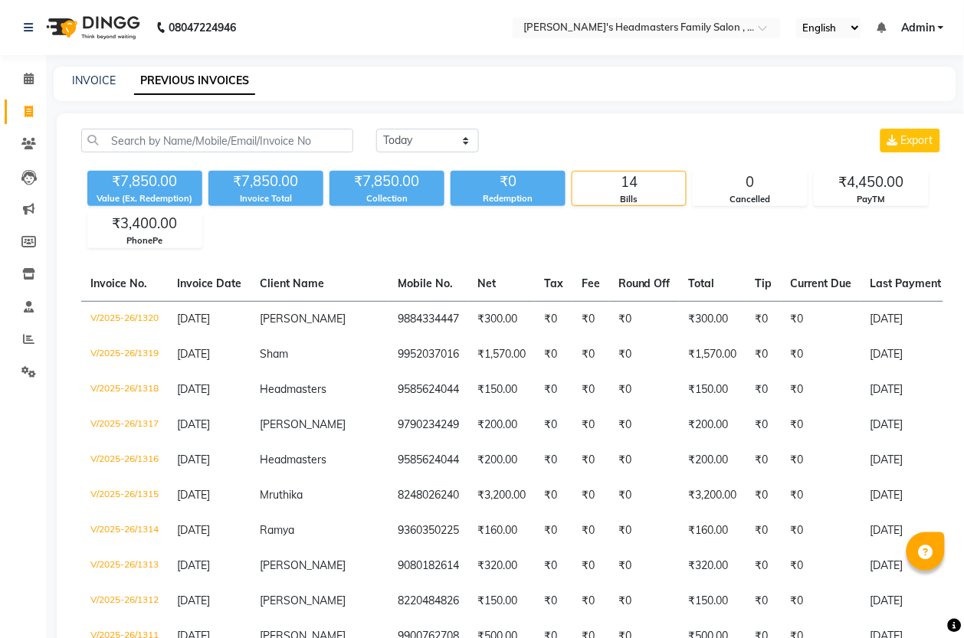
click at [192, 120] on div "[DATE] [DATE] Custom Range Export ₹7,850.00 Value (Ex. Redemption) ₹7,850.00 In…" at bounding box center [512, 484] width 911 height 743
drag, startPoint x: 116, startPoint y: 136, endPoint x: 384, endPoint y: 129, distance: 268.4
click at [374, 131] on div "[DATE] [DATE] Custom Range Export" at bounding box center [512, 147] width 885 height 36
drag, startPoint x: 315, startPoint y: 144, endPoint x: 268, endPoint y: 144, distance: 46.8
click at [268, 144] on input "text" at bounding box center [217, 141] width 272 height 24
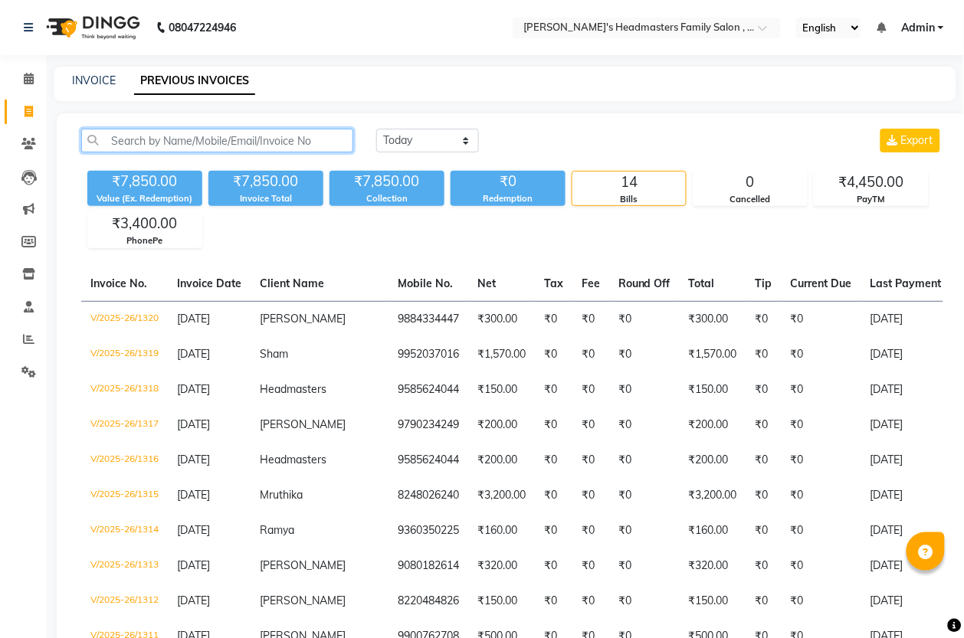
drag, startPoint x: 241, startPoint y: 138, endPoint x: 262, endPoint y: 131, distance: 21.8
click at [262, 131] on input "text" at bounding box center [217, 141] width 272 height 24
click at [212, 146] on input "text" at bounding box center [217, 141] width 272 height 24
drag, startPoint x: 120, startPoint y: 139, endPoint x: 169, endPoint y: 144, distance: 50.0
click at [169, 144] on input "text" at bounding box center [217, 141] width 272 height 24
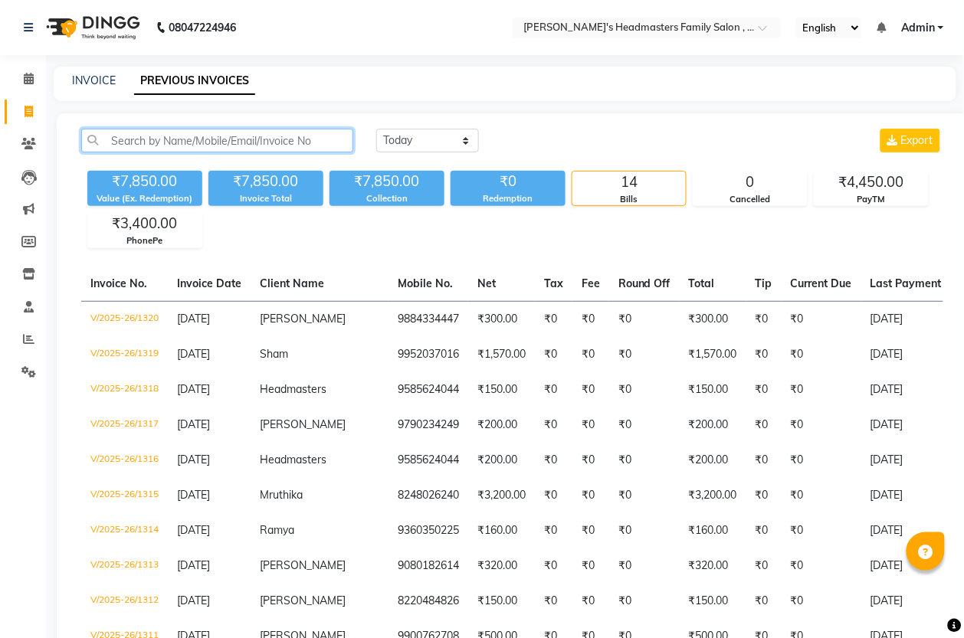
drag, startPoint x: 113, startPoint y: 142, endPoint x: 414, endPoint y: 139, distance: 300.5
click at [414, 139] on div "[DATE] [DATE] Custom Range Export" at bounding box center [512, 147] width 885 height 36
click at [514, 129] on div "[DATE] [DATE] Custom Range Export" at bounding box center [659, 141] width 567 height 24
click at [113, 79] on link "INVOICE" at bounding box center [94, 81] width 44 height 14
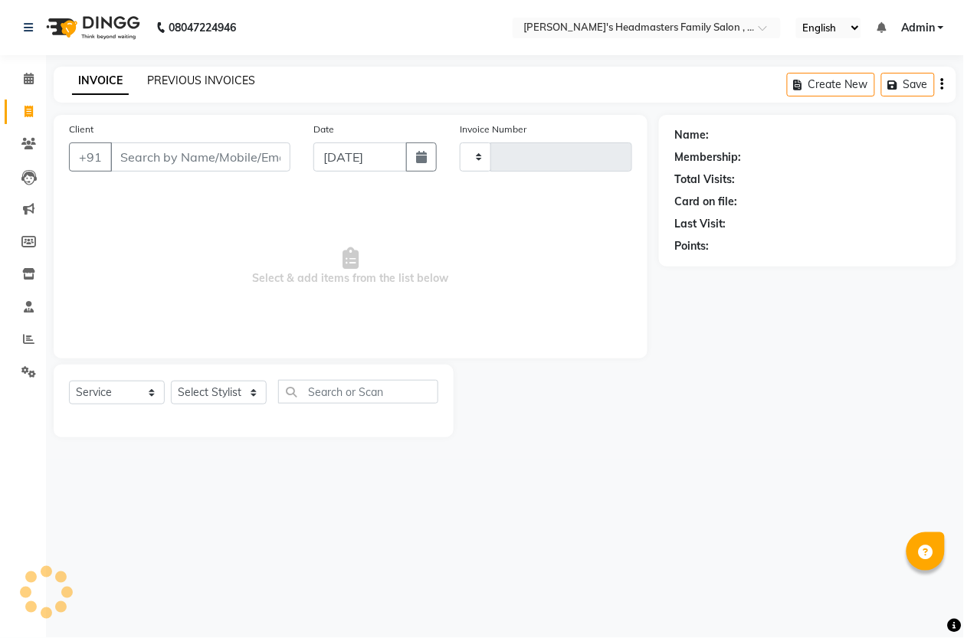
click at [169, 78] on link "PREVIOUS INVOICES" at bounding box center [201, 81] width 108 height 14
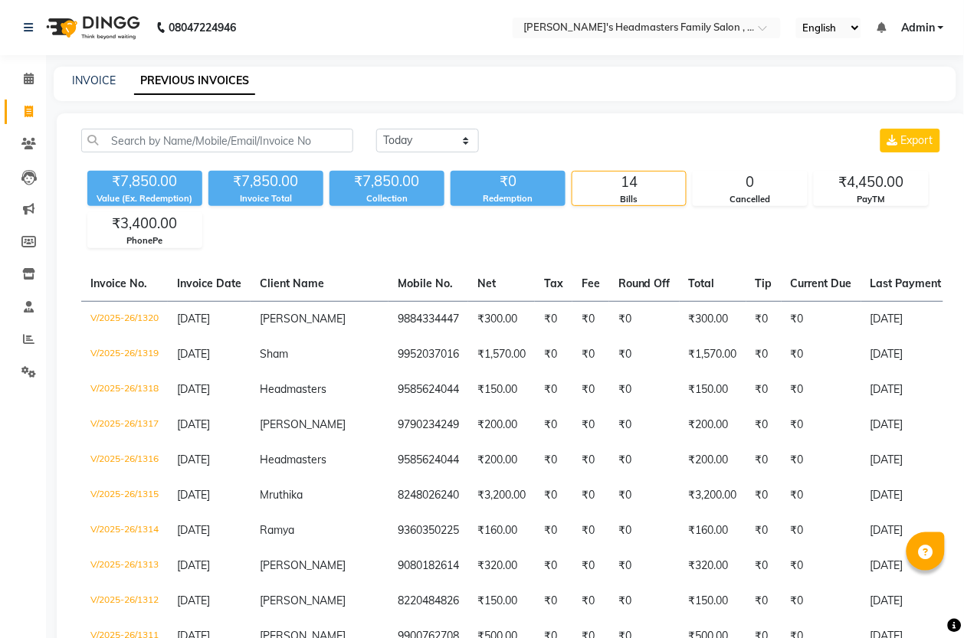
click at [100, 69] on div "INVOICE PREVIOUS INVOICES" at bounding box center [505, 84] width 903 height 34
click at [100, 77] on link "INVOICE" at bounding box center [94, 81] width 44 height 14
select select "service"
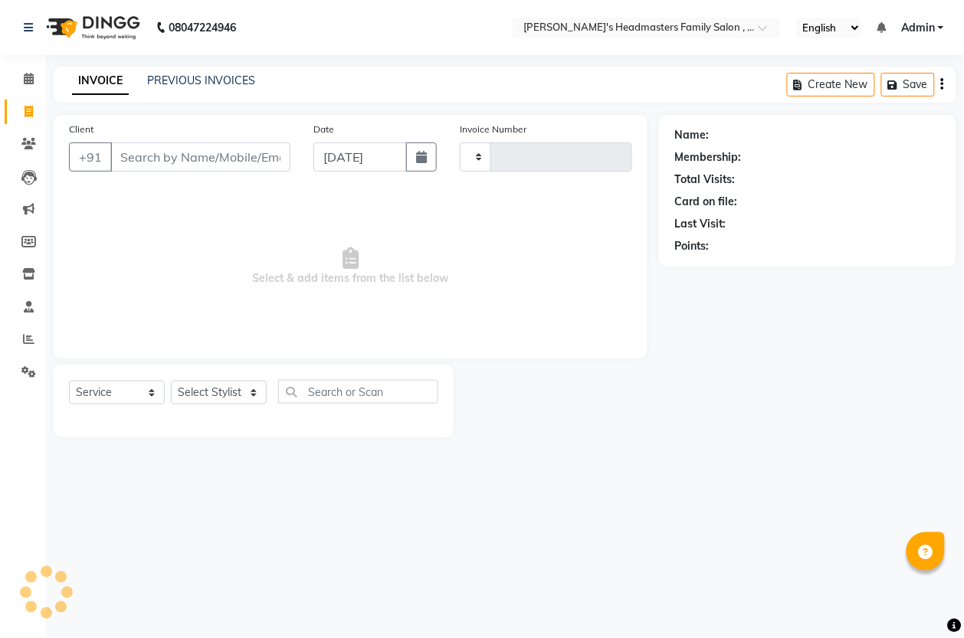
type input "1321"
select select "7213"
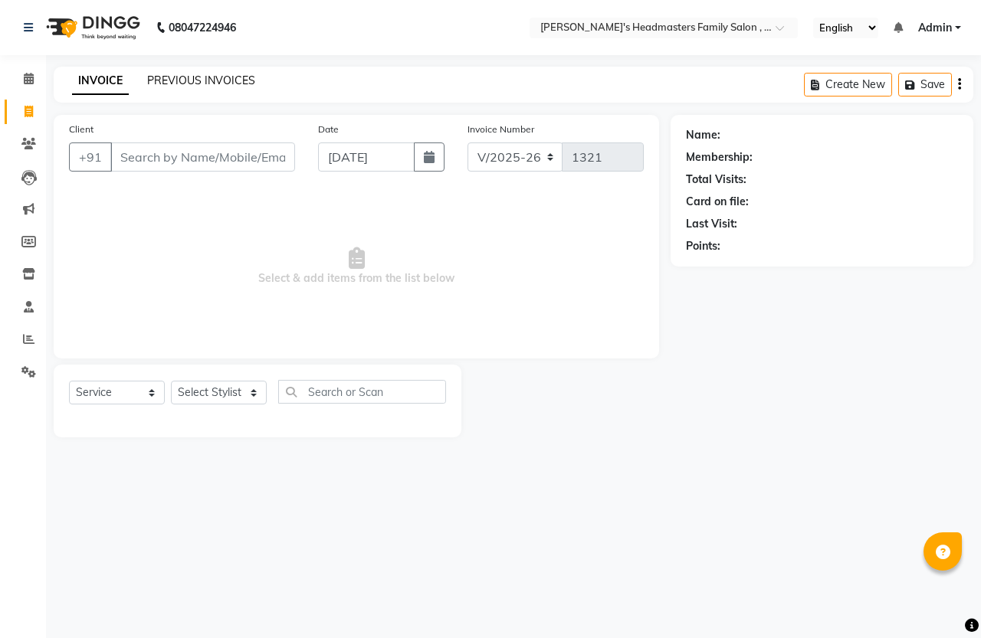
click at [212, 79] on link "PREVIOUS INVOICES" at bounding box center [201, 81] width 108 height 14
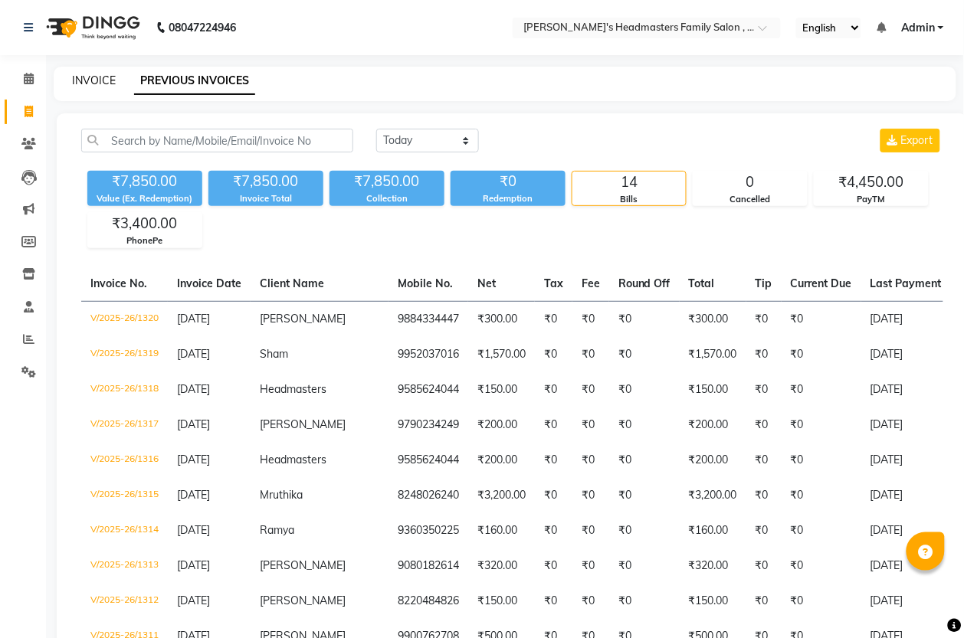
click at [108, 82] on link "INVOICE" at bounding box center [94, 81] width 44 height 14
select select "service"
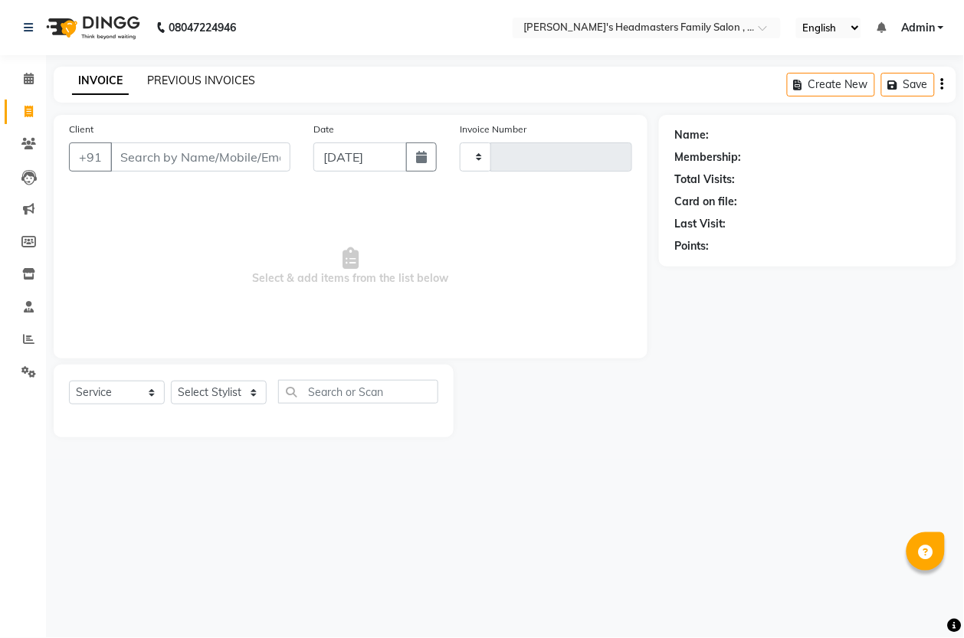
type input "1321"
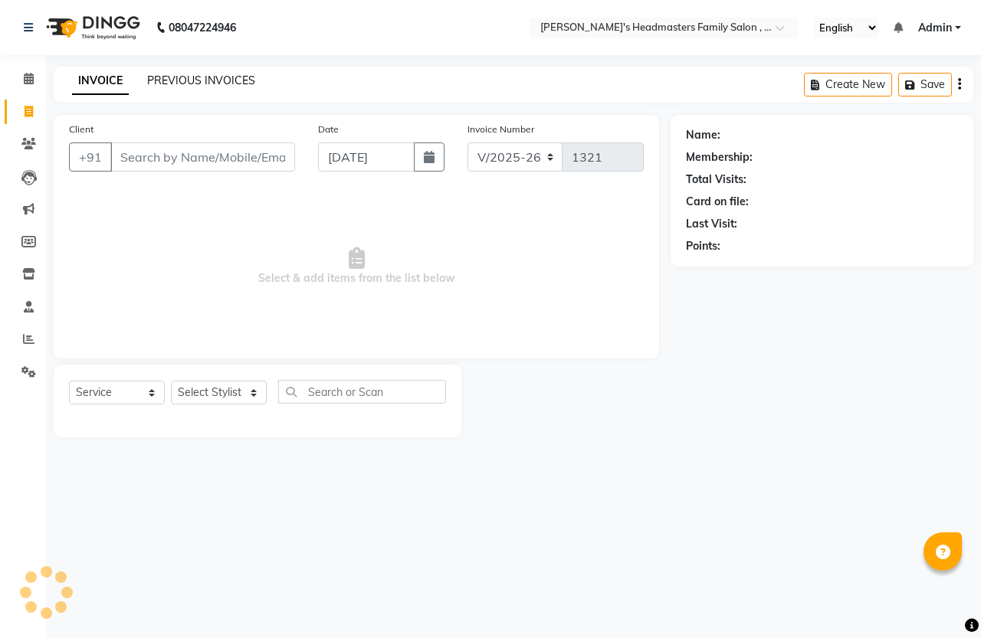
click at [147, 81] on link "PREVIOUS INVOICES" at bounding box center [201, 81] width 108 height 14
